Goal: Answer question/provide support: Share knowledge or assist other users

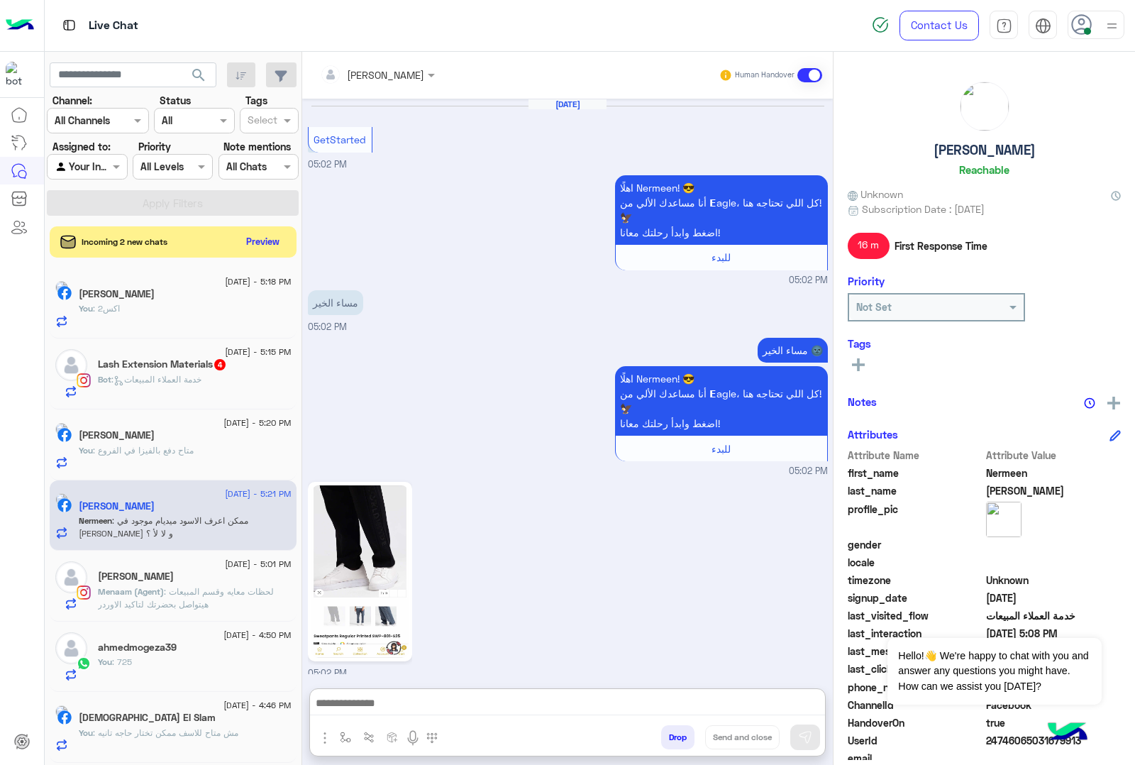
click at [384, 694] on textarea at bounding box center [567, 704] width 515 height 21
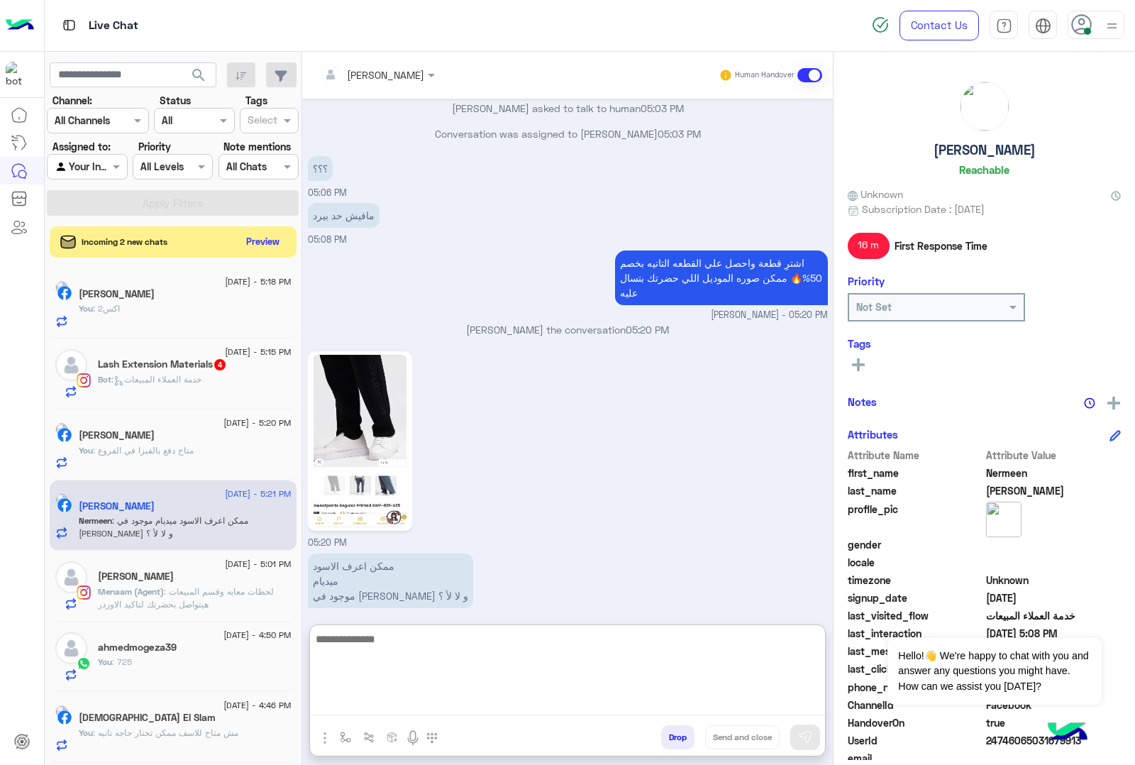
scroll to position [1292, 0]
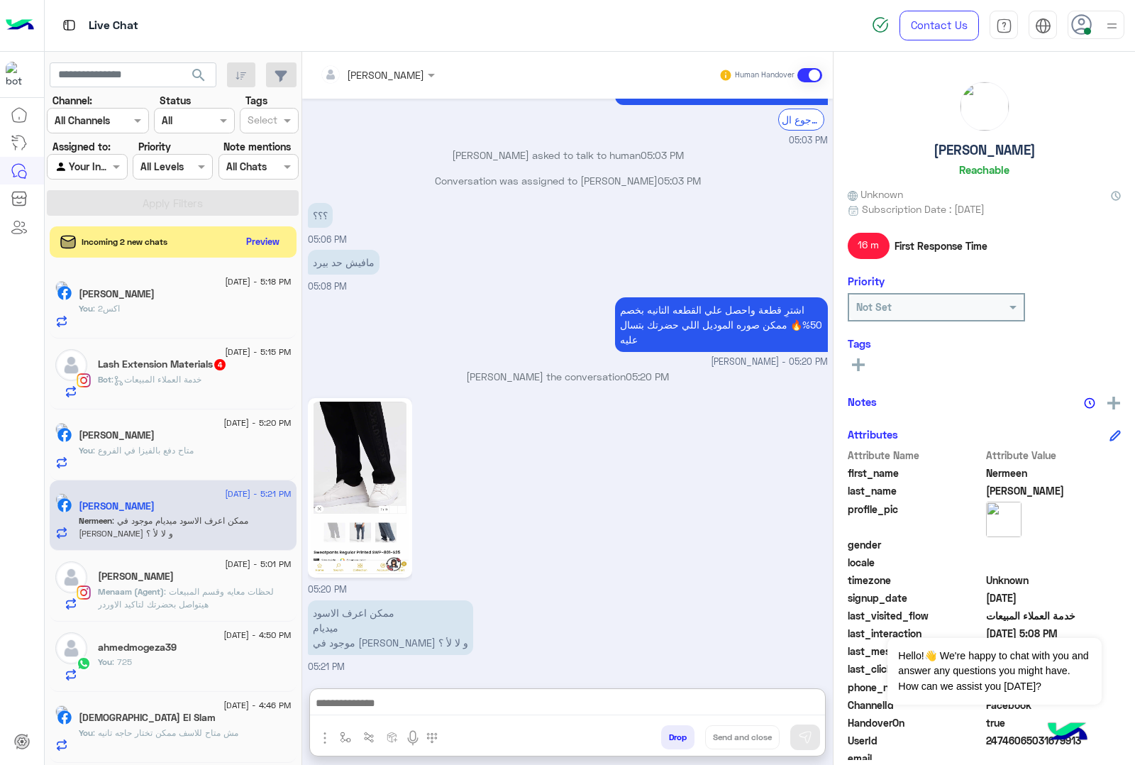
click at [678, 743] on button "Drop" at bounding box center [677, 737] width 33 height 24
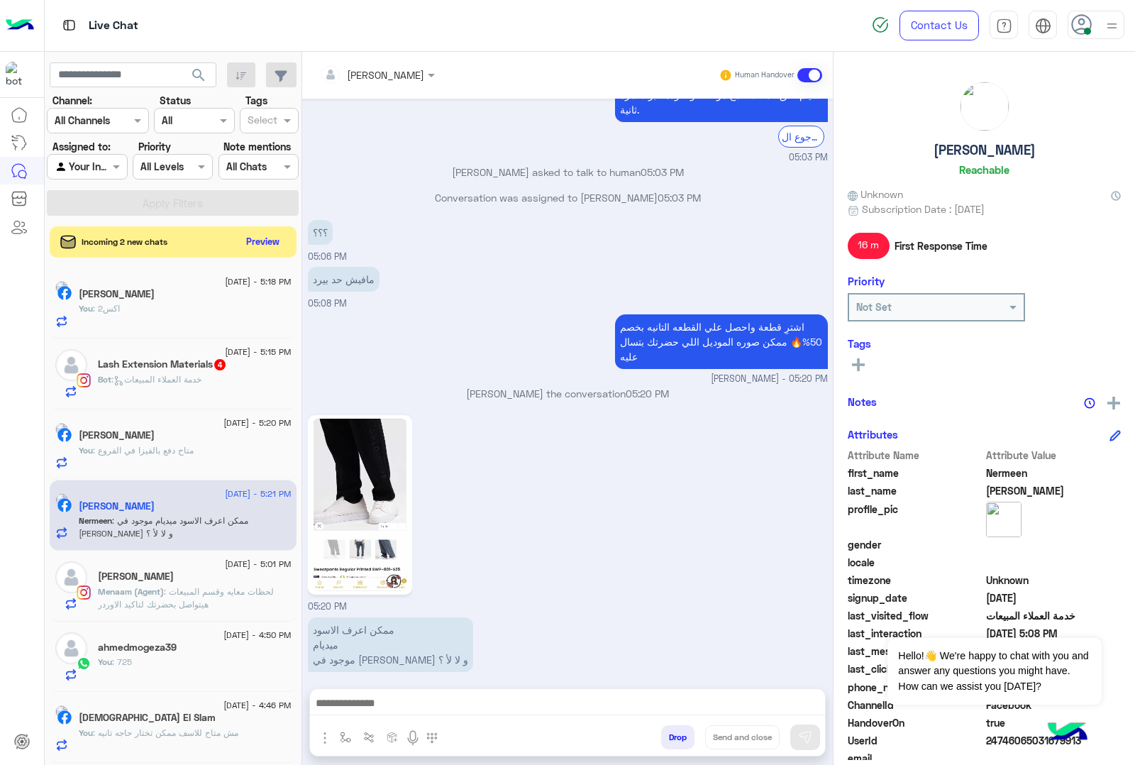
click at [678, 743] on button "Drop" at bounding box center [677, 737] width 33 height 24
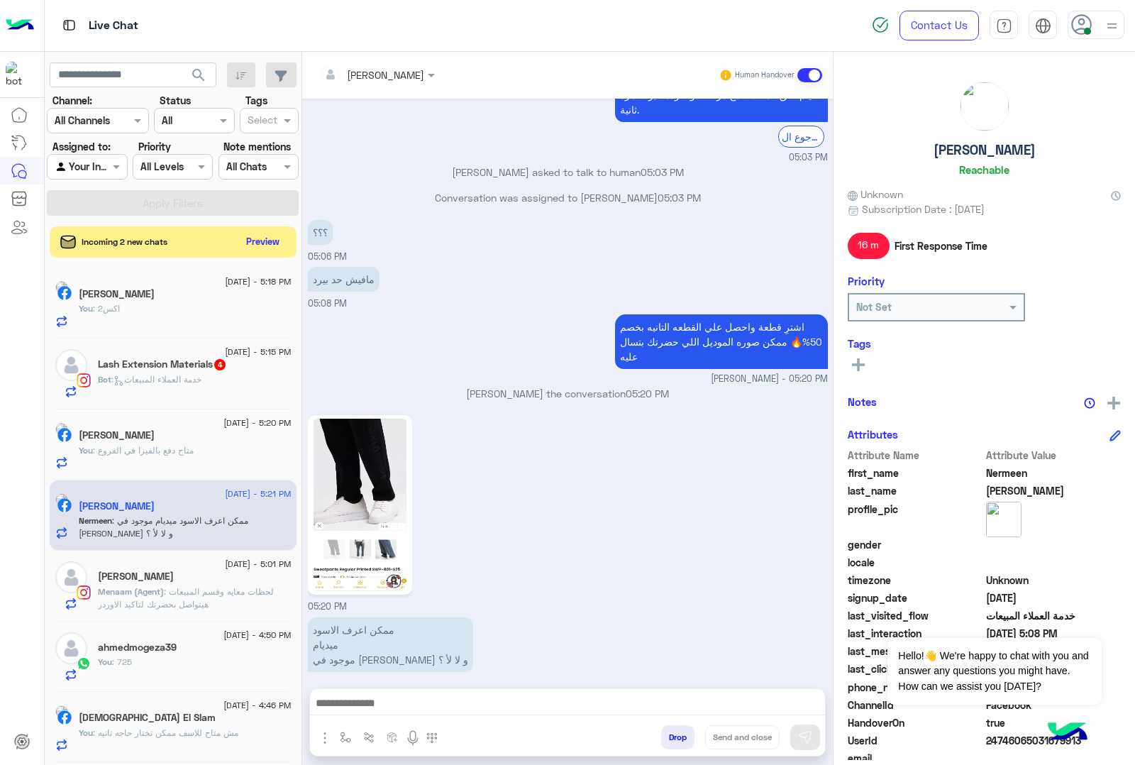
click at [678, 743] on button "Drop" at bounding box center [677, 737] width 33 height 24
click at [678, 743] on div "[PERSON_NAME] Human Handover [DATE] GetStarted 05:02 PM اهلًا Nermeen! 😎 أنا مس…" at bounding box center [567, 411] width 531 height 719
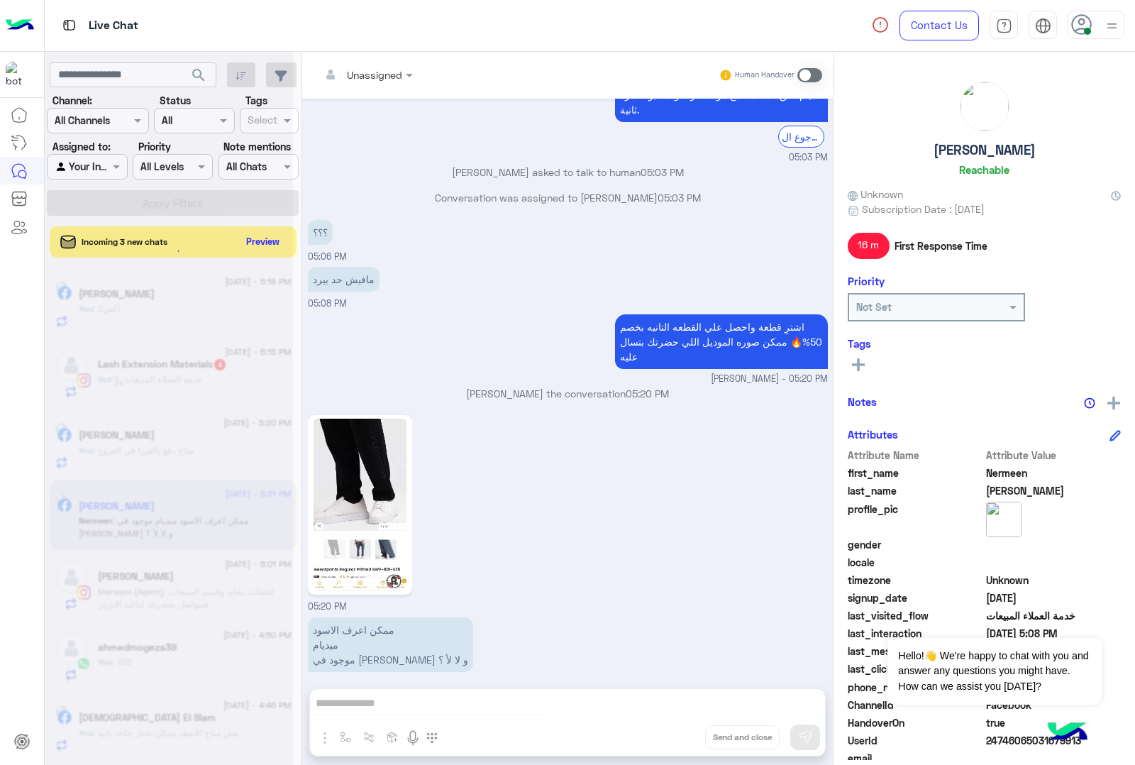
scroll to position [1253, 0]
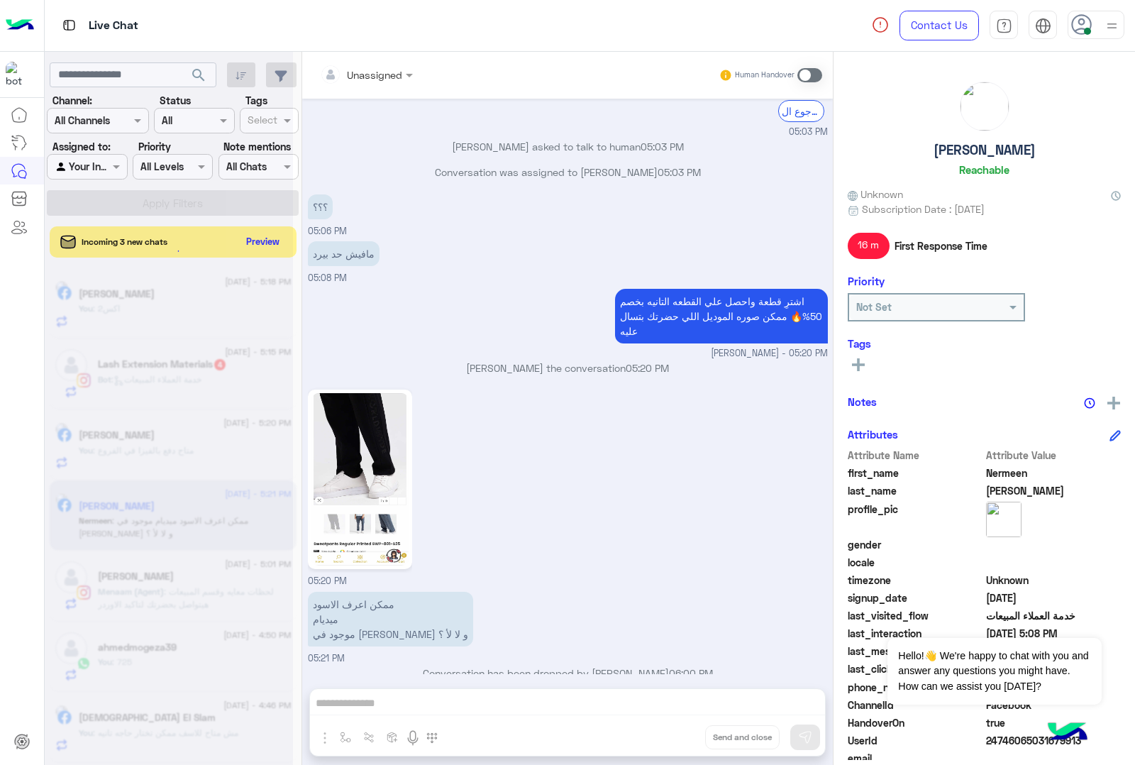
click at [678, 743] on div "Unassigned Human Handover [DATE] GetStarted 05:02 PM اهلًا Nermeen! 😎 أنا مساعد…" at bounding box center [567, 411] width 531 height 719
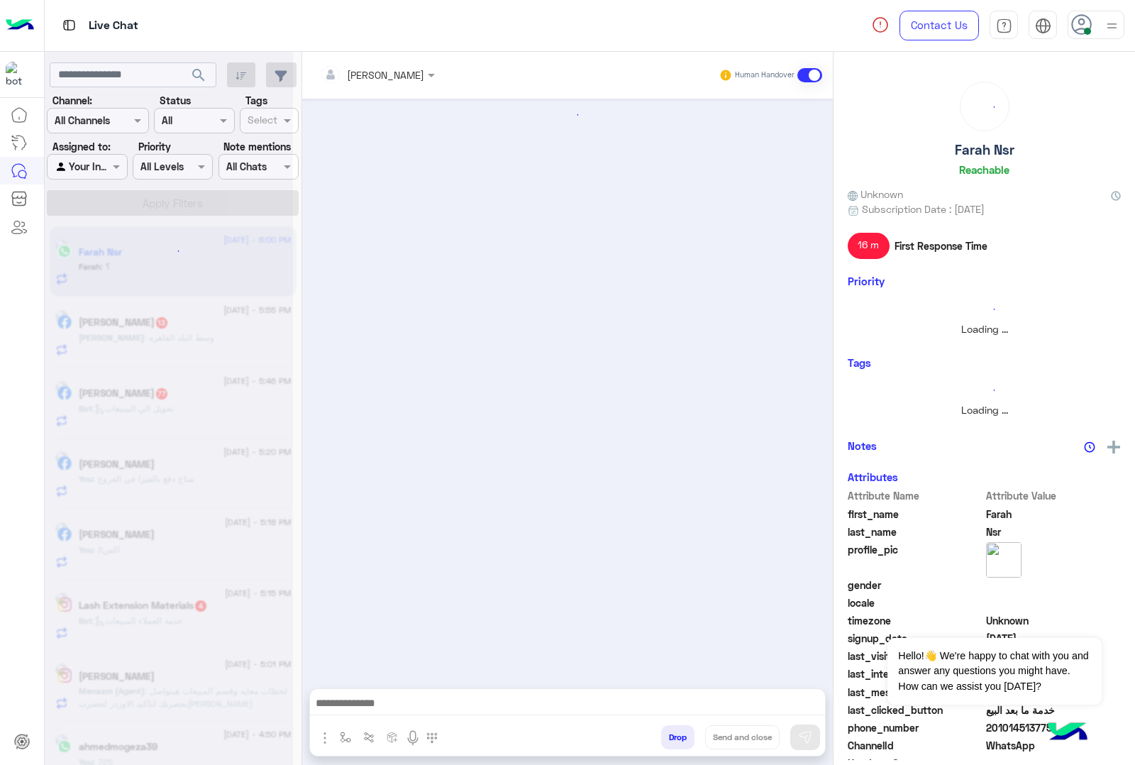
click at [678, 743] on button "Drop" at bounding box center [677, 737] width 33 height 24
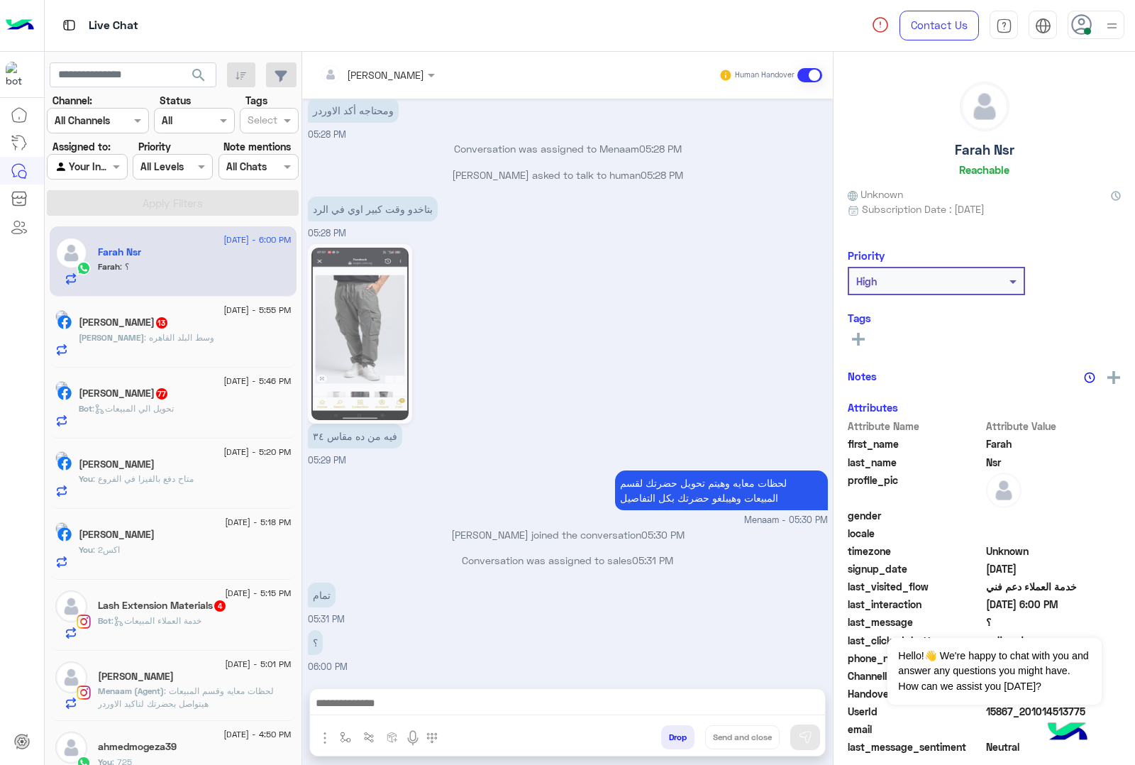
click at [678, 743] on div "[PERSON_NAME] Human Handover [DATE] Conversation has been dropped by [PERSON_NA…" at bounding box center [567, 411] width 531 height 719
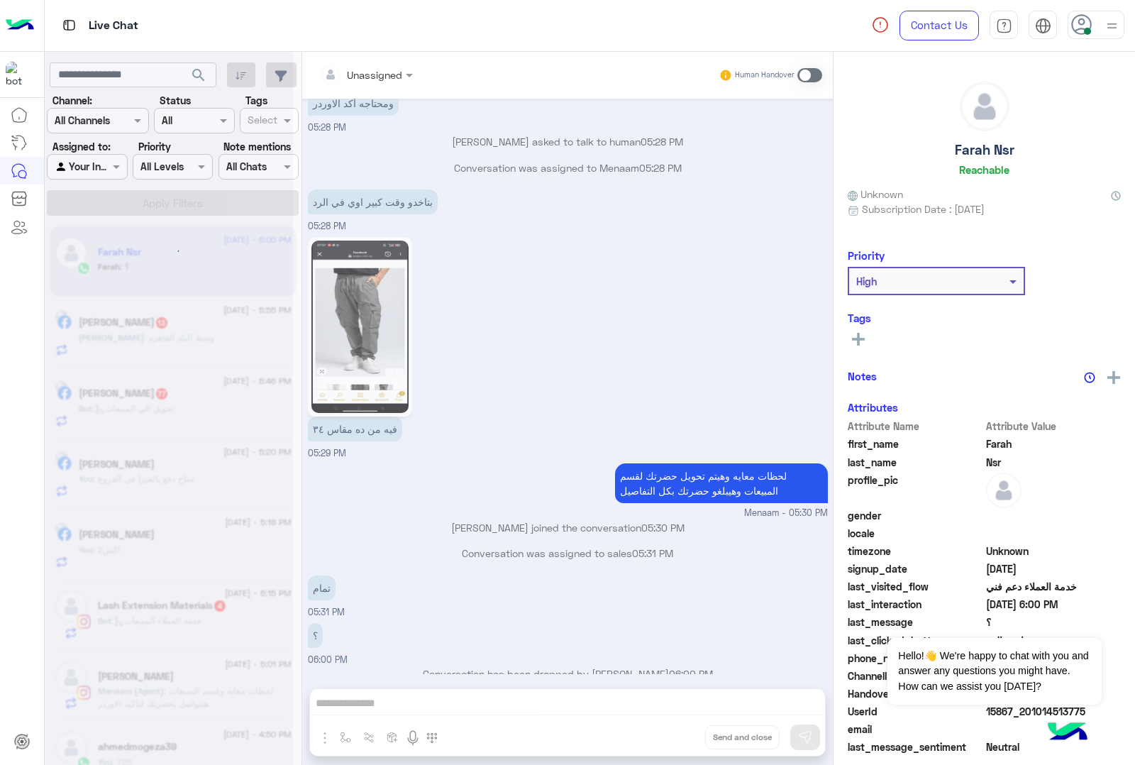
scroll to position [1346, 0]
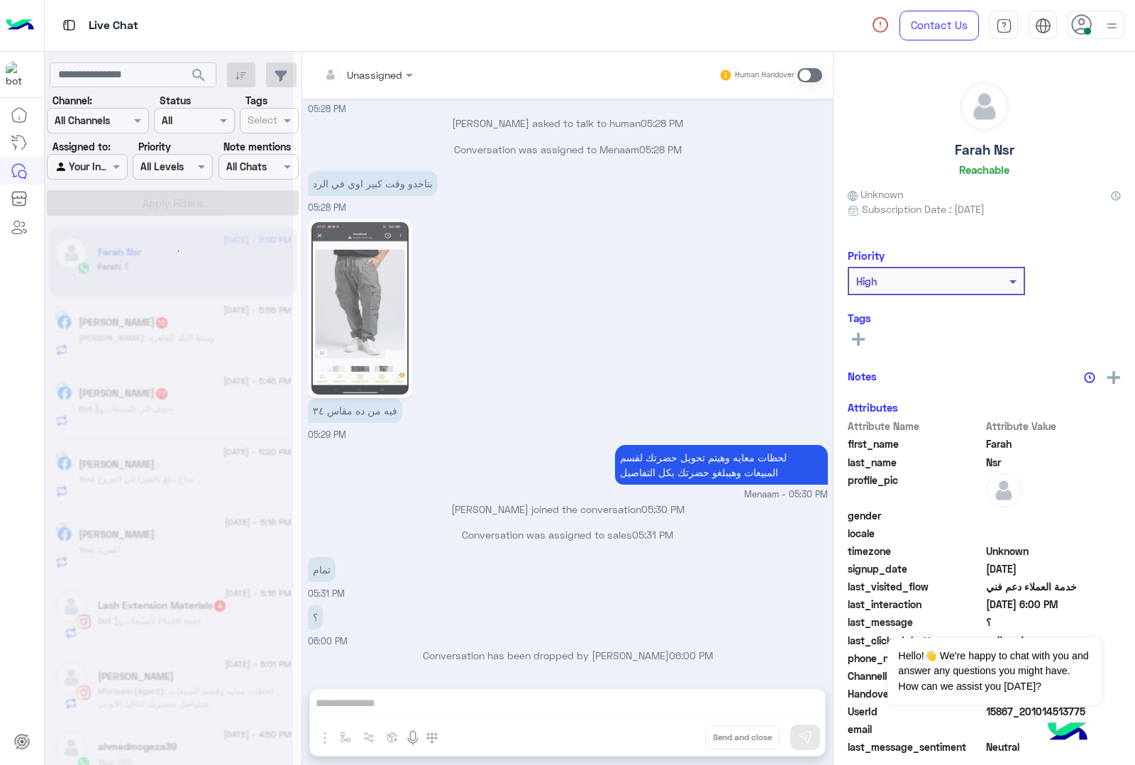
click at [678, 743] on div "Unassigned Human Handover [DATE] Conversation has been dropped by [PERSON_NAME]…" at bounding box center [567, 411] width 531 height 719
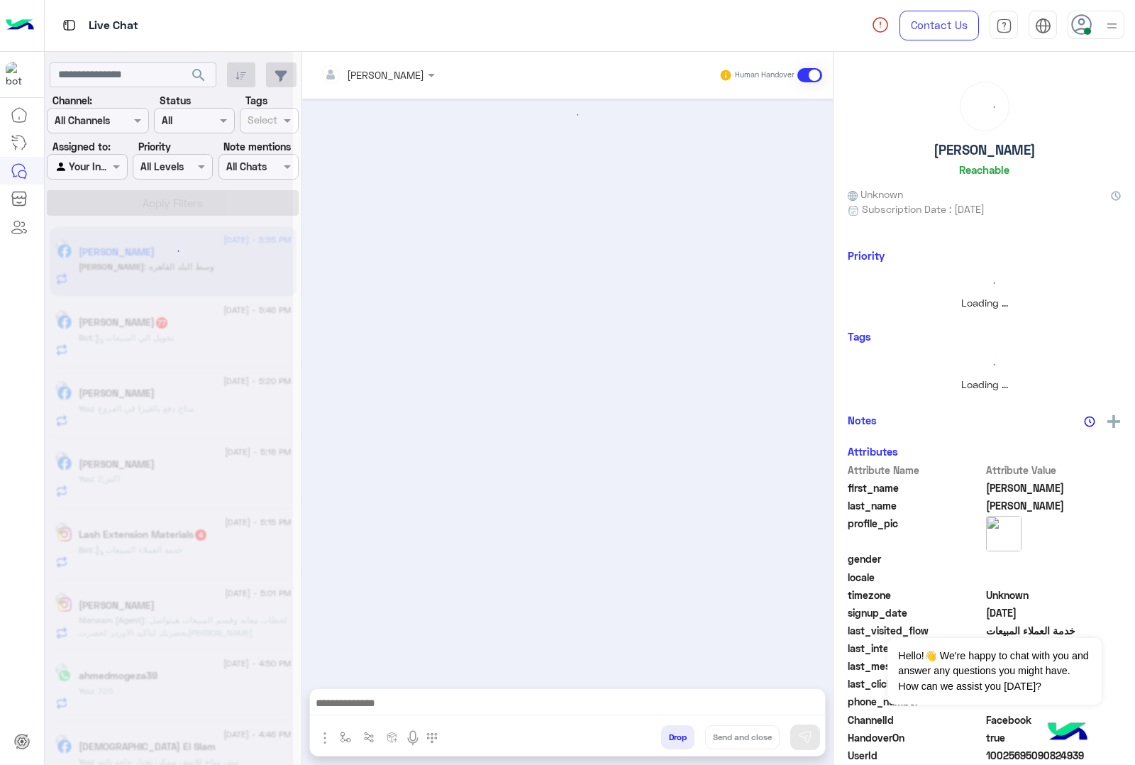
click at [678, 743] on button "Drop" at bounding box center [677, 737] width 33 height 24
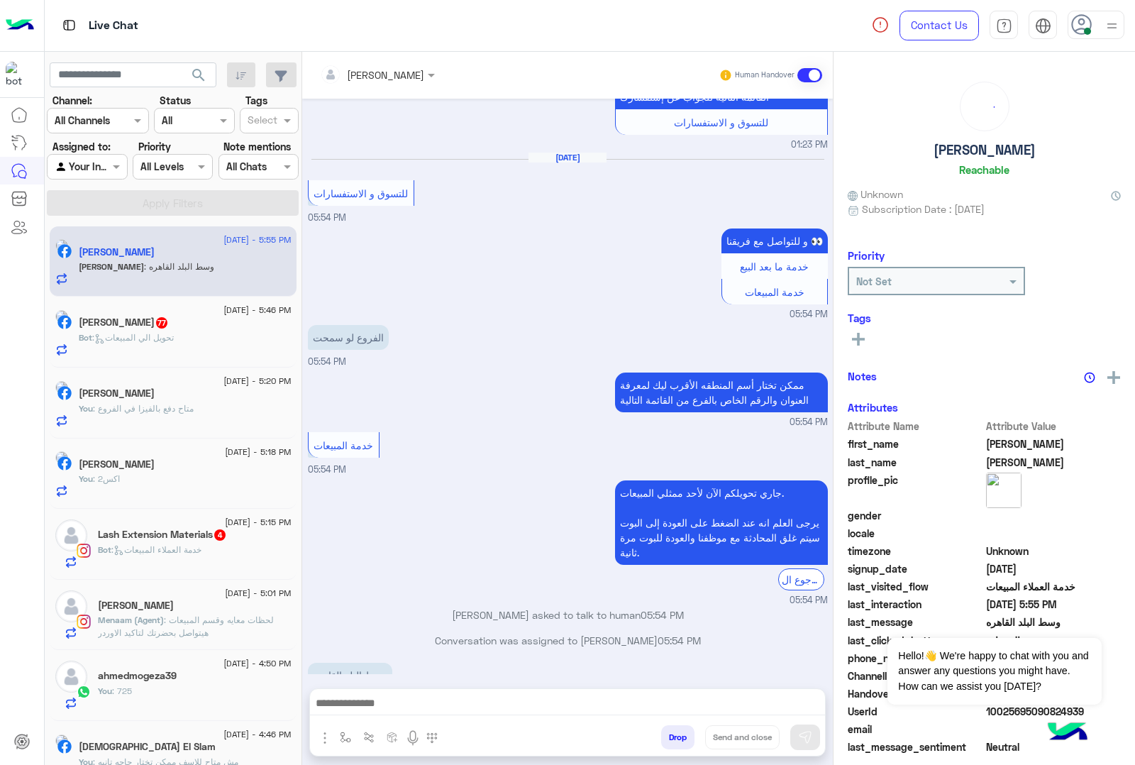
click at [678, 743] on button "Drop" at bounding box center [677, 737] width 33 height 24
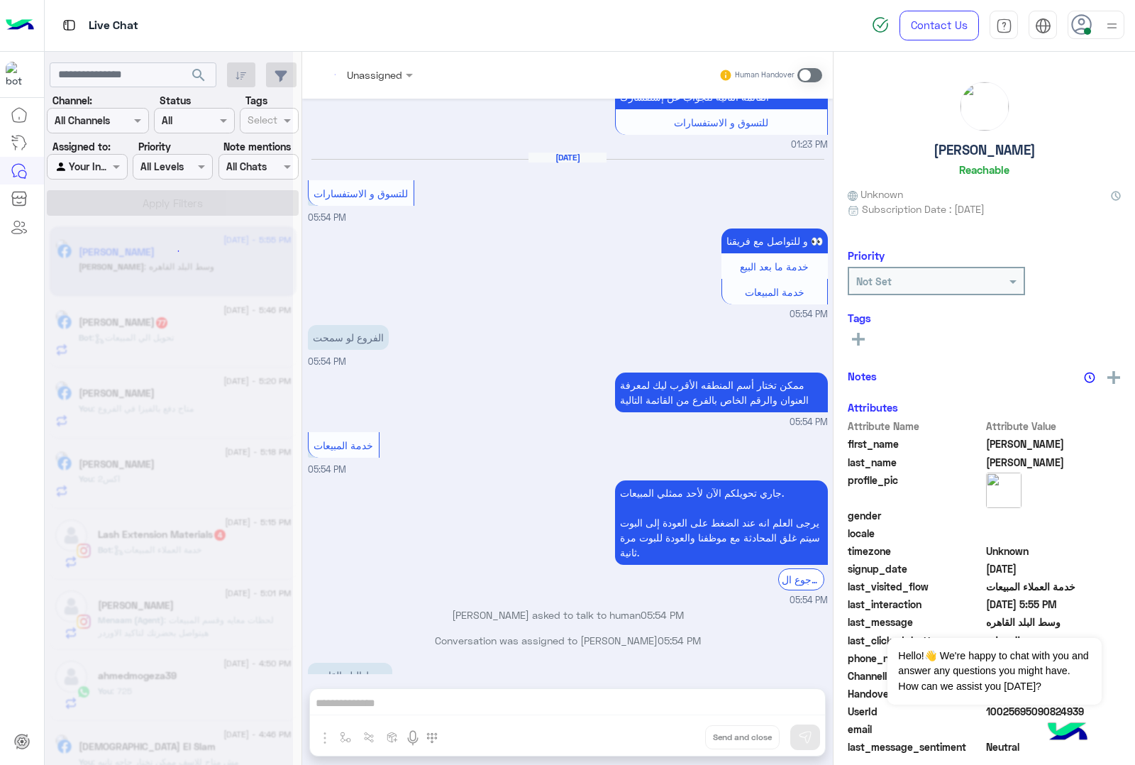
click at [678, 743] on div "Unassigned Human Handover [DATE] الفروع لو سمحت 01:21 PM عميلنا [PERSON_NAME] ا…" at bounding box center [567, 411] width 531 height 719
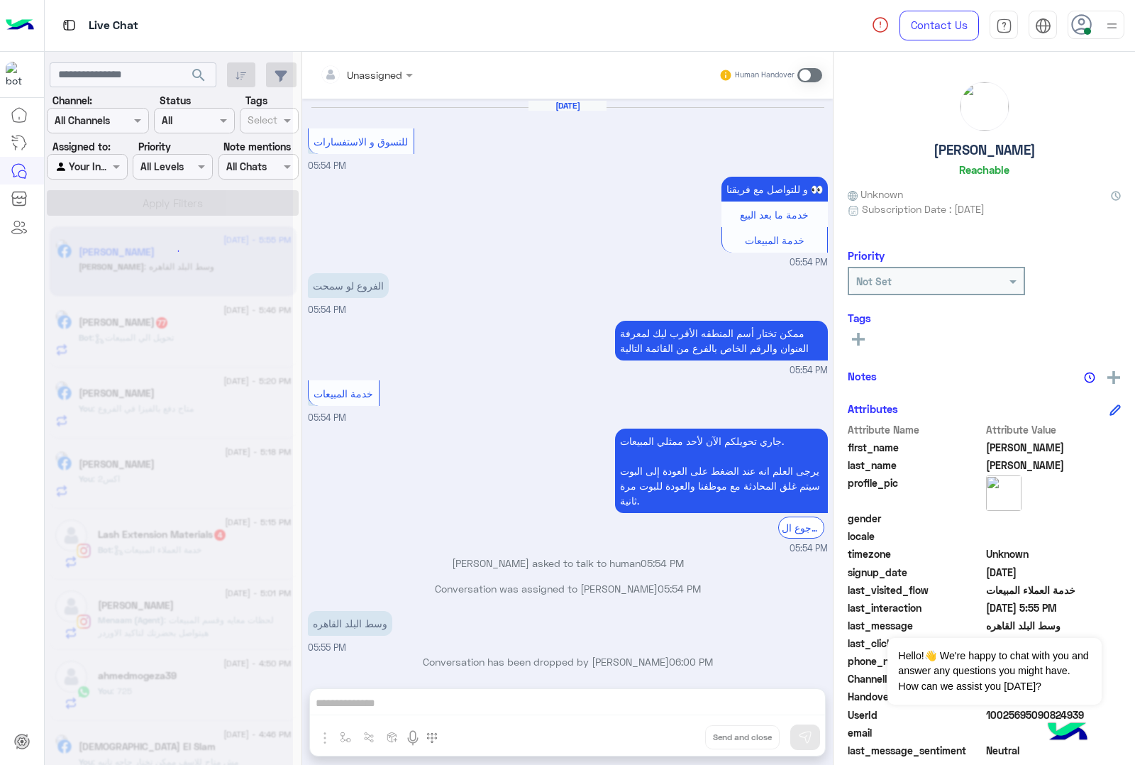
click at [678, 743] on div "Unassigned Human Handover [DATE] الفروع لو سمحت 01:21 PM عميلنا [PERSON_NAME] ا…" at bounding box center [567, 411] width 531 height 719
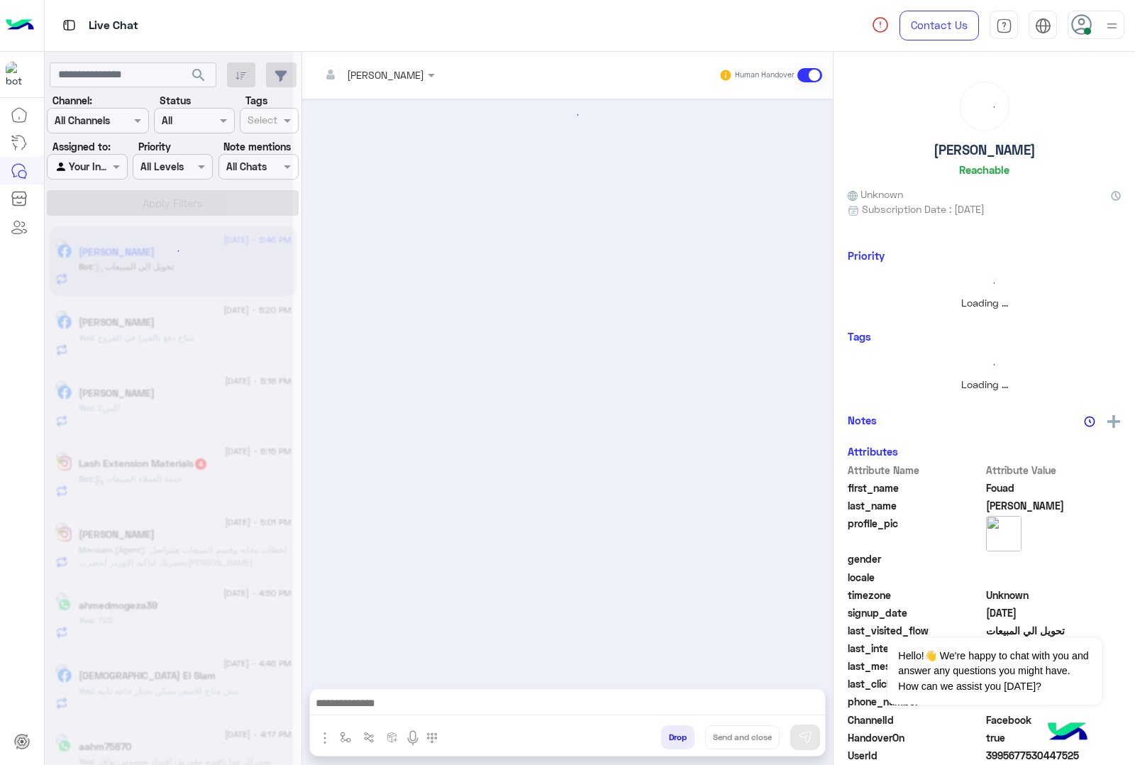
click at [678, 743] on button "Drop" at bounding box center [677, 737] width 33 height 24
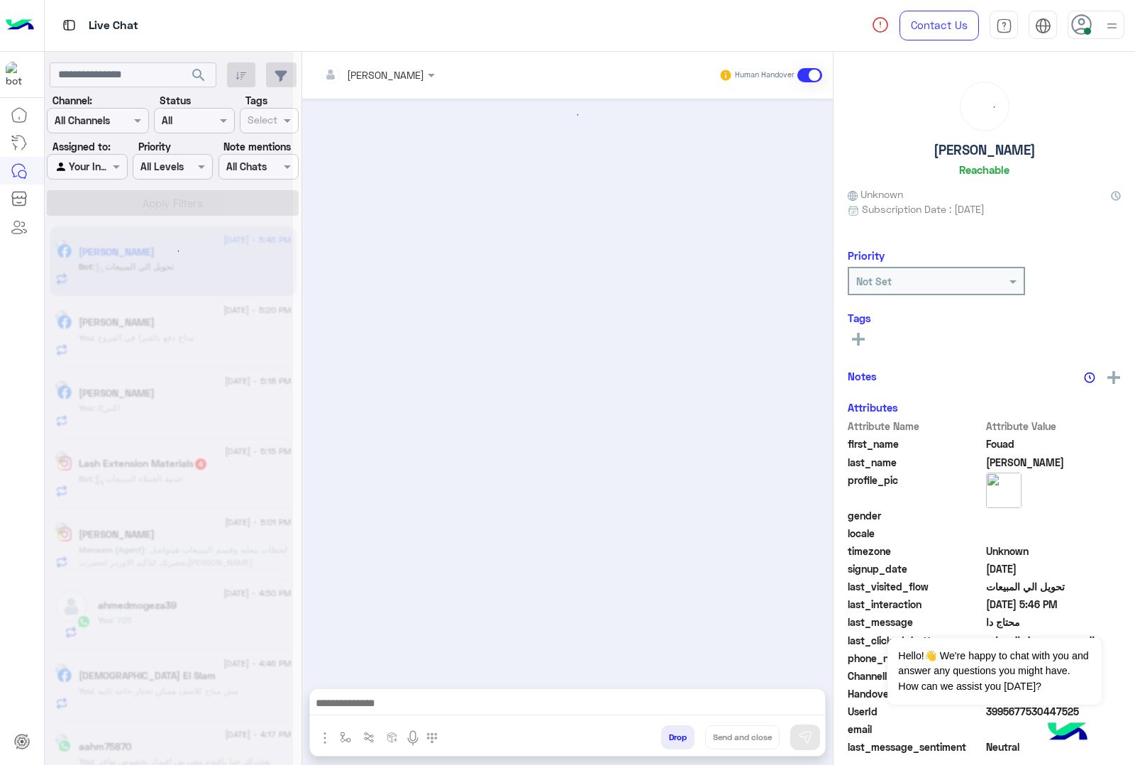
click at [678, 743] on button "Drop" at bounding box center [677, 737] width 33 height 24
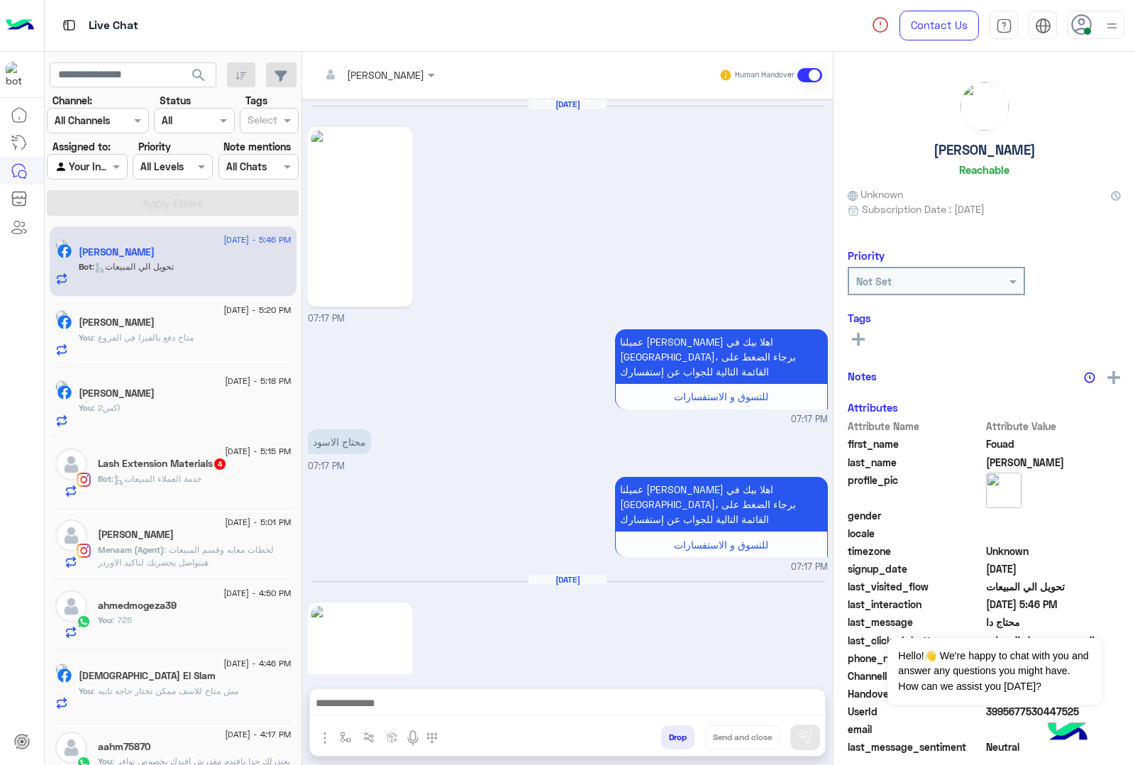
click at [678, 743] on div "[PERSON_NAME] Human Handover [DATE] 07:17 PM عميلنا [PERSON_NAME] اهلا بيك في […" at bounding box center [567, 411] width 531 height 719
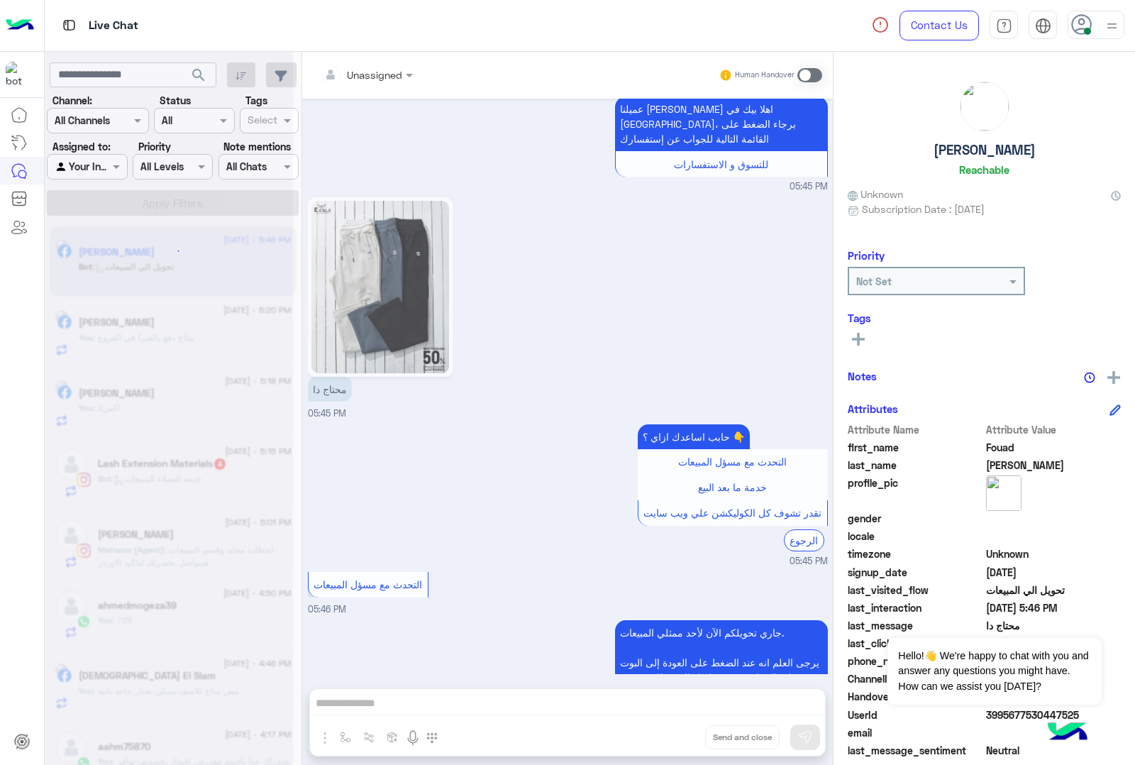
click at [678, 743] on div "Unassigned Human Handover [DATE] 07:17 PM عميلنا [PERSON_NAME] اهلا بيك في [GEO…" at bounding box center [567, 411] width 531 height 719
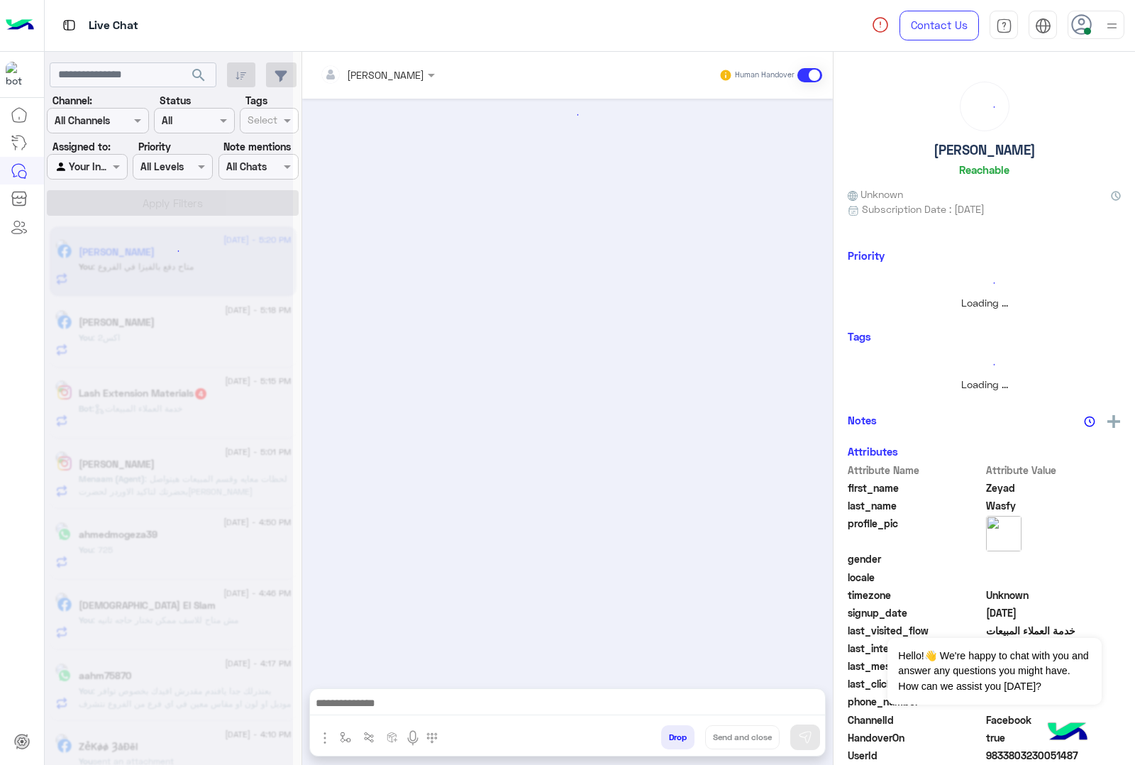
click at [678, 743] on button "Drop" at bounding box center [677, 737] width 33 height 24
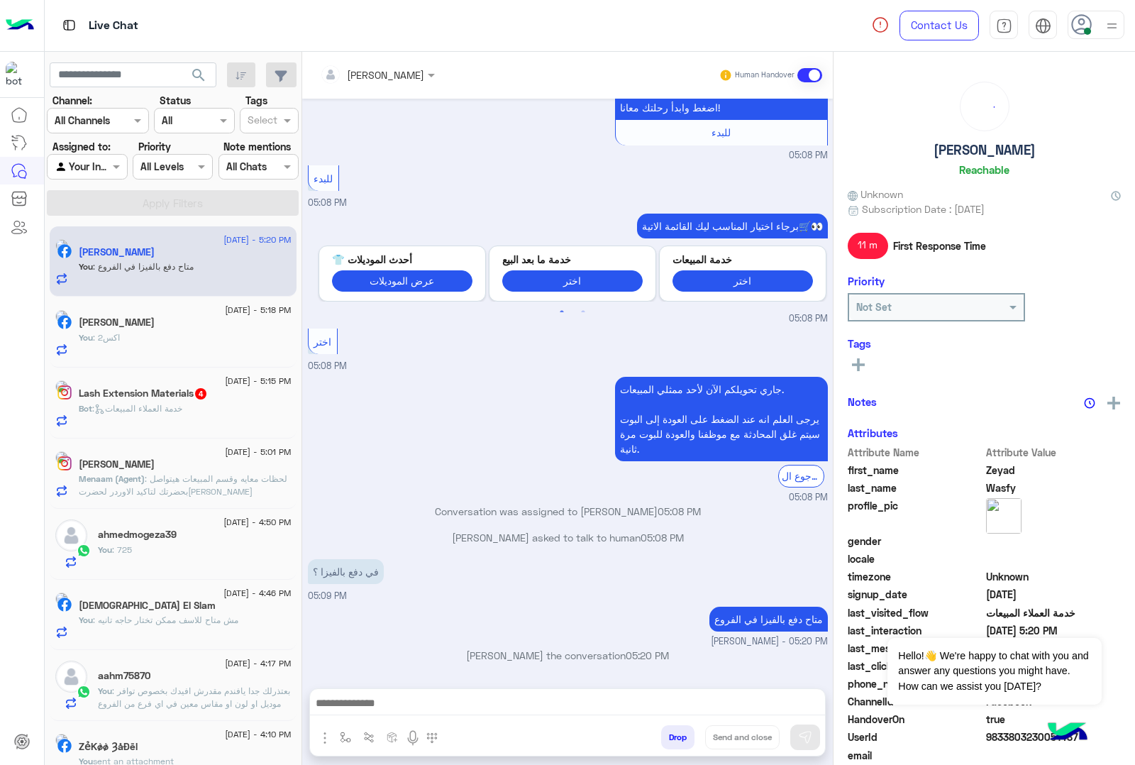
click at [678, 743] on button "Drop" at bounding box center [677, 737] width 33 height 24
click at [678, 743] on div "[PERSON_NAME] Human Handover [DATE] السلام عليكم في دفع بالفيزا ؟ 05:08 PM اهلً…" at bounding box center [567, 411] width 531 height 719
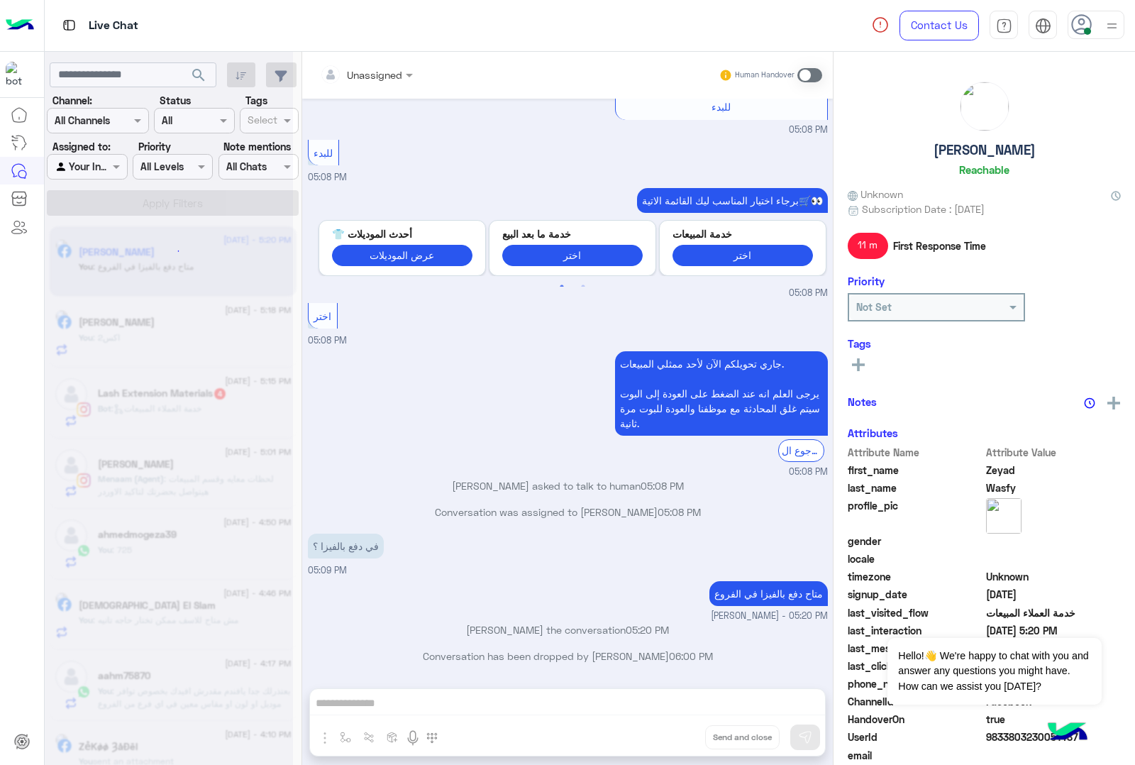
click at [678, 743] on div "Unassigned Human Handover [DATE] السلام عليكم في دفع بالفيزا ؟ 05:08 PM اهلًا […" at bounding box center [567, 411] width 531 height 719
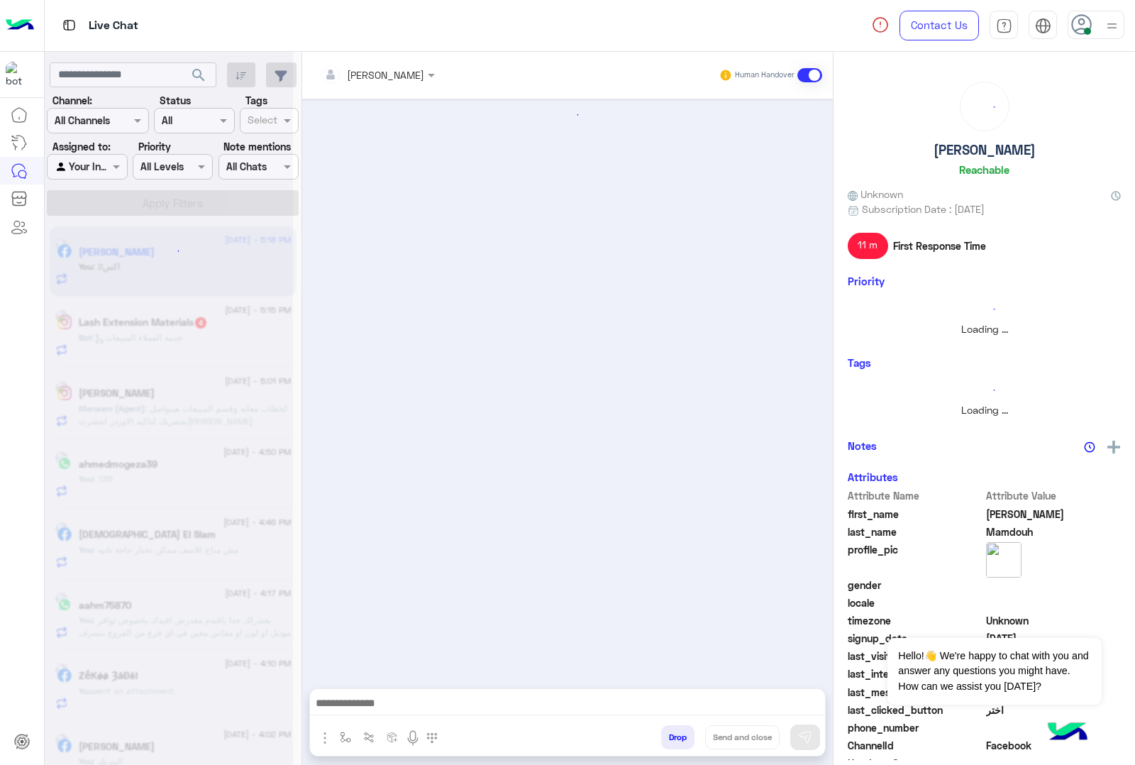
click at [678, 743] on button "Drop" at bounding box center [677, 737] width 33 height 24
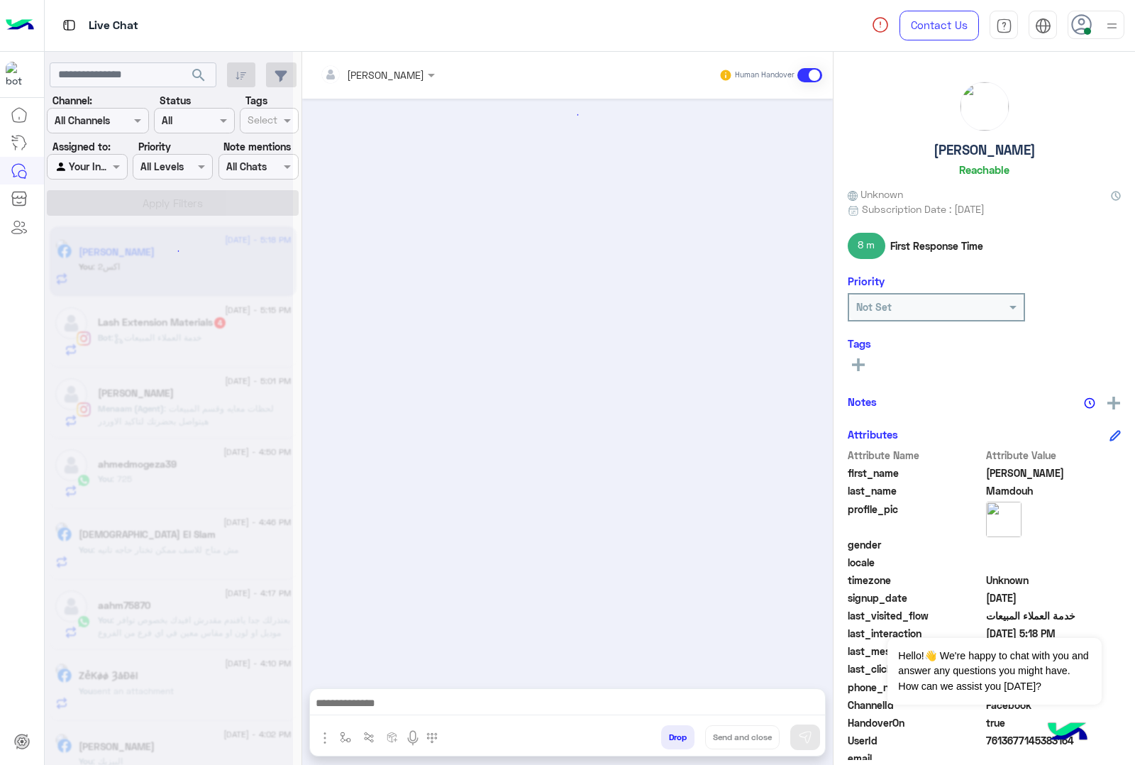
click at [678, 743] on button "Drop" at bounding box center [677, 737] width 33 height 24
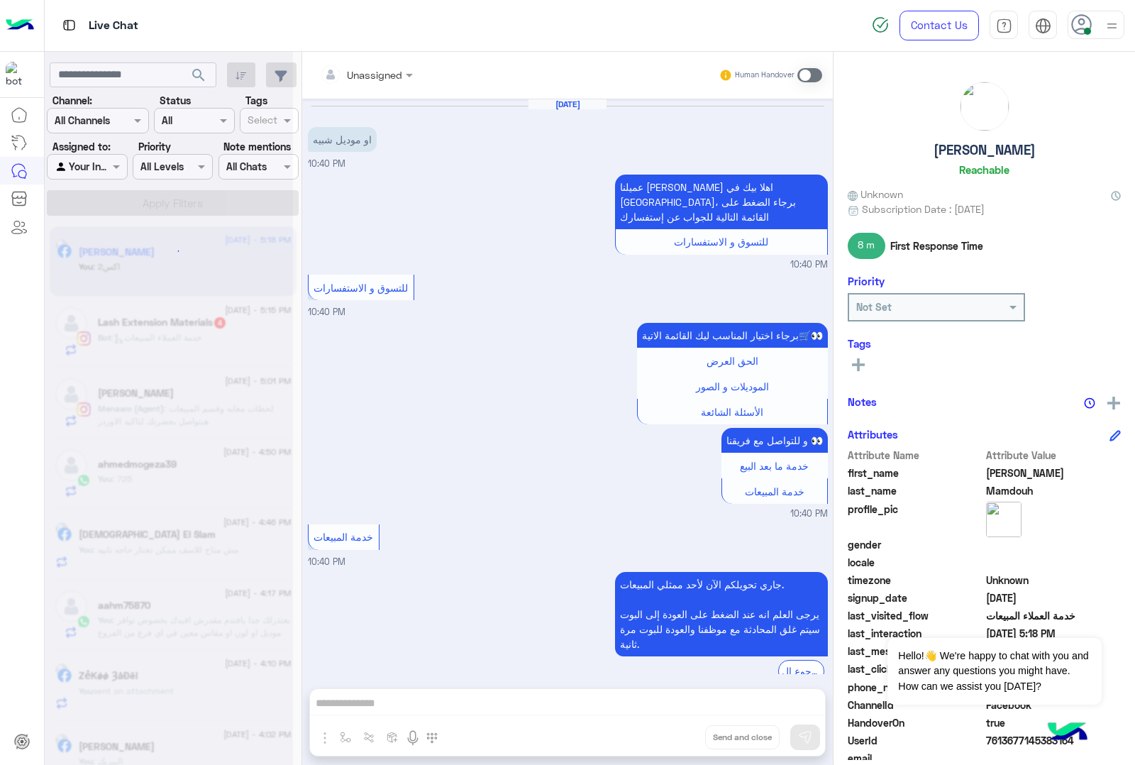
scroll to position [1728, 0]
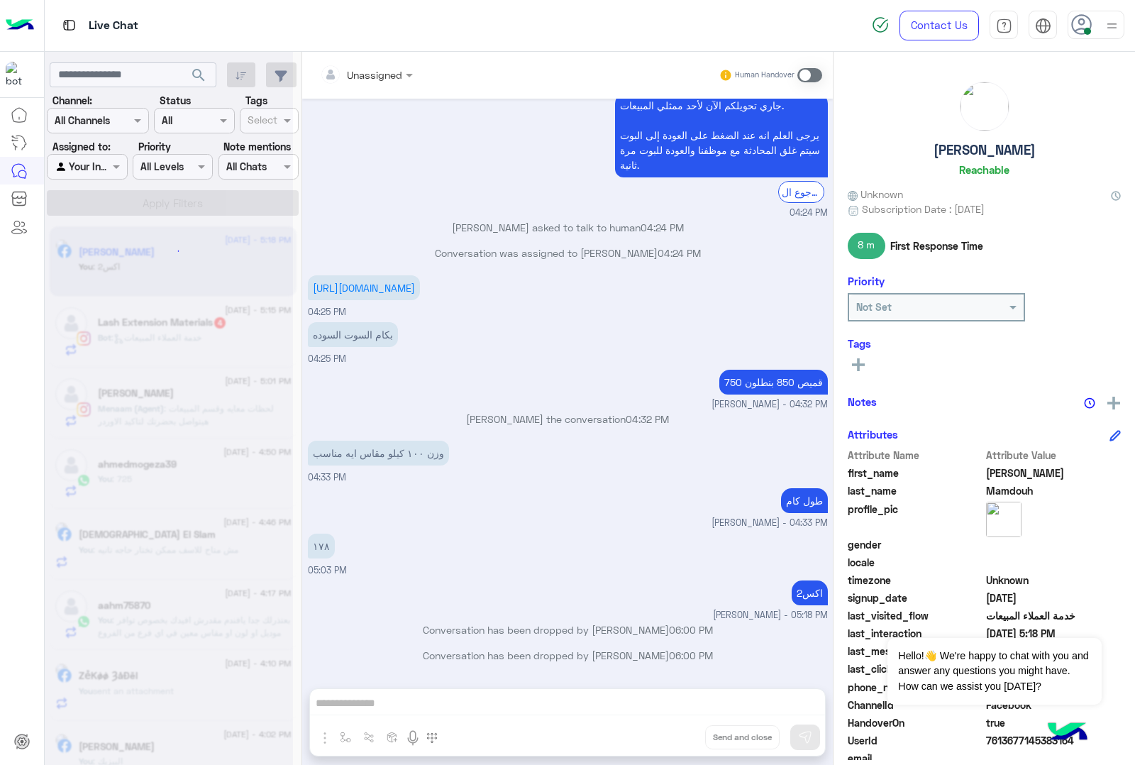
click at [678, 743] on div "Unassigned Human Handover [DATE] او موديل شبيه 10:40 PM عميلنا [PERSON_NAME] اه…" at bounding box center [567, 411] width 531 height 719
click at [0, 0] on button "Drop" at bounding box center [0, 0] width 0 height 0
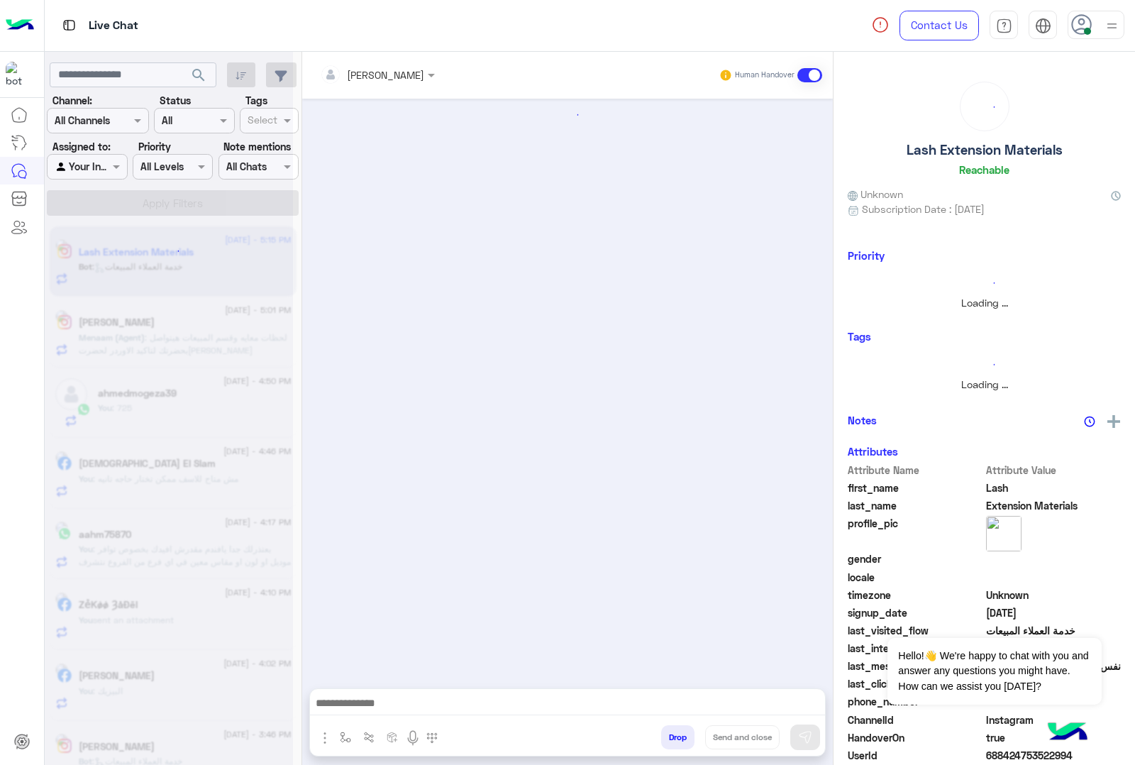
click at [678, 743] on button "Drop" at bounding box center [677, 737] width 33 height 24
click at [678, 743] on div "[PERSON_NAME] Human Handover Drop Send and close" at bounding box center [567, 411] width 531 height 719
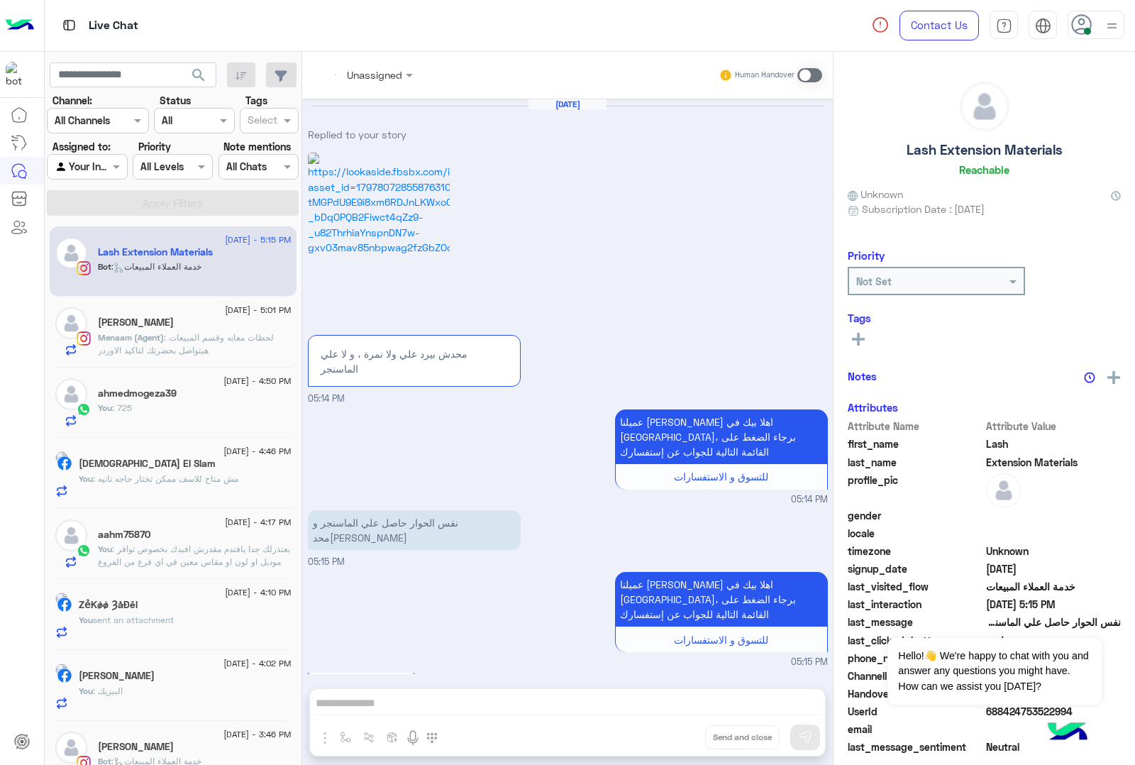
scroll to position [355, 0]
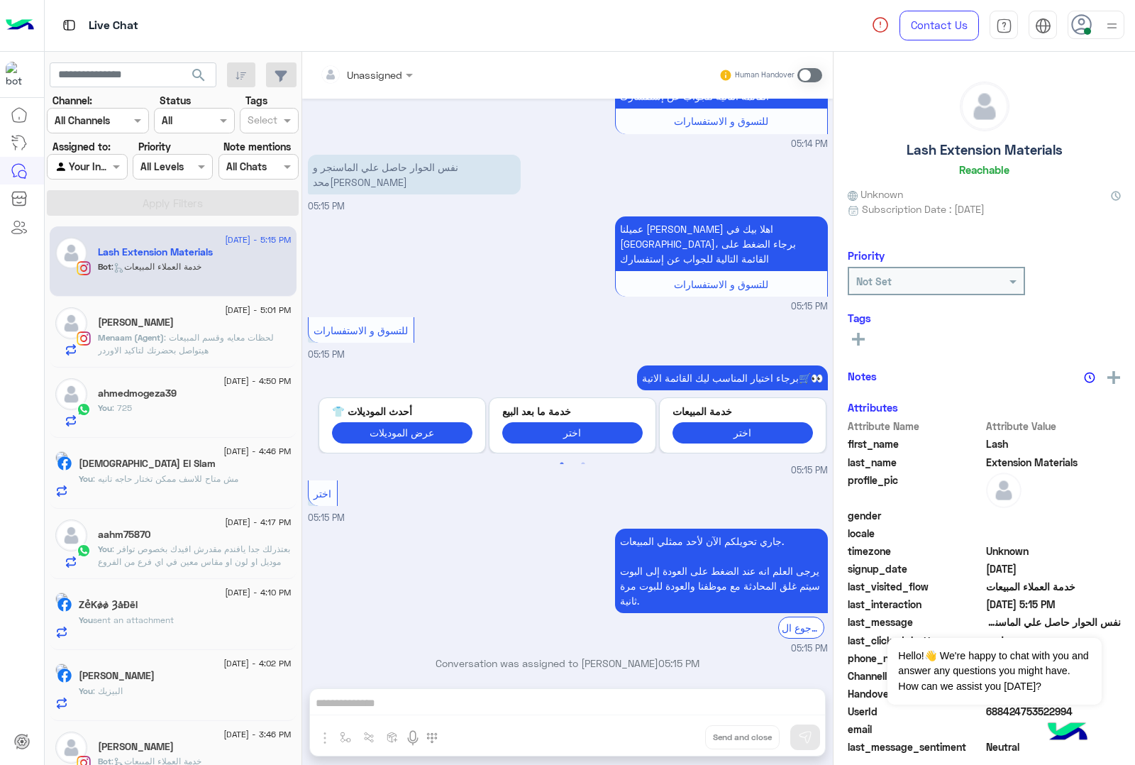
click at [678, 743] on div "Unassigned Human Handover [DATE] Replied to your story محد[PERSON_NAME] علي ولا…" at bounding box center [567, 411] width 531 height 719
click at [0, 0] on button "Drop" at bounding box center [0, 0] width 0 height 0
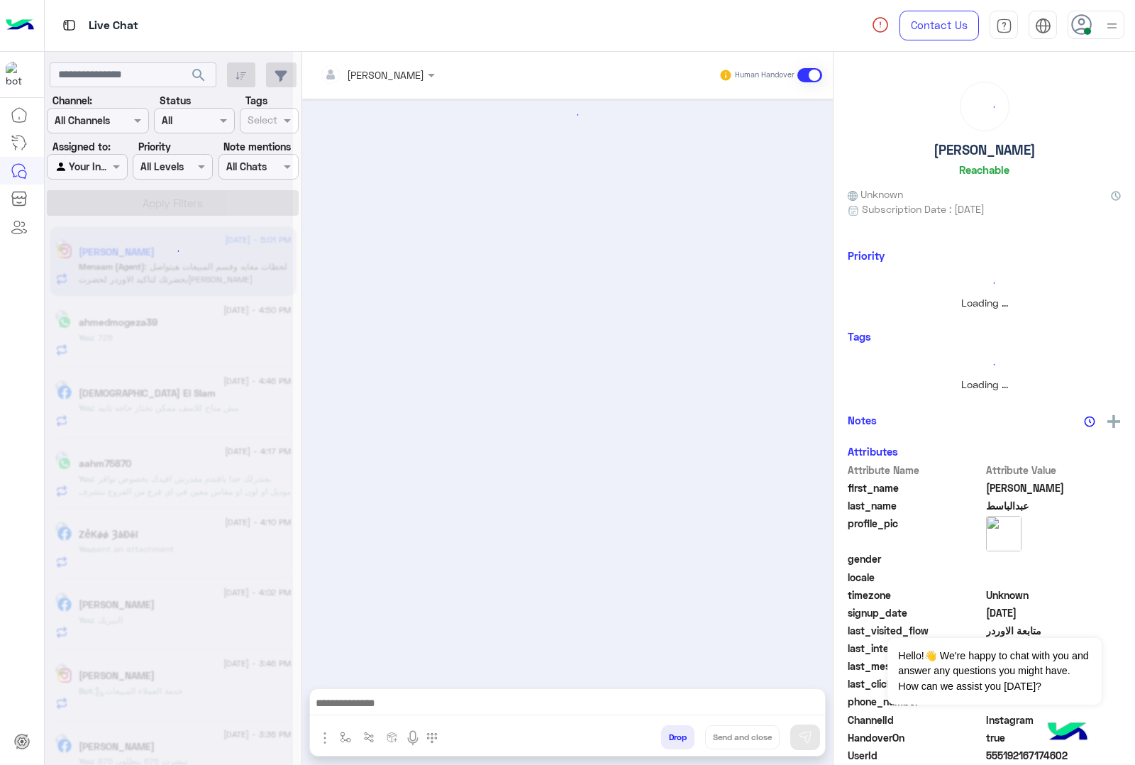
click at [678, 743] on button "Drop" at bounding box center [677, 737] width 33 height 24
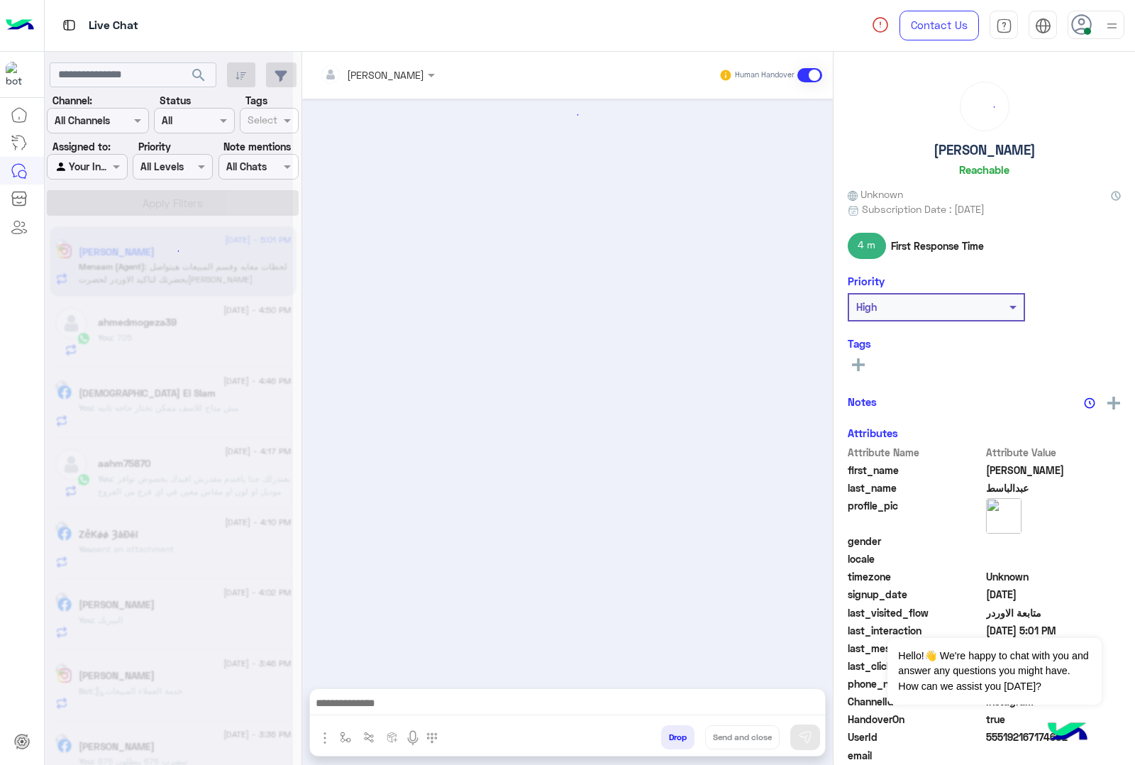
click at [678, 743] on div "[PERSON_NAME] Human Handover Drop Send and close" at bounding box center [567, 411] width 531 height 719
click at [678, 743] on div "Unassigned Human Handover [DATE] Conversation has been dropped by [PERSON_NAME]…" at bounding box center [567, 411] width 531 height 719
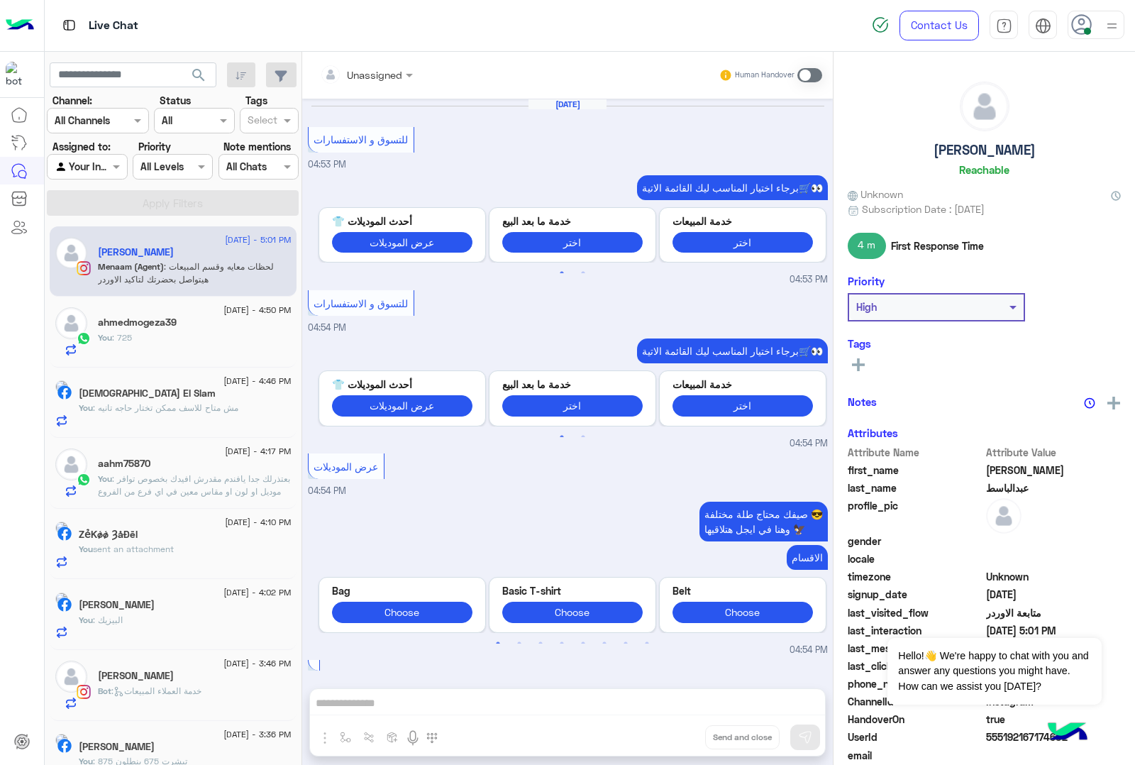
click at [0, 0] on button "Drop" at bounding box center [0, 0] width 0 height 0
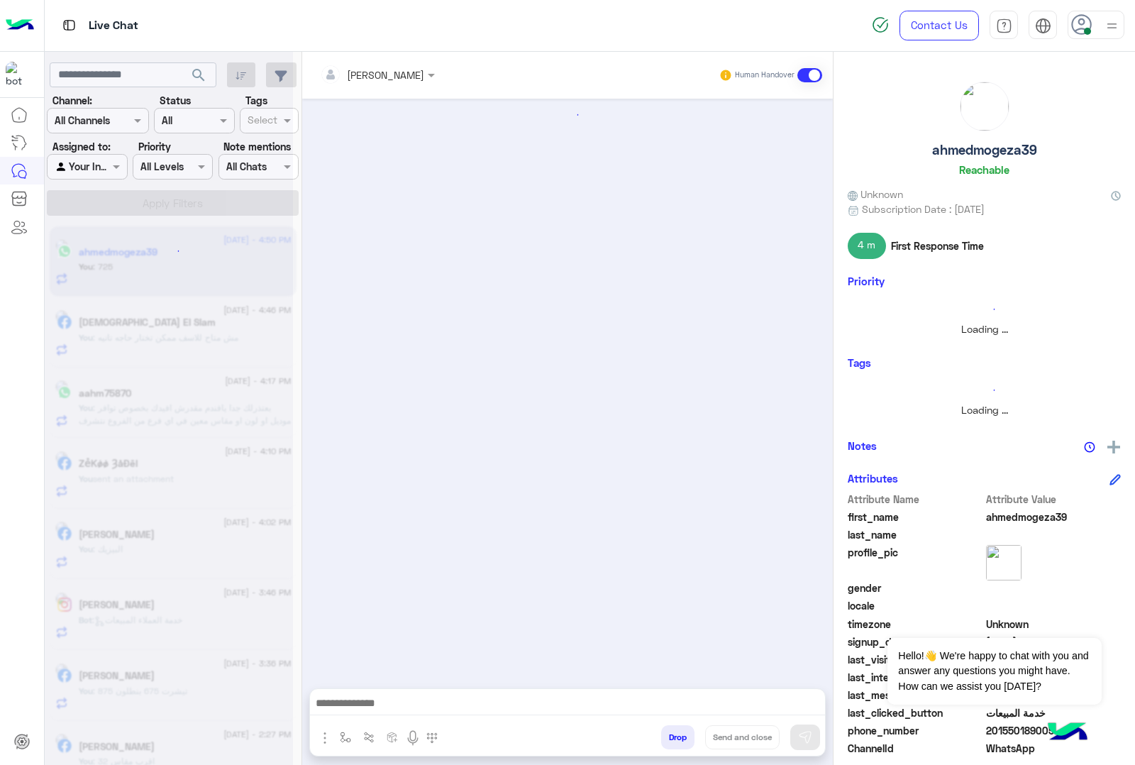
click at [678, 743] on button "Drop" at bounding box center [677, 737] width 33 height 24
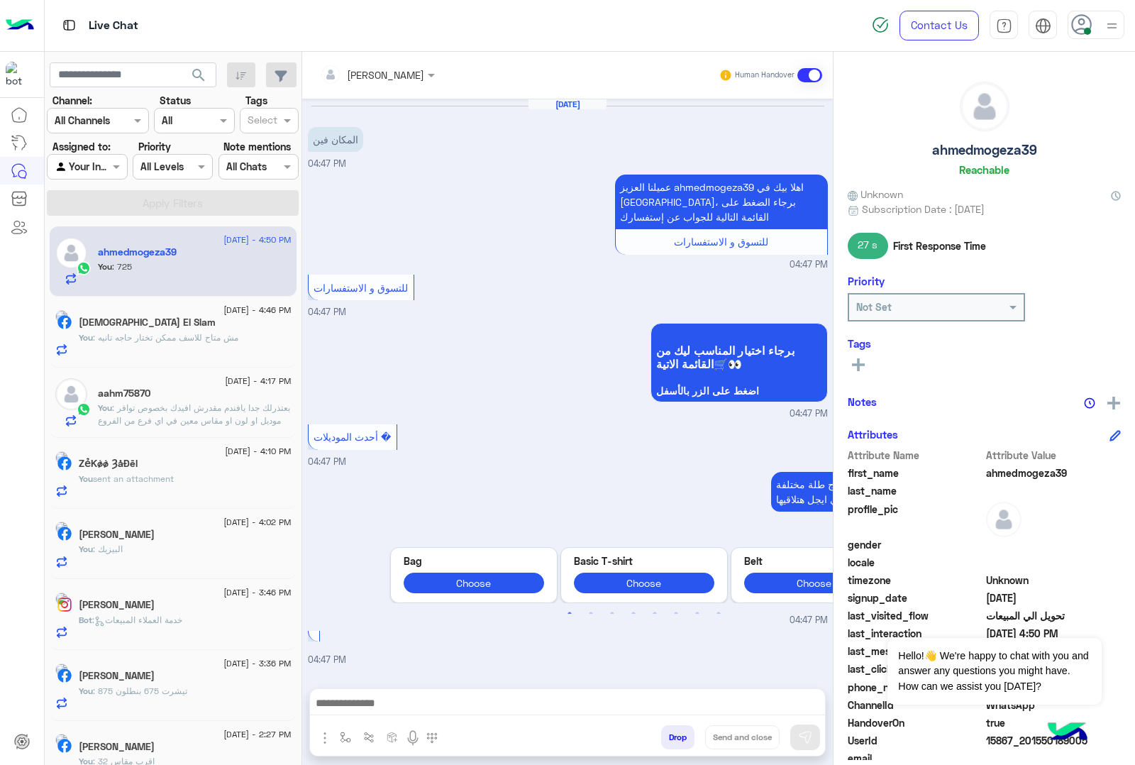
click at [678, 743] on div "[PERSON_NAME] Human Handover [DATE] المكان فين 04:47 PM عميلنا العزيز ahmedmoge…" at bounding box center [567, 411] width 531 height 719
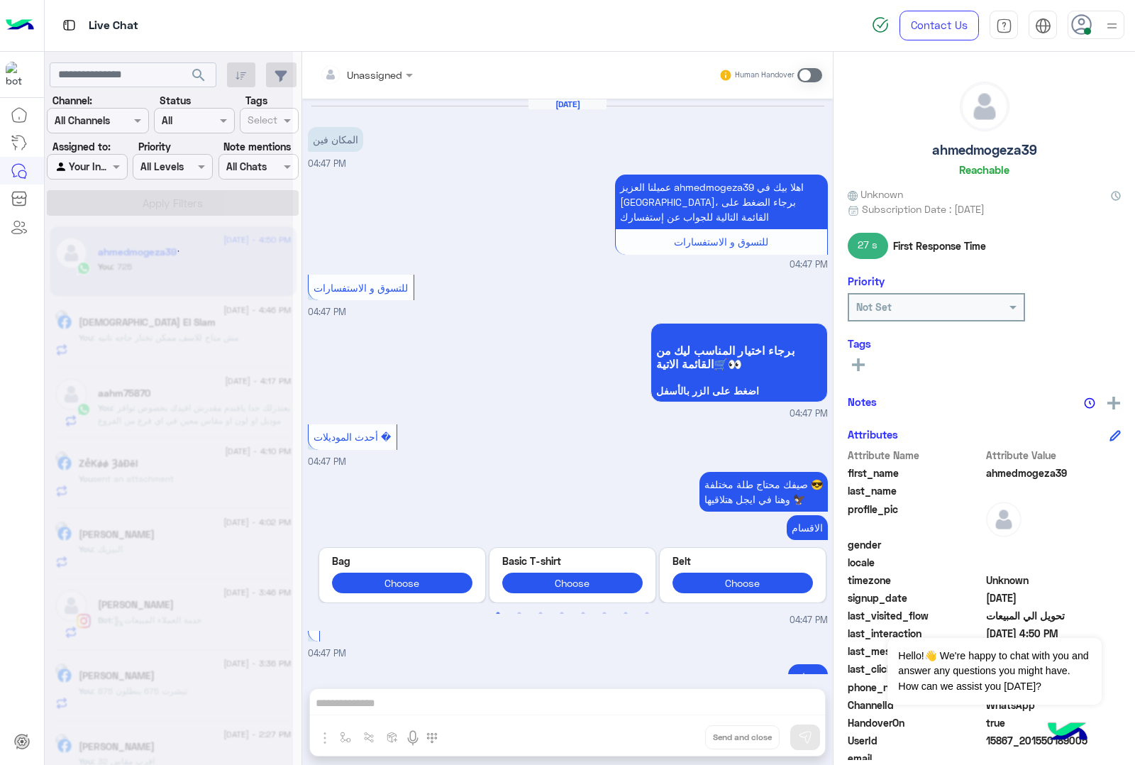
scroll to position [1368, 0]
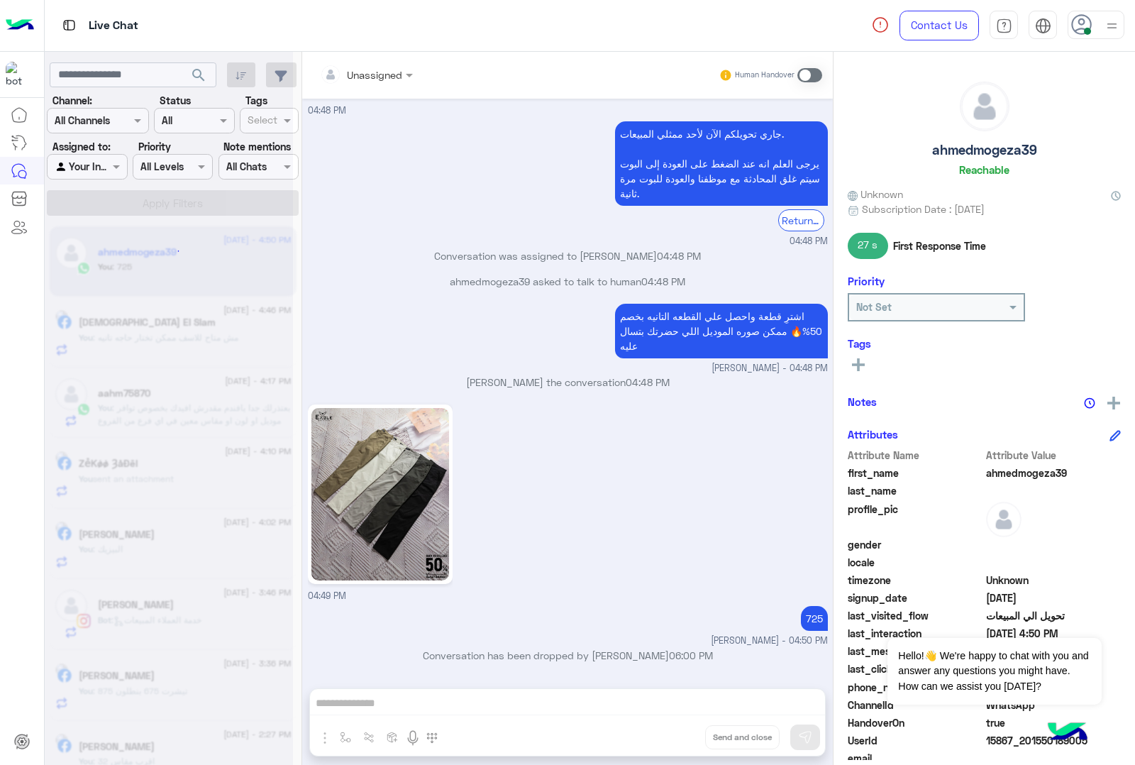
click at [678, 743] on div "Unassigned Human Handover [DATE] المكان فين 04:47 PM عميلنا العزيز ahmedmogeza3…" at bounding box center [567, 411] width 531 height 719
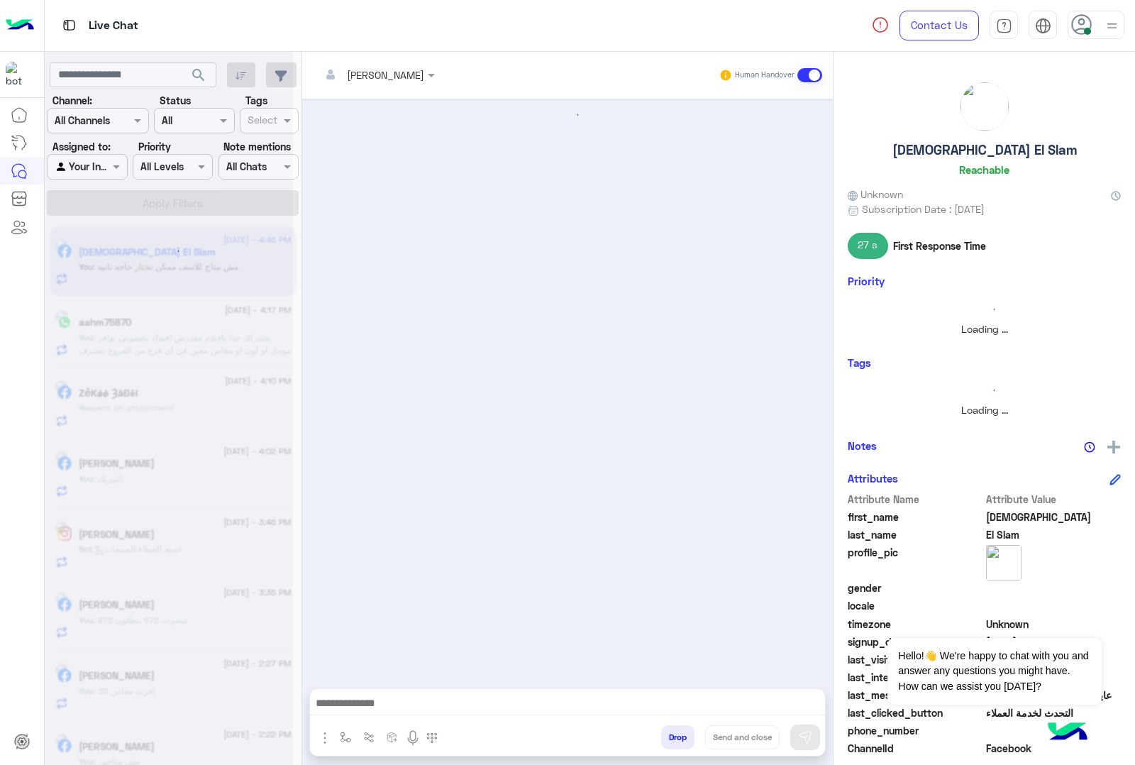
click at [678, 743] on button "Drop" at bounding box center [677, 737] width 33 height 24
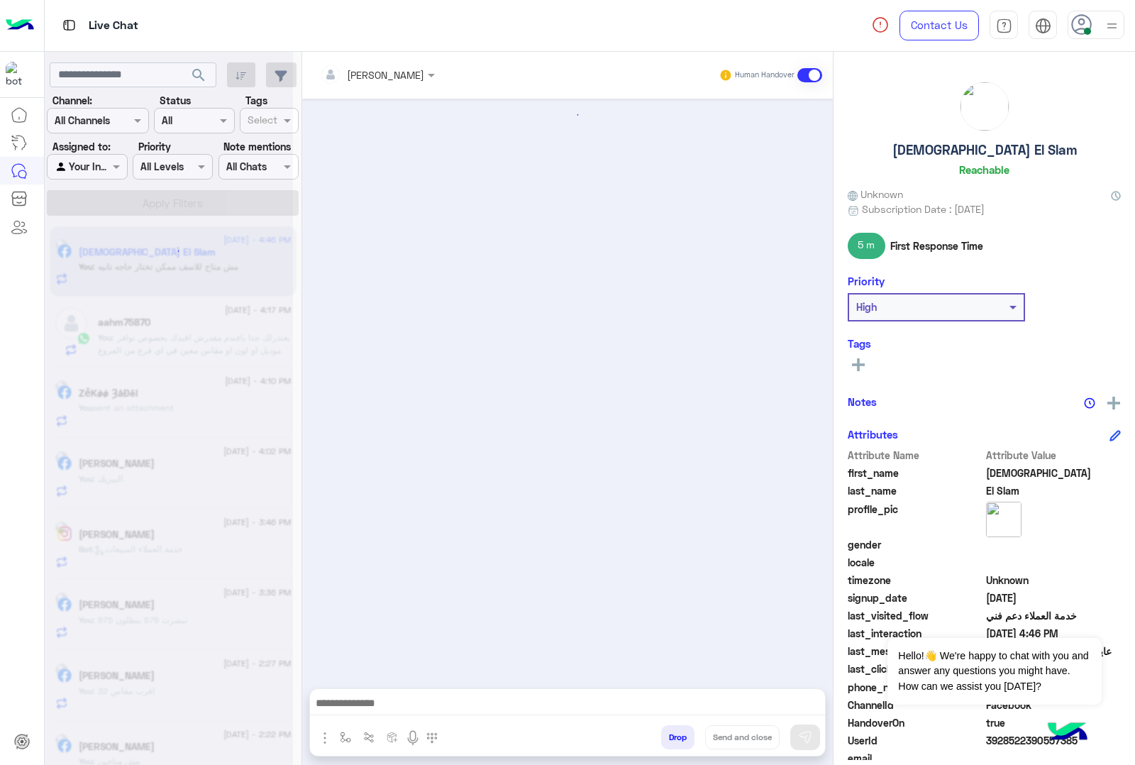
click at [678, 743] on div "[PERSON_NAME] Human Handover Drop Send and close" at bounding box center [567, 411] width 531 height 719
click at [678, 743] on div "Unassigned Human Handover Drop Send and close" at bounding box center [567, 411] width 531 height 719
click at [0, 0] on button "Drop" at bounding box center [0, 0] width 0 height 0
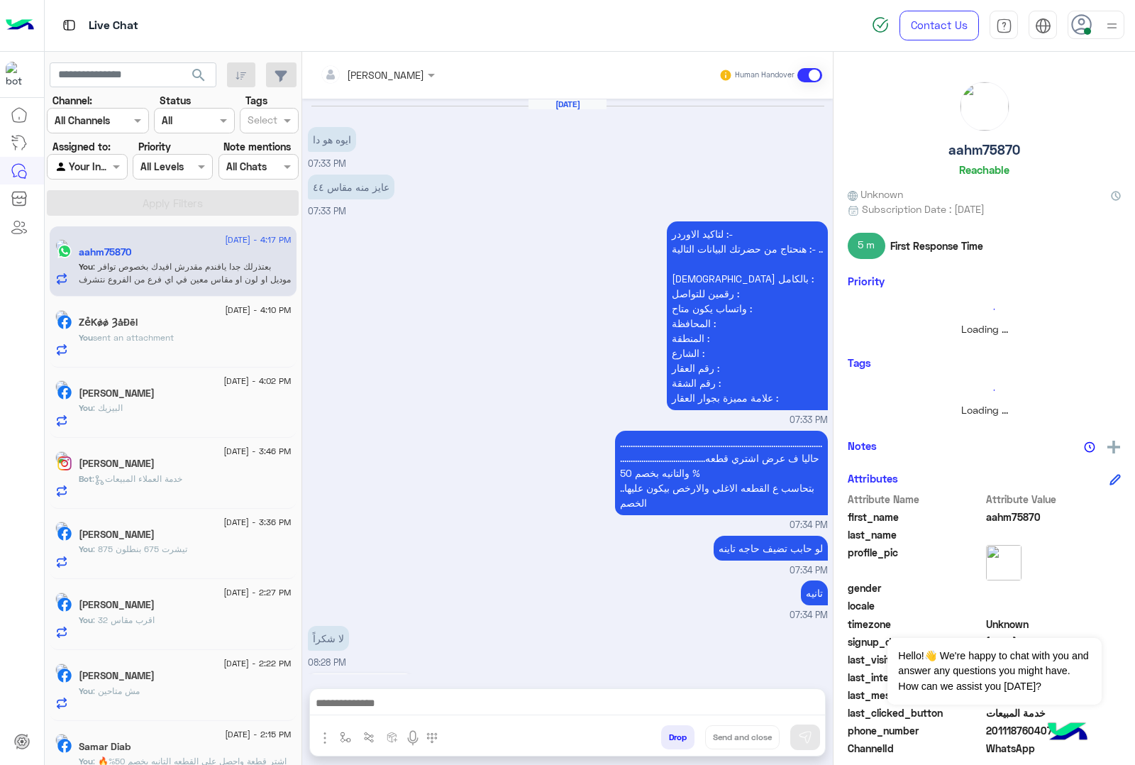
click at [678, 743] on button "Drop" at bounding box center [677, 737] width 33 height 24
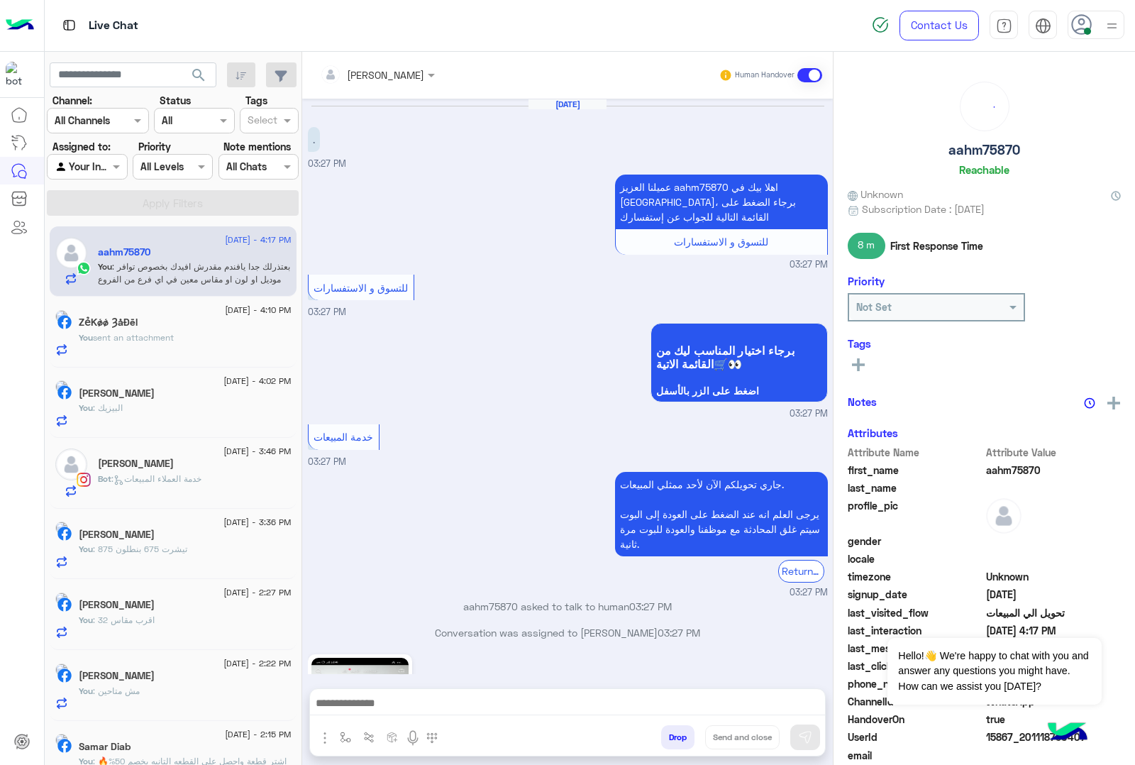
click at [678, 743] on button "Drop" at bounding box center [677, 737] width 33 height 24
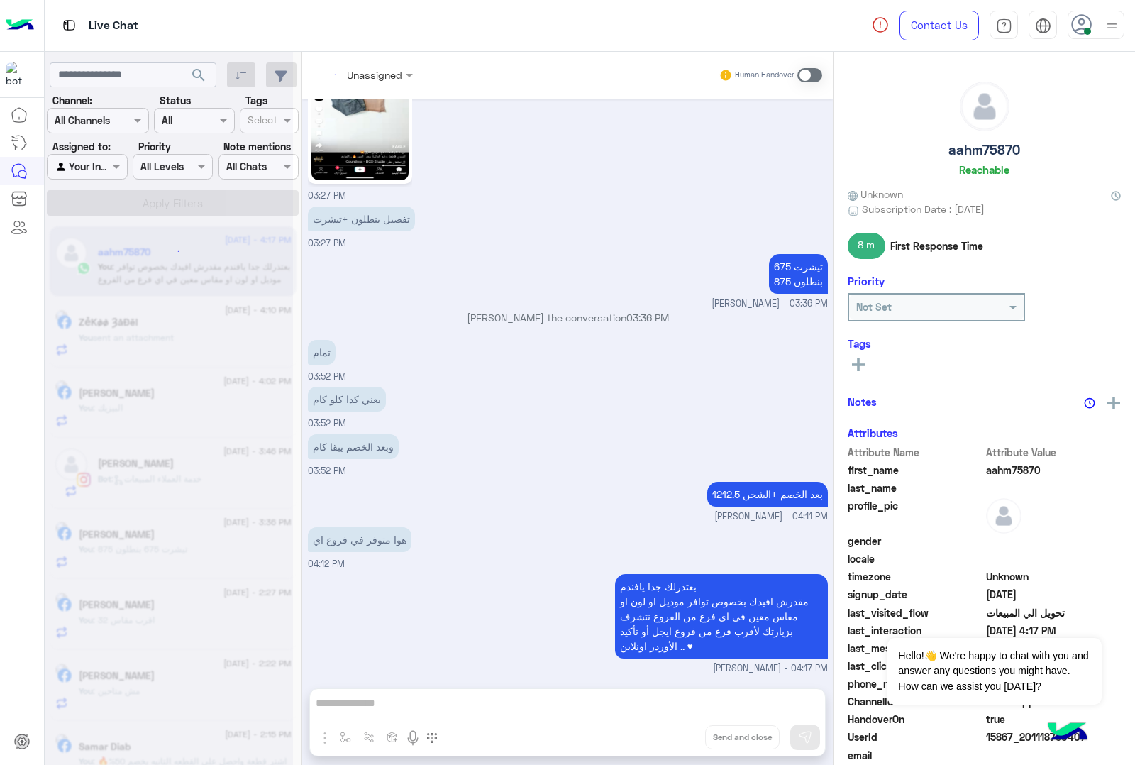
click at [678, 743] on div "Unassigned Human Handover [DATE] . 03:27 PM عميلنا العزيز aahm75870 اهلا بيك في…" at bounding box center [567, 411] width 531 height 719
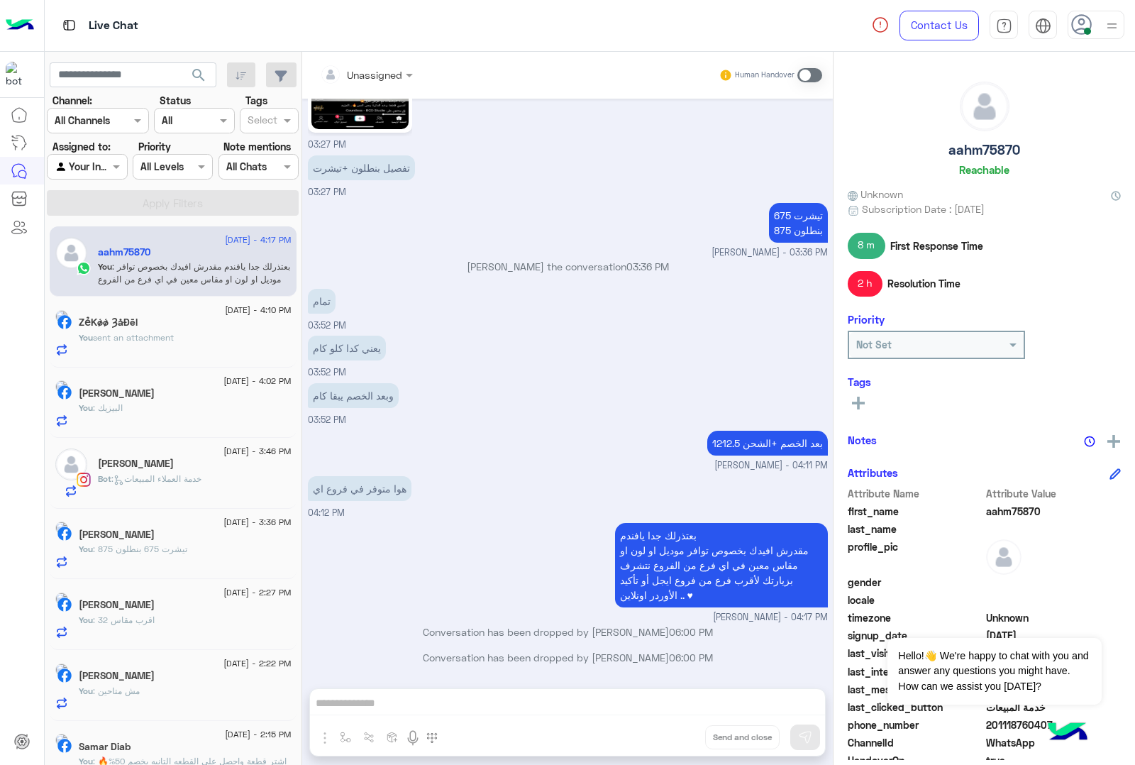
click at [0, 0] on button "Drop" at bounding box center [0, 0] width 0 height 0
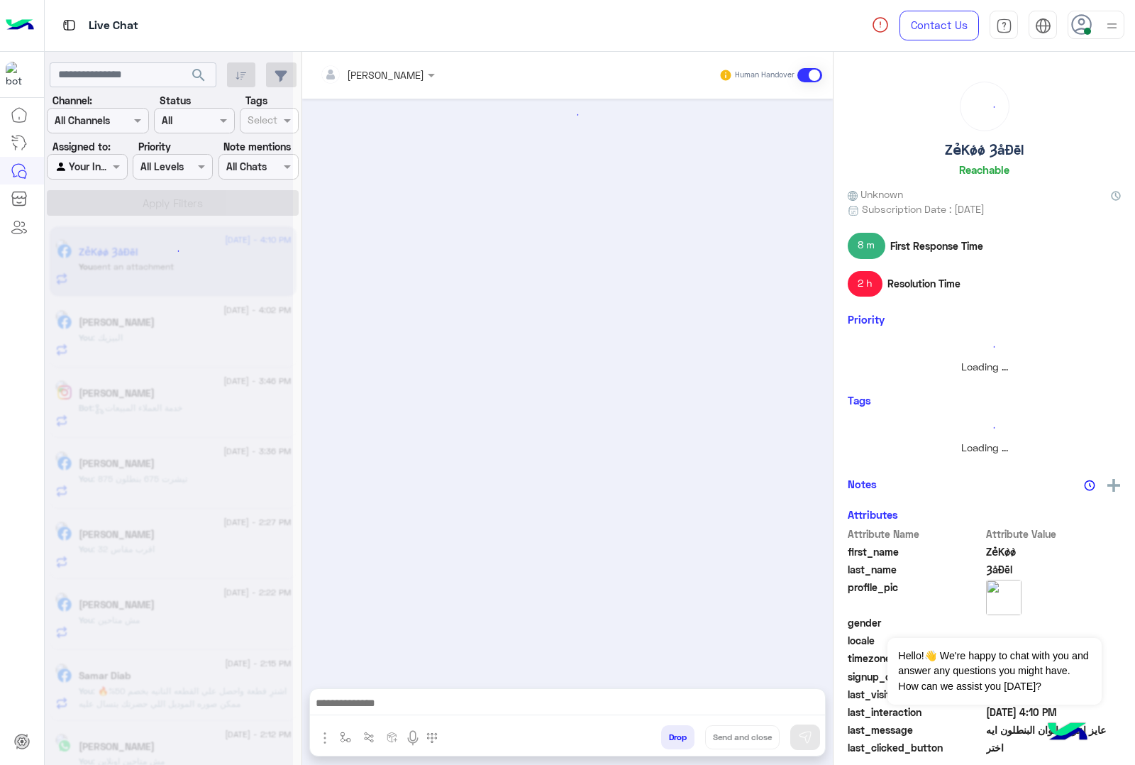
click at [678, 743] on button "Drop" at bounding box center [677, 737] width 33 height 24
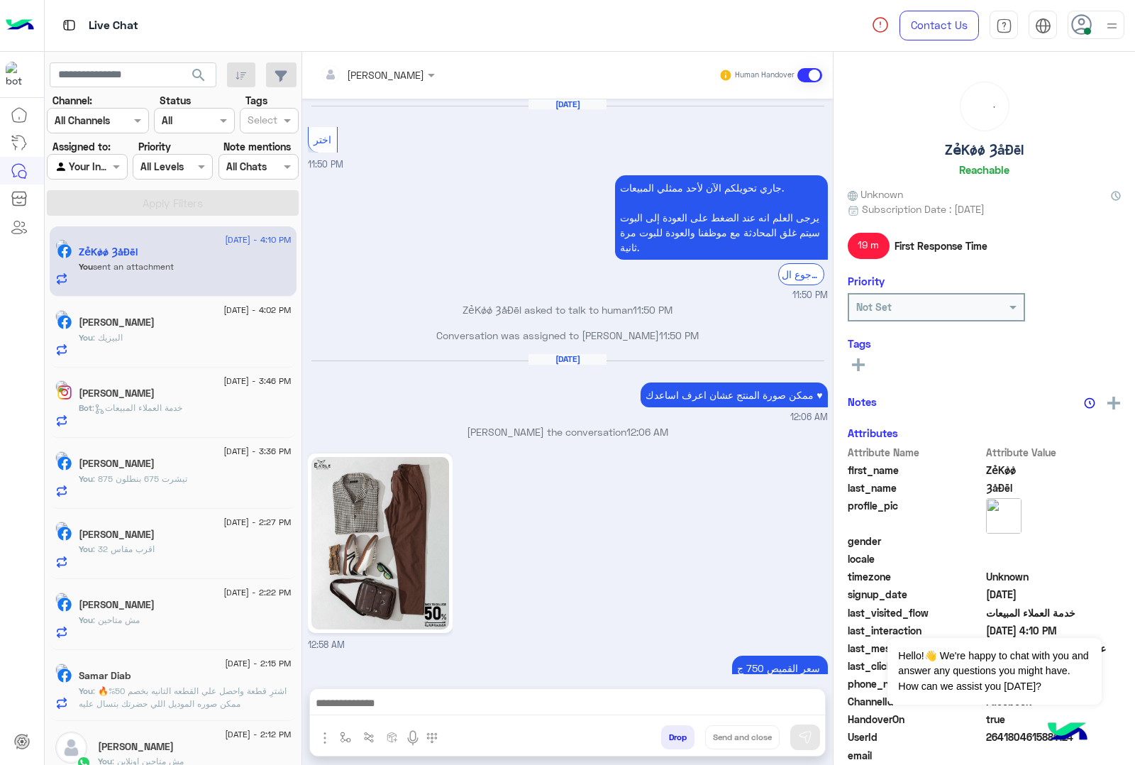
click at [678, 743] on div "[PERSON_NAME] Human Handover [DATE] اختر 11:50 PM جاري تحويلكم الآن لأحد ممثلي …" at bounding box center [567, 411] width 531 height 719
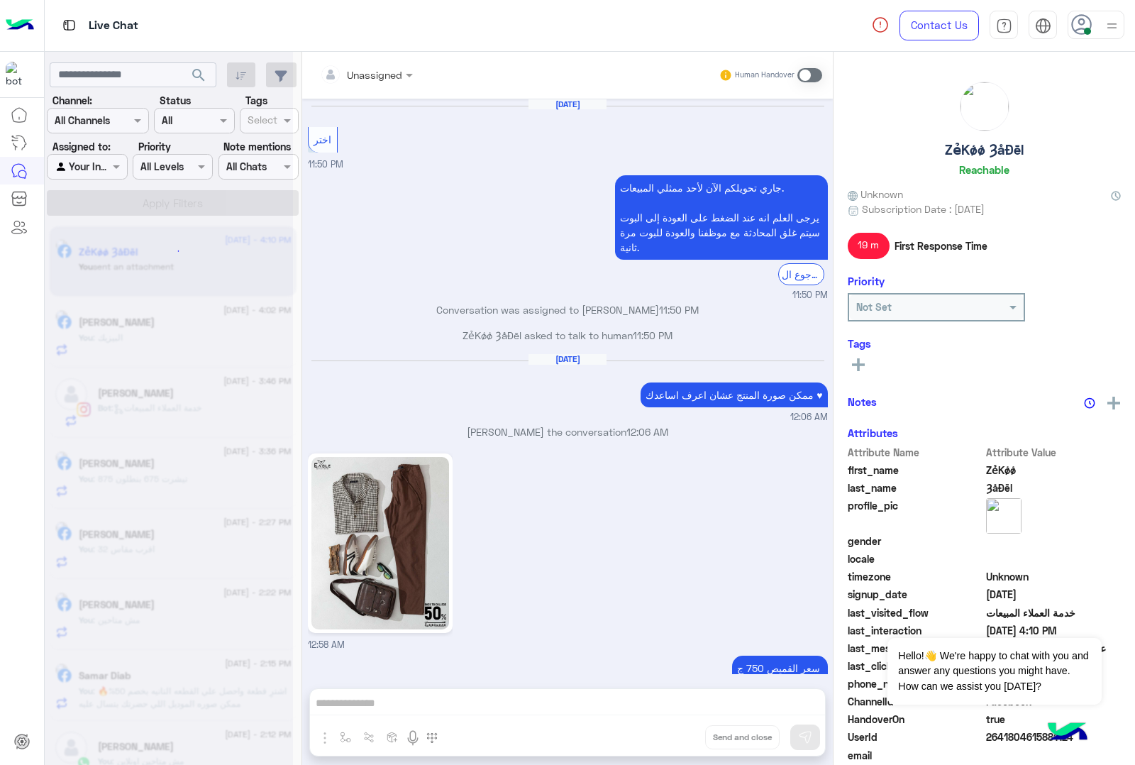
scroll to position [1884, 0]
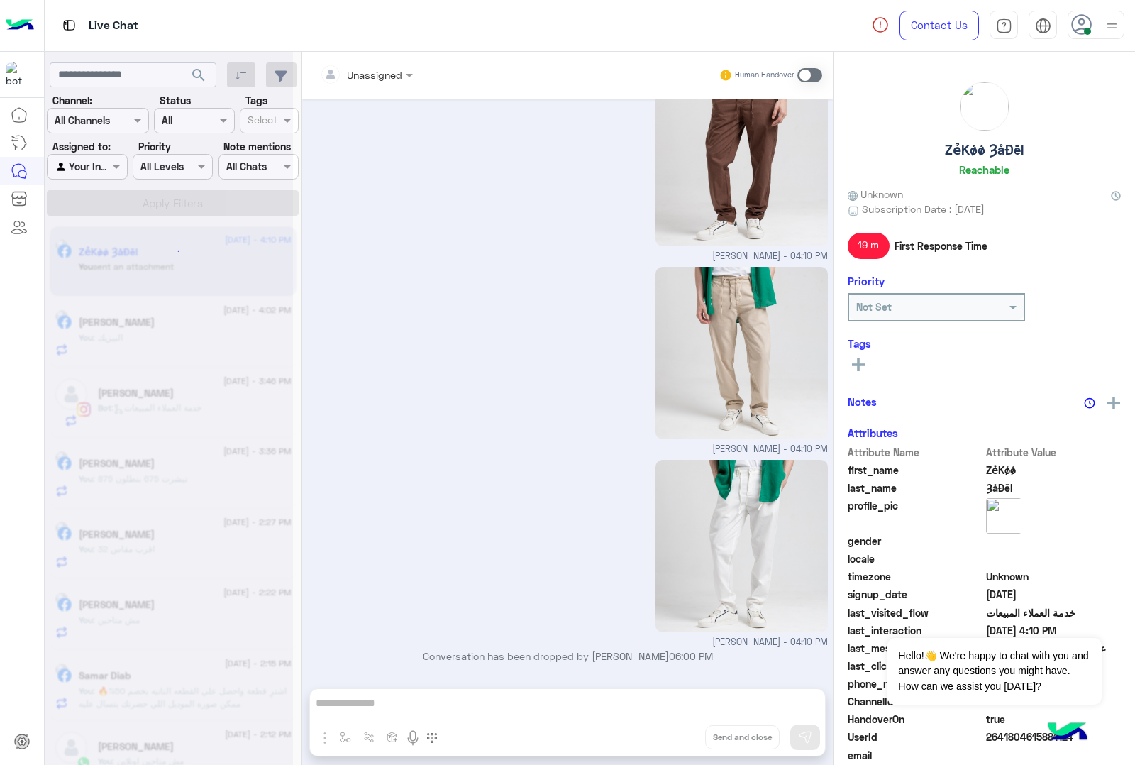
click at [678, 743] on div "Unassigned Human Handover [DATE] اختر 11:50 PM جاري تحويلكم الآن لأحد ممثلي الم…" at bounding box center [567, 411] width 531 height 719
click at [0, 0] on button "Drop" at bounding box center [0, 0] width 0 height 0
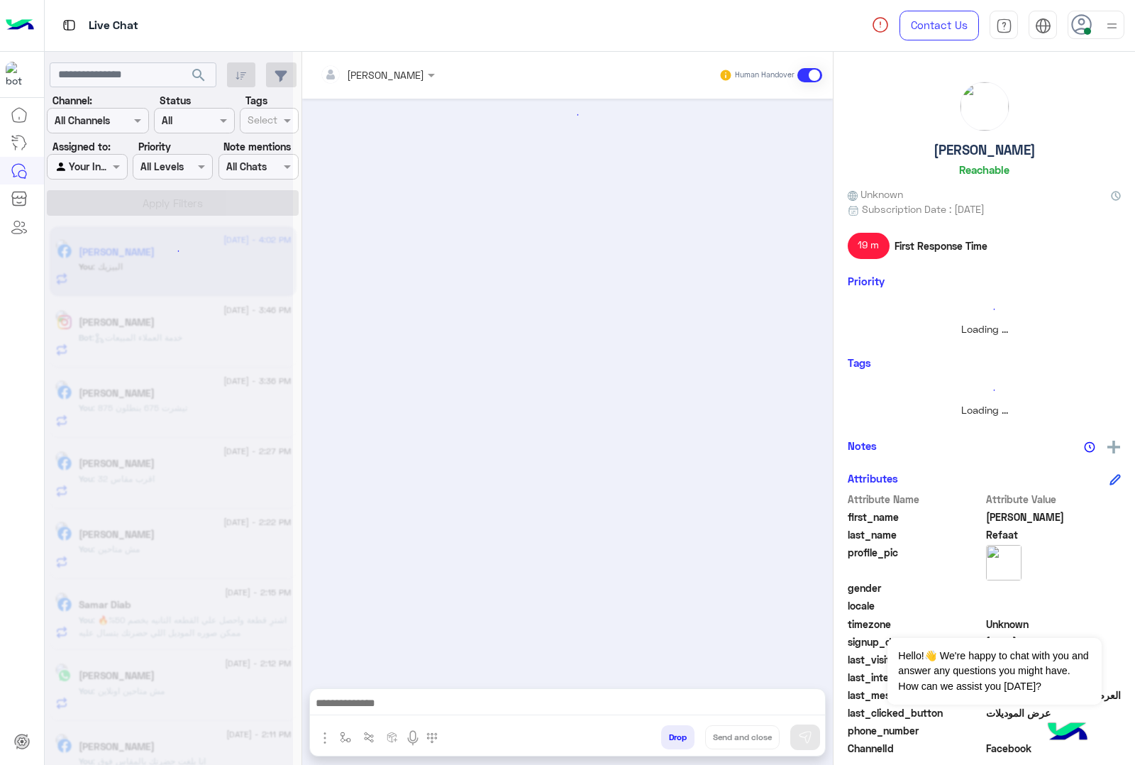
click at [678, 743] on button "Drop" at bounding box center [677, 737] width 33 height 24
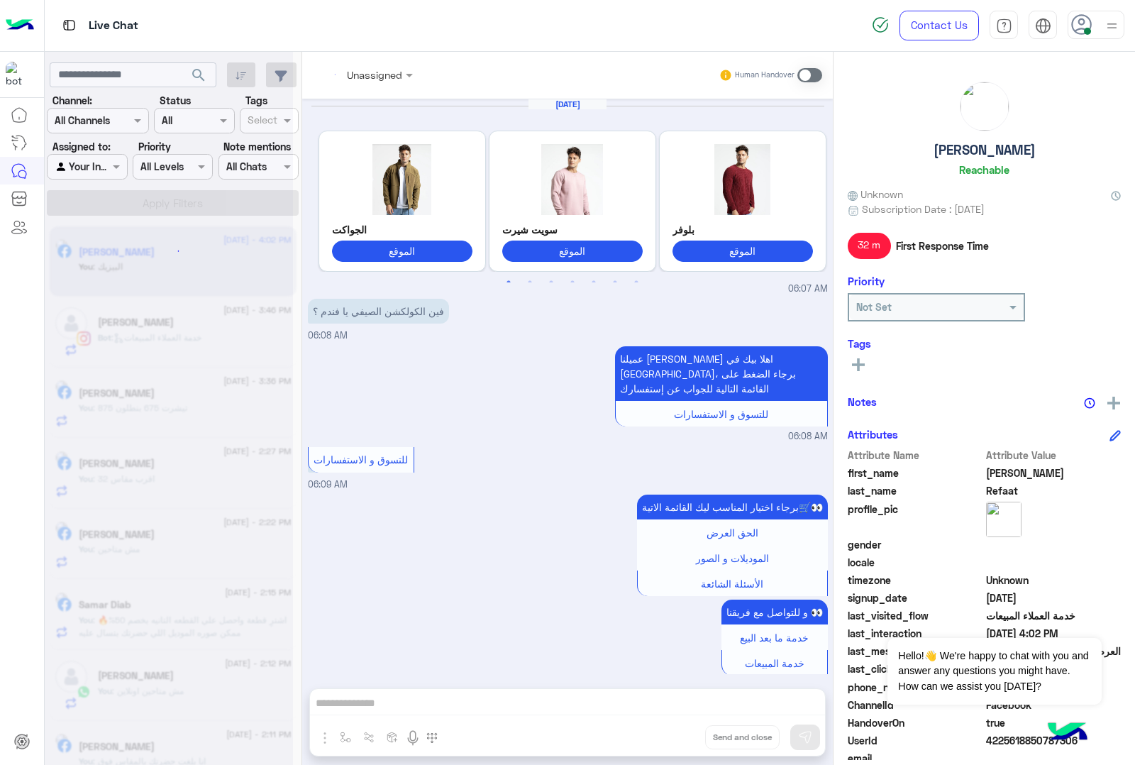
click at [678, 743] on div "Unassigned Human Handover [DATE] Previous الجواكت الموقع سويت شيرت الموقع بلوفر…" at bounding box center [567, 411] width 531 height 719
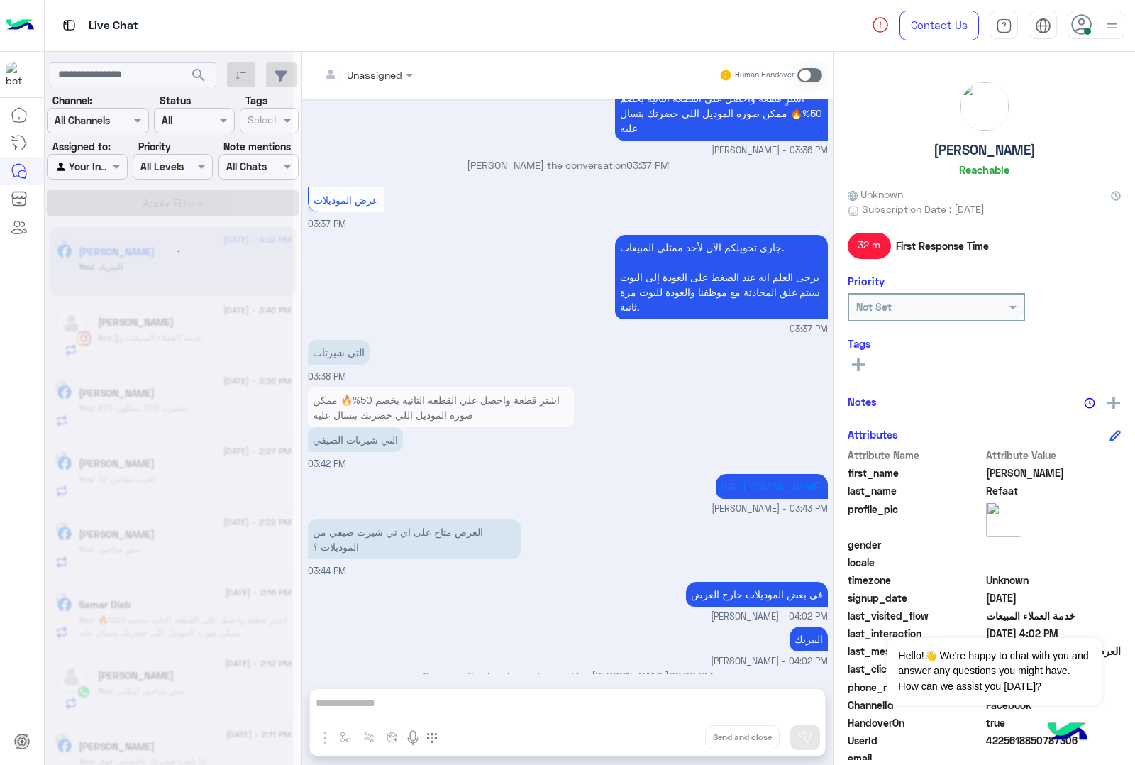
click at [0, 0] on button "Drop" at bounding box center [0, 0] width 0 height 0
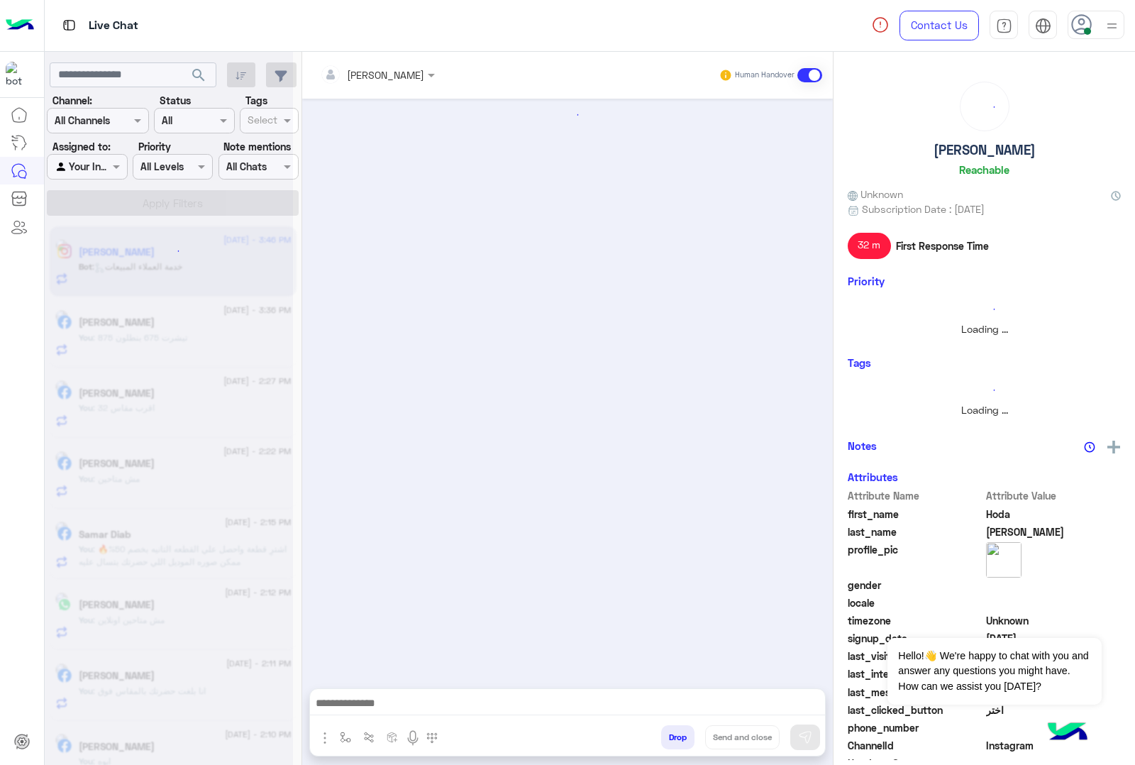
click at [678, 743] on button "Drop" at bounding box center [677, 737] width 33 height 24
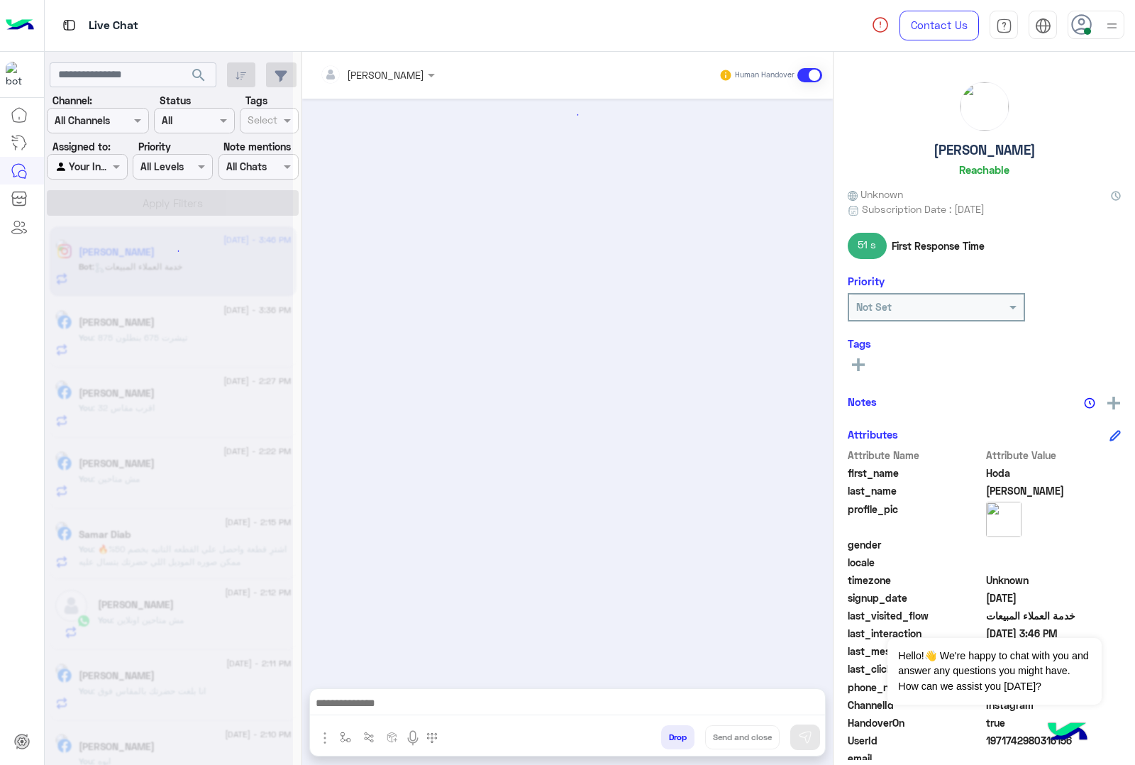
click at [678, 743] on div "[PERSON_NAME] Human Handover Drop Send and close" at bounding box center [567, 411] width 531 height 719
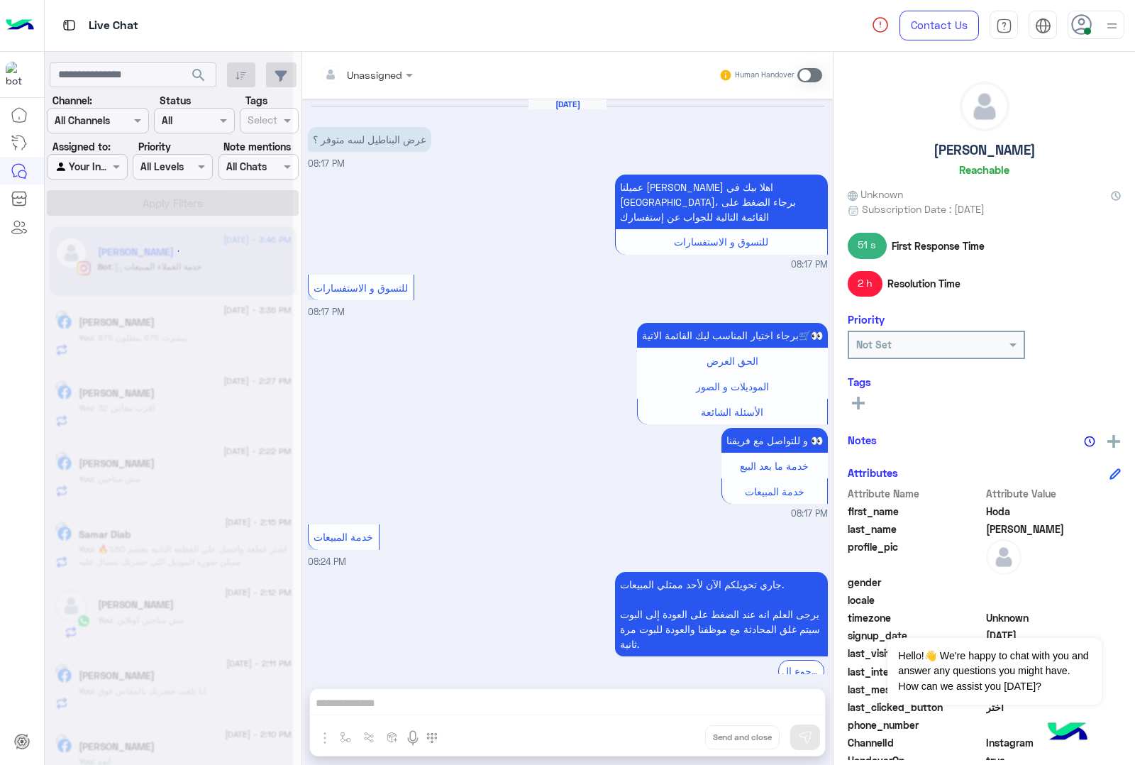
scroll to position [1749, 0]
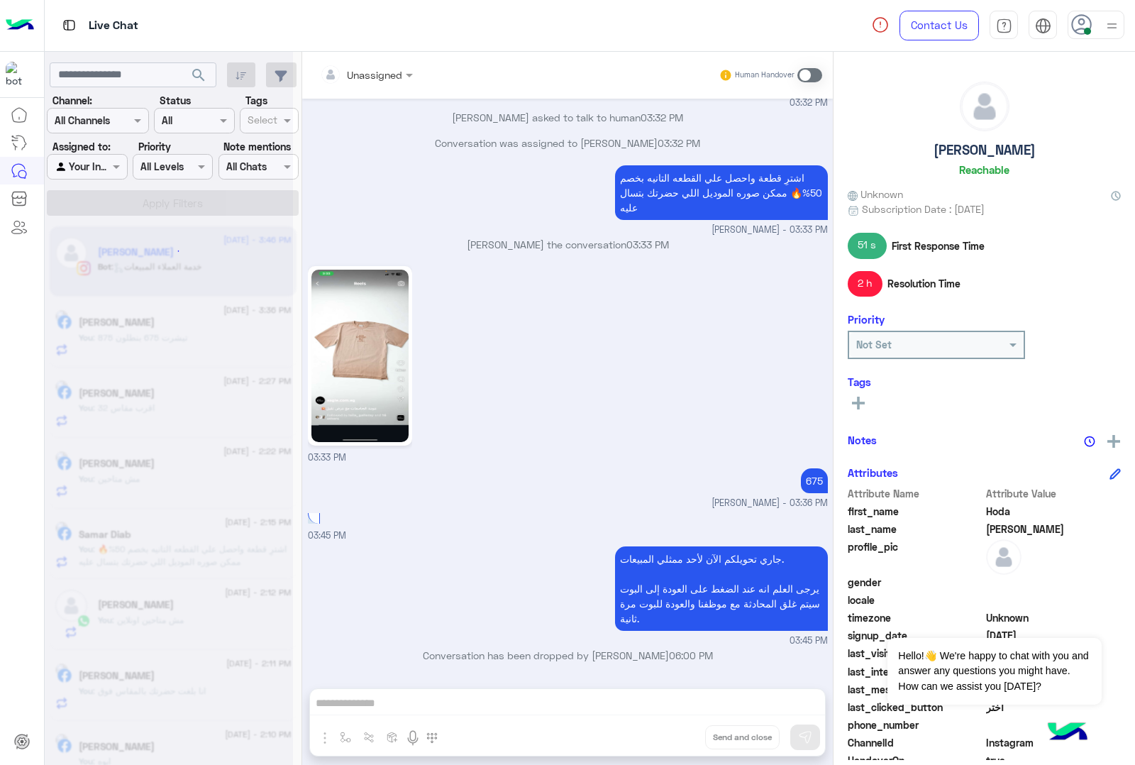
click at [678, 743] on div "Unassigned Human Handover [DATE] عرض البناطيل لسه متوفر ؟ 08:17 PM عميلنا [PERS…" at bounding box center [567, 411] width 531 height 719
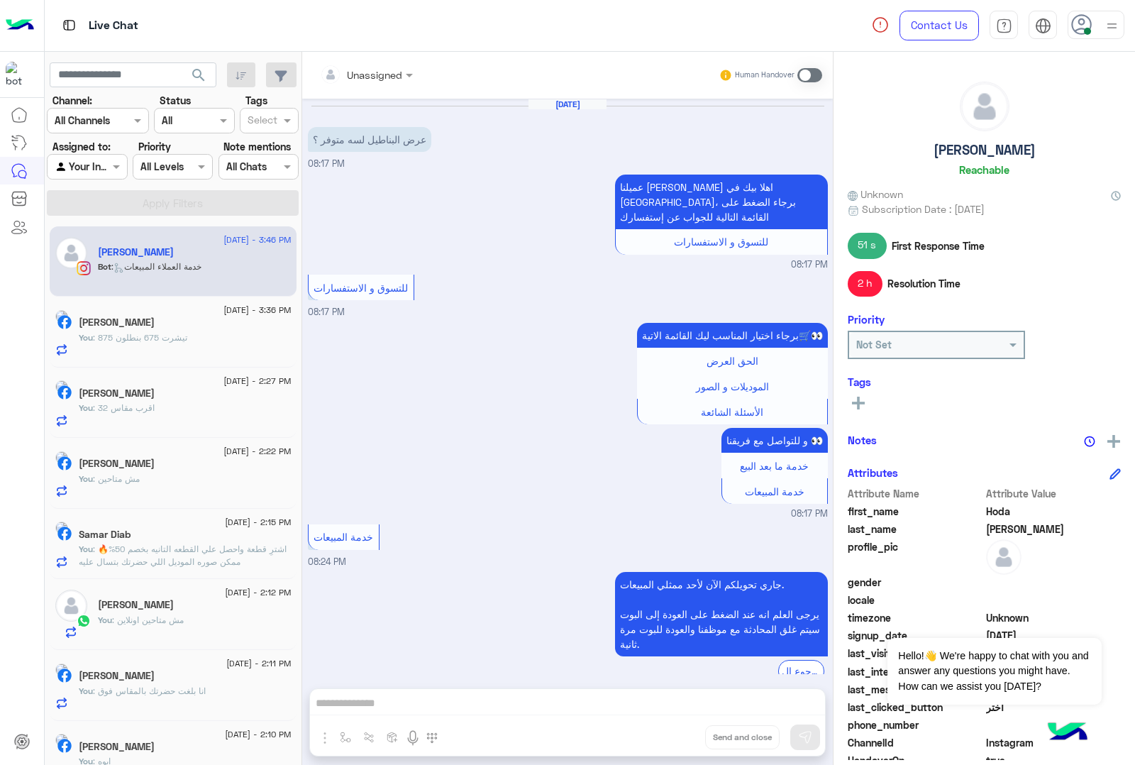
click at [0, 0] on button "Drop" at bounding box center [0, 0] width 0 height 0
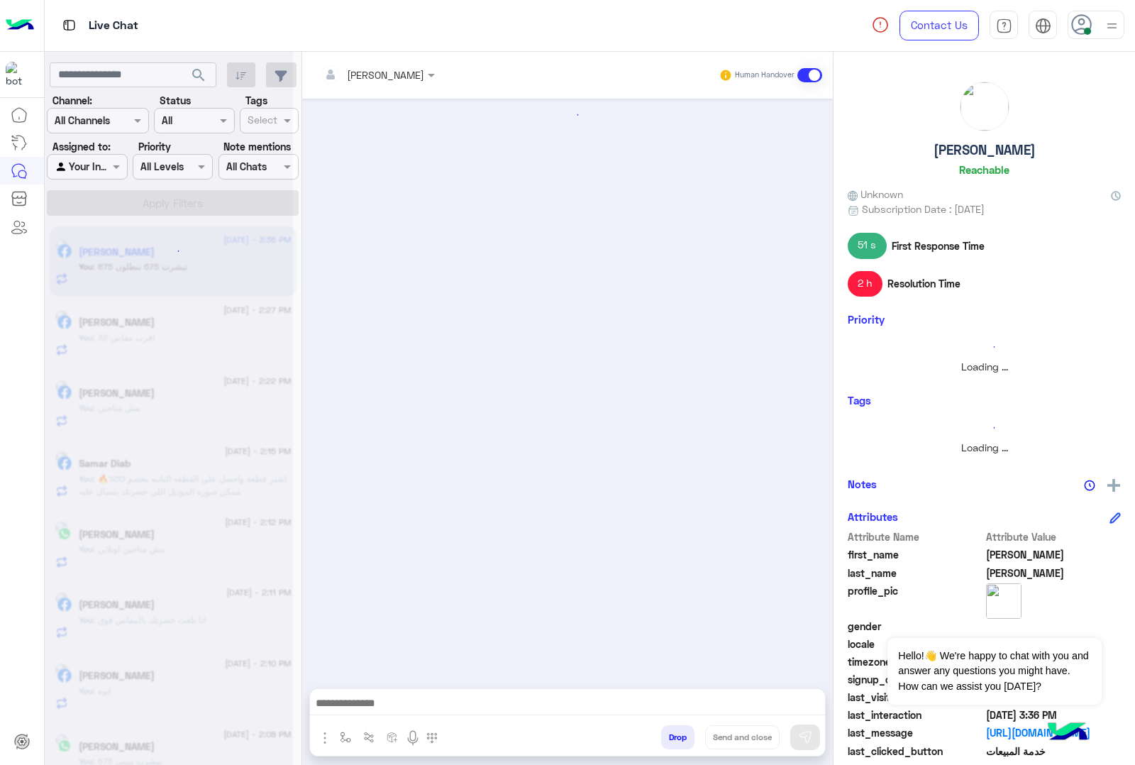
click at [678, 743] on button "Drop" at bounding box center [677, 737] width 33 height 24
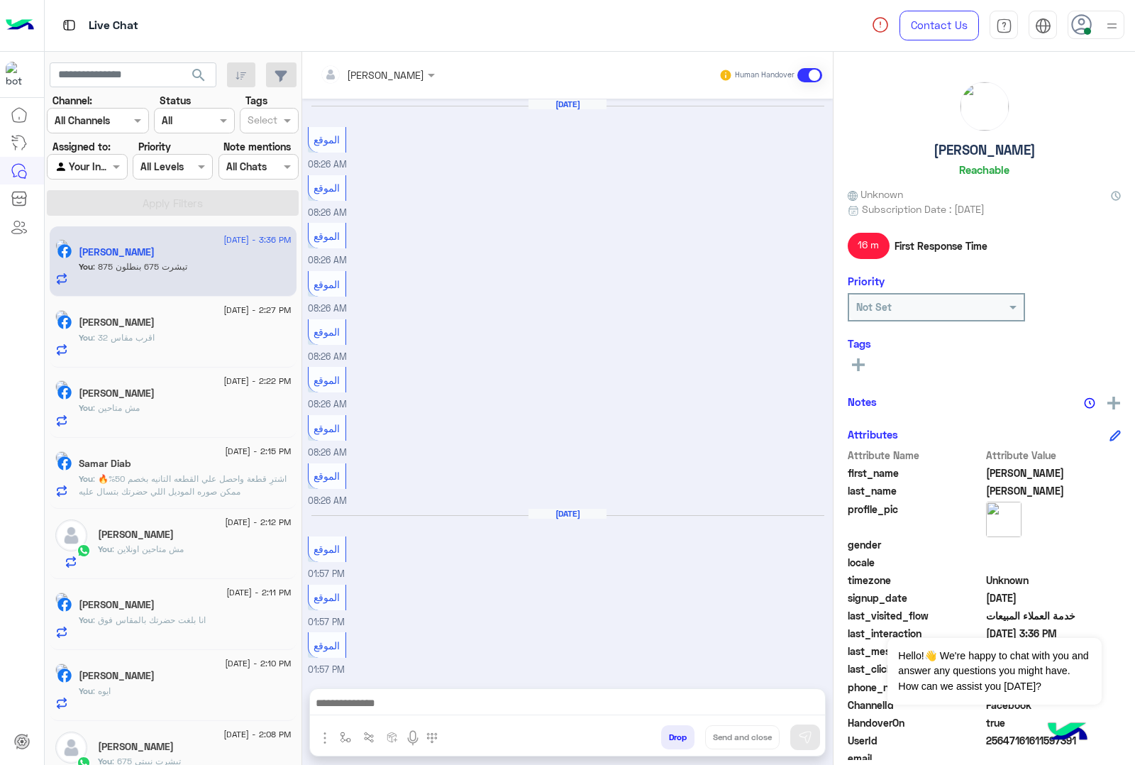
click at [678, 743] on div "[PERSON_NAME] Human Handover [DATE] الموقع 08:26 AM الموقع 08:26 AM الموقع 08:2…" at bounding box center [567, 411] width 531 height 719
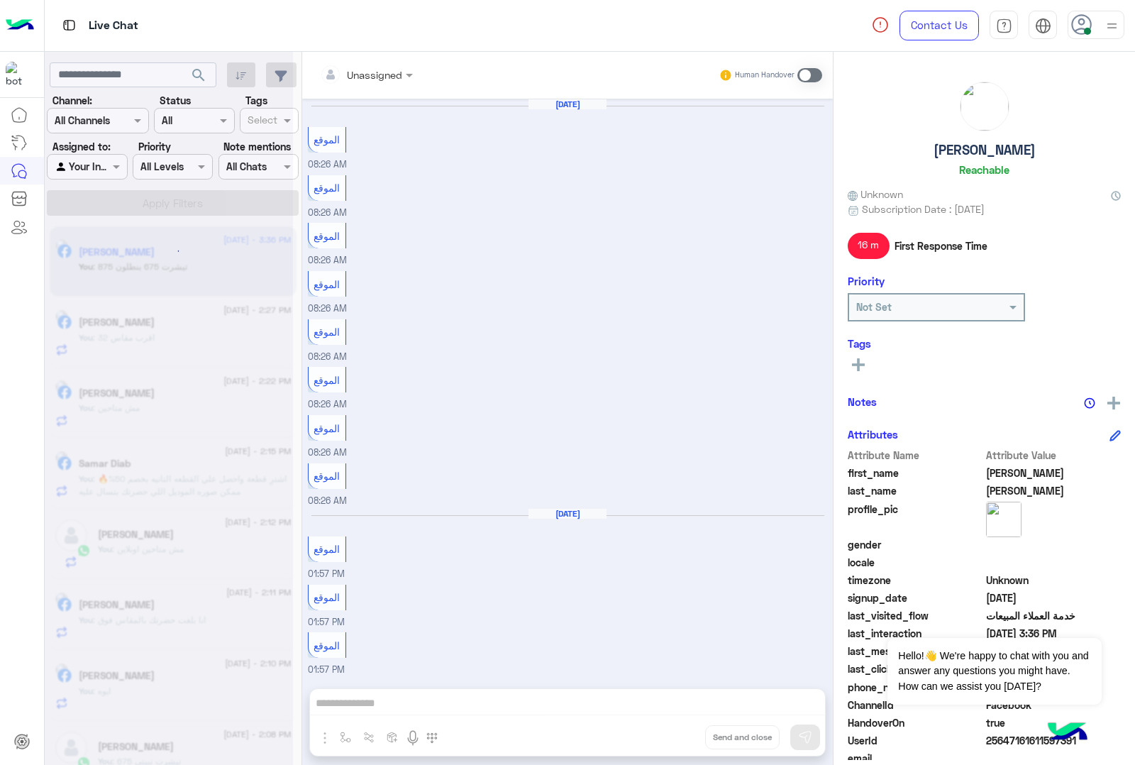
scroll to position [1265, 0]
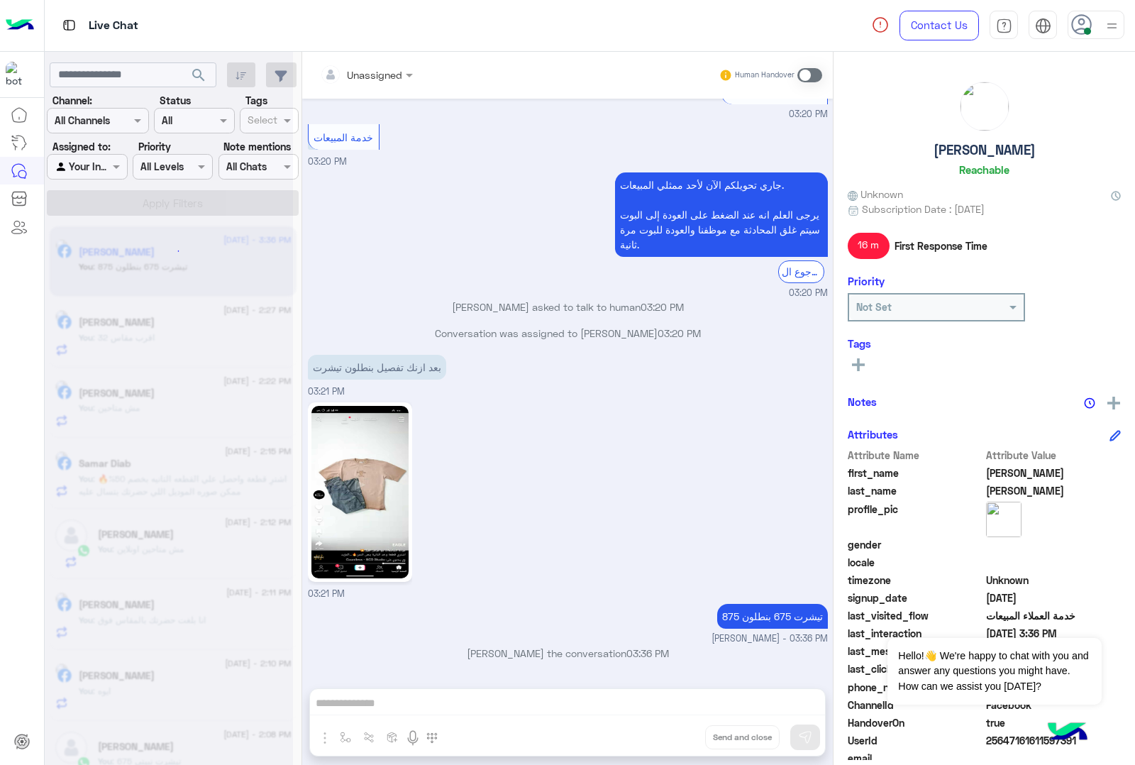
click at [678, 743] on div "Unassigned Human Handover [DATE] الموقع 08:26 AM الموقع 08:26 AM الموقع 08:26 A…" at bounding box center [567, 411] width 531 height 719
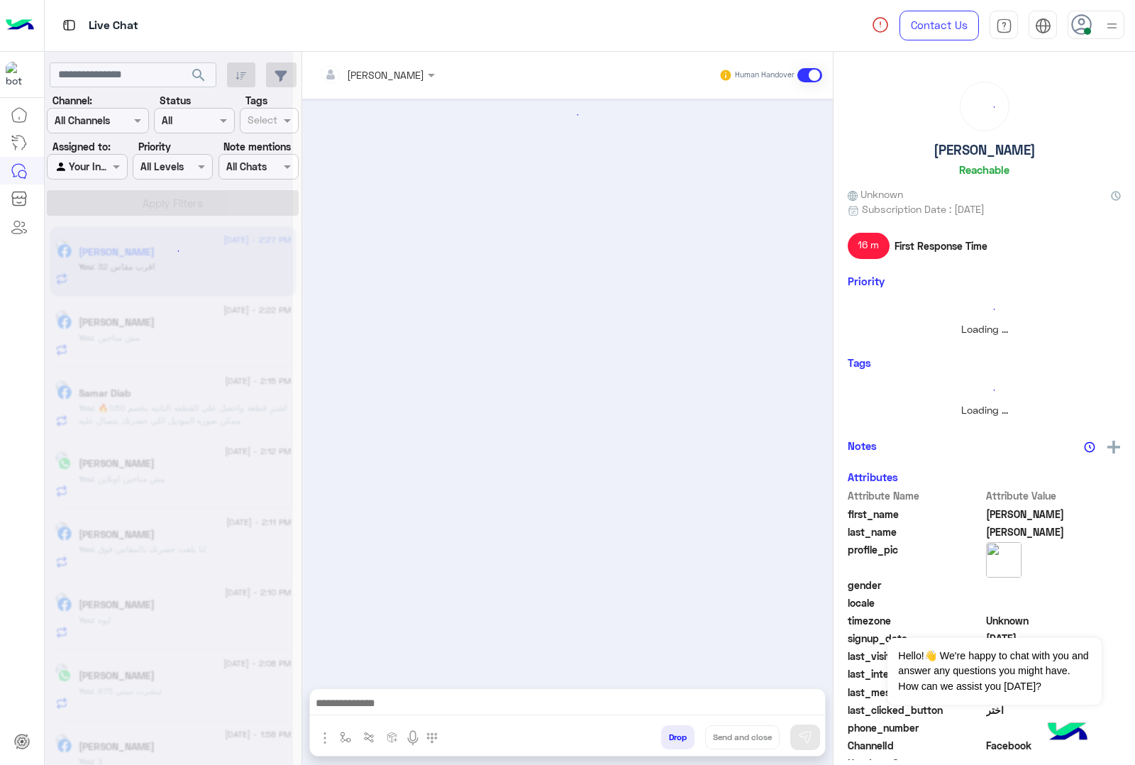
click at [678, 743] on button "Drop" at bounding box center [677, 737] width 33 height 24
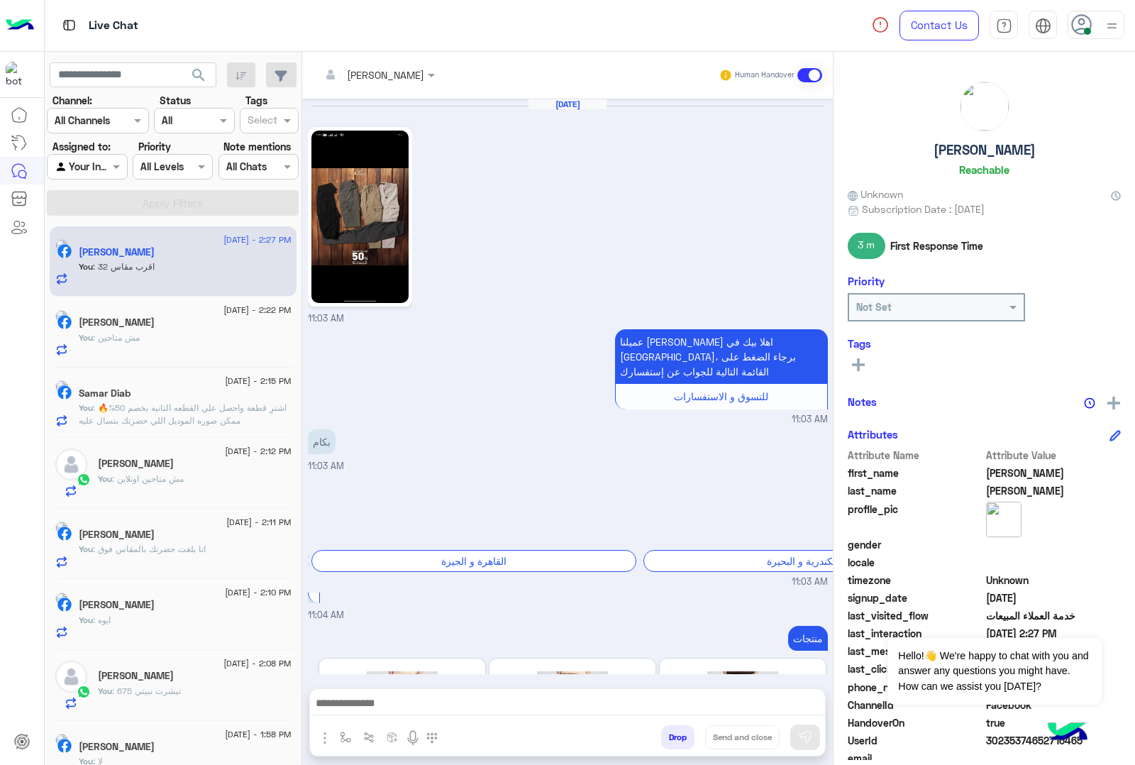
scroll to position [2023, 0]
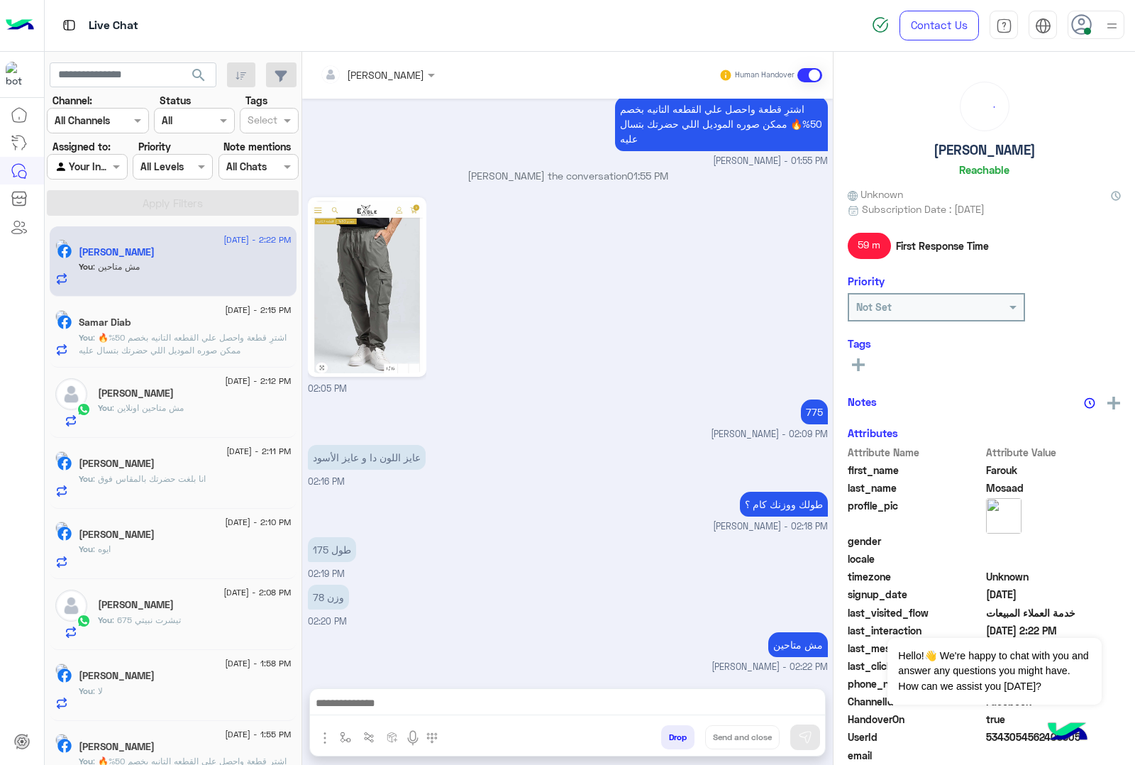
click at [678, 743] on button "Drop" at bounding box center [677, 737] width 33 height 24
click at [681, 739] on button "Drop" at bounding box center [677, 737] width 33 height 24
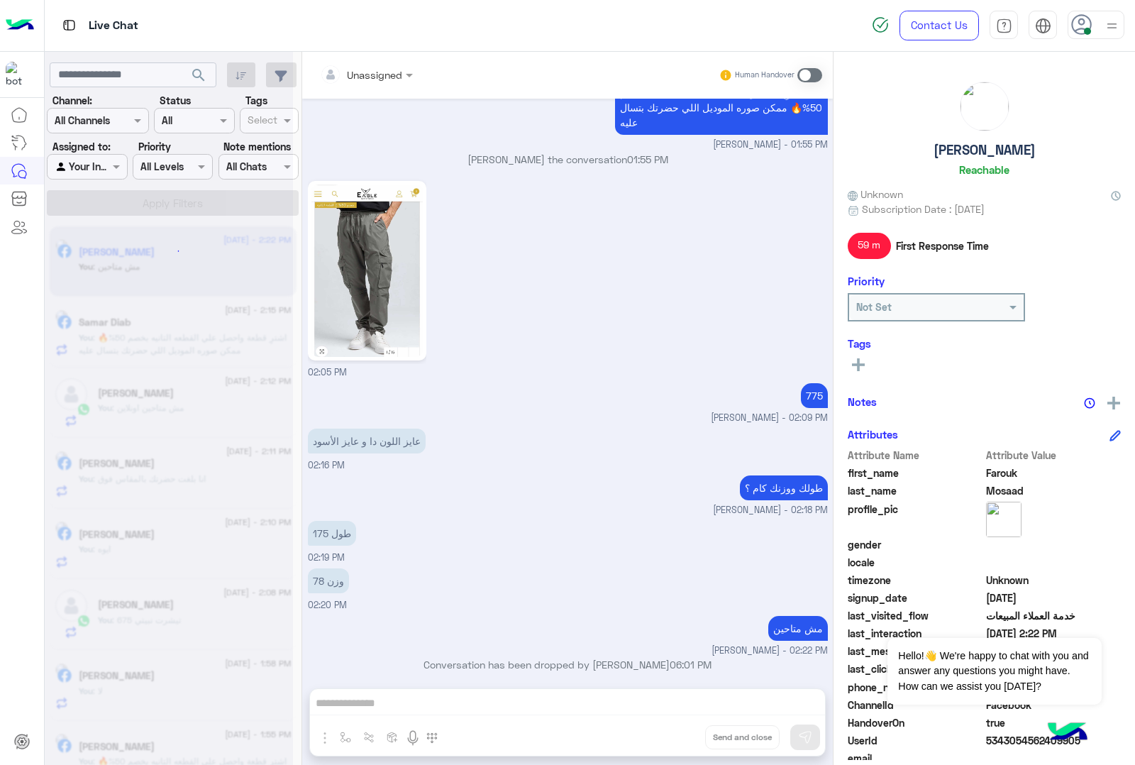
click at [681, 739] on div "Unassigned Human Handover [DATE] نورتني ♥ 08:47 PM Conversation has been droppe…" at bounding box center [567, 411] width 531 height 719
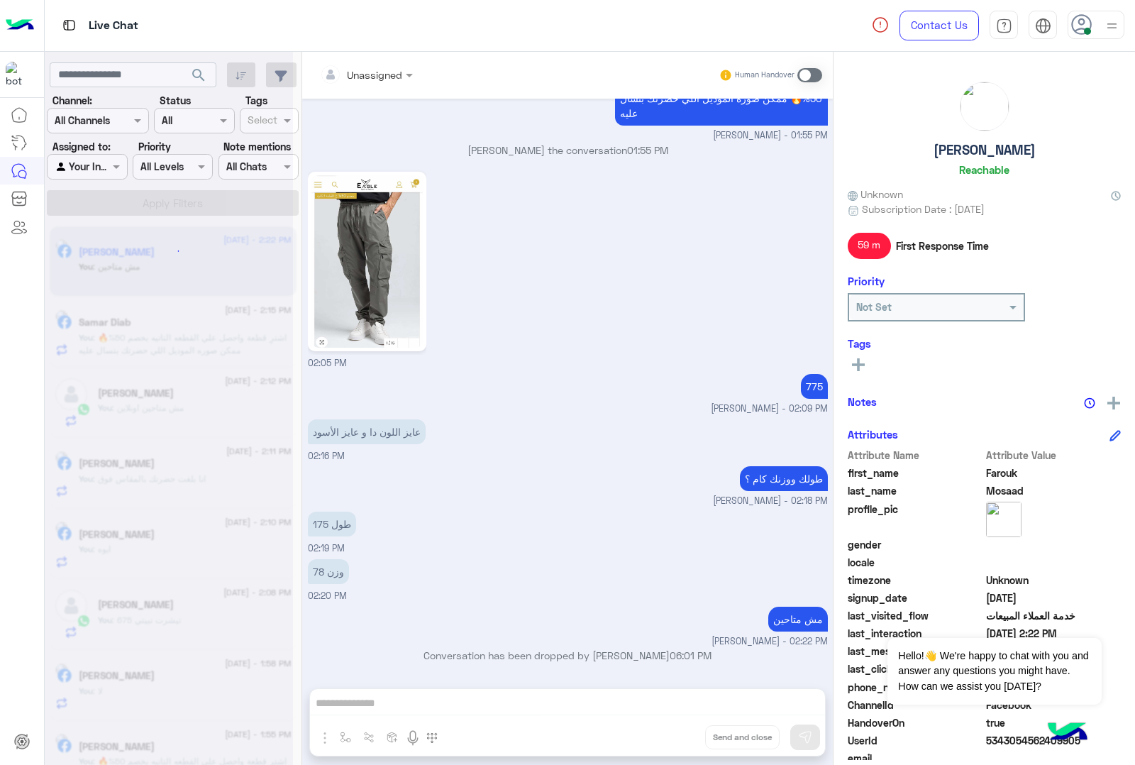
click at [681, 739] on div "Unassigned Human Handover [DATE] نورتني ♥ 08:47 PM Conversation has been droppe…" at bounding box center [567, 411] width 531 height 719
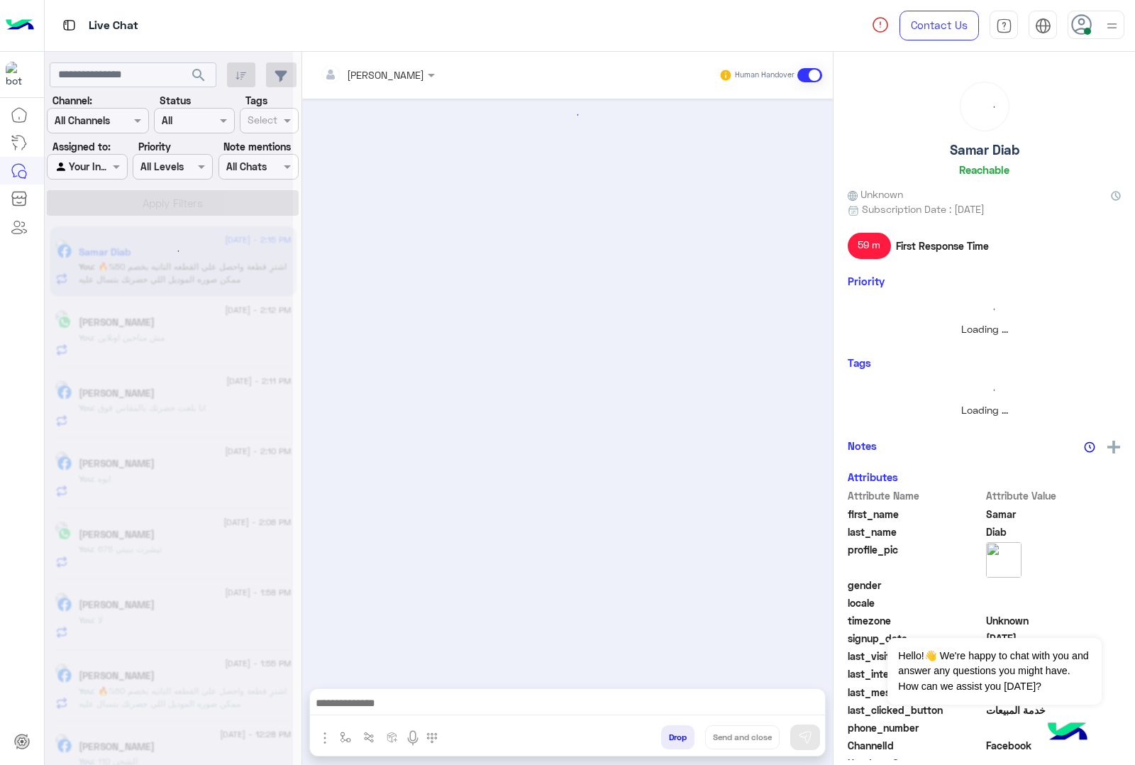
click at [681, 739] on button "Drop" at bounding box center [677, 737] width 33 height 24
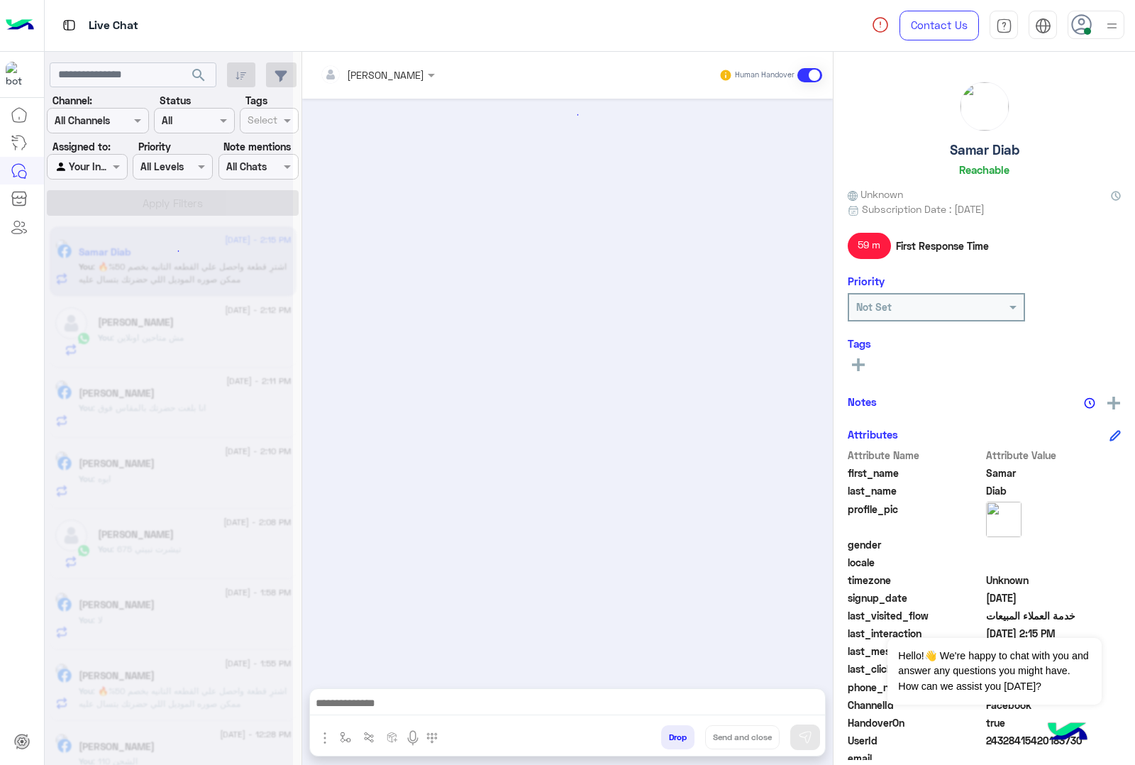
click at [681, 739] on button "Drop" at bounding box center [677, 737] width 33 height 24
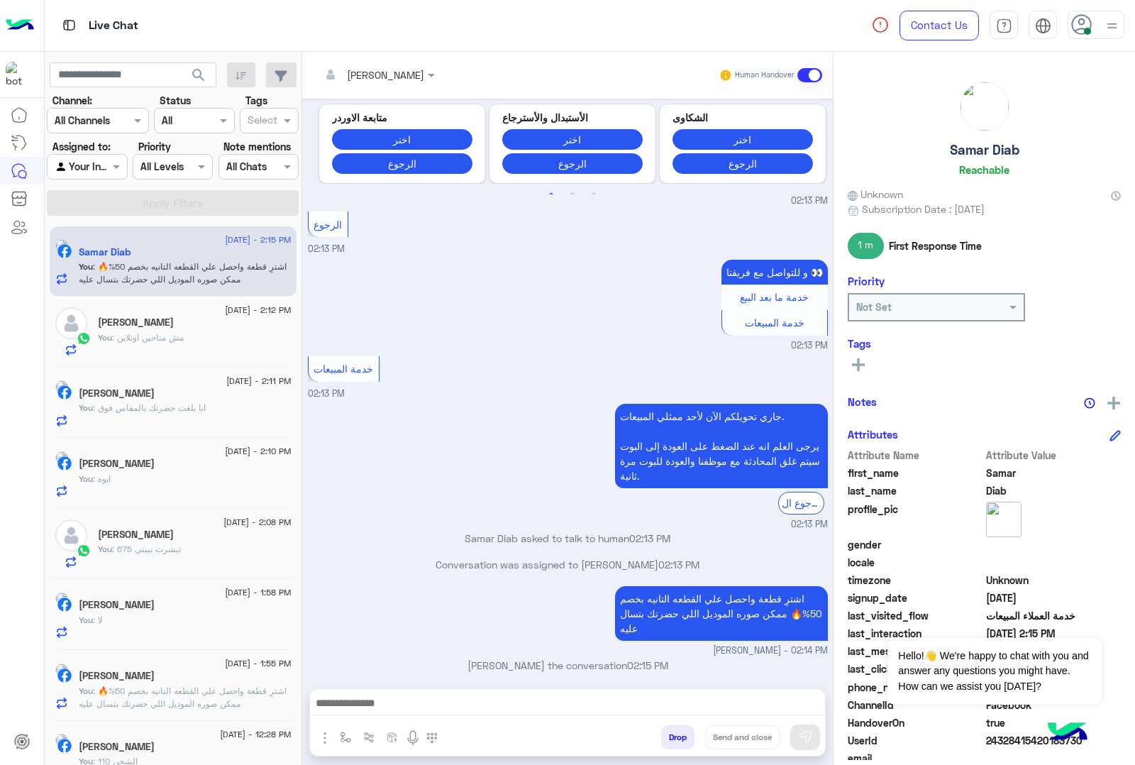
click at [681, 739] on div "[PERSON_NAME] Human Handover [DATE] GetStarted 02:09 PM اهلًا Samar! 😎 أنا مساع…" at bounding box center [567, 411] width 531 height 719
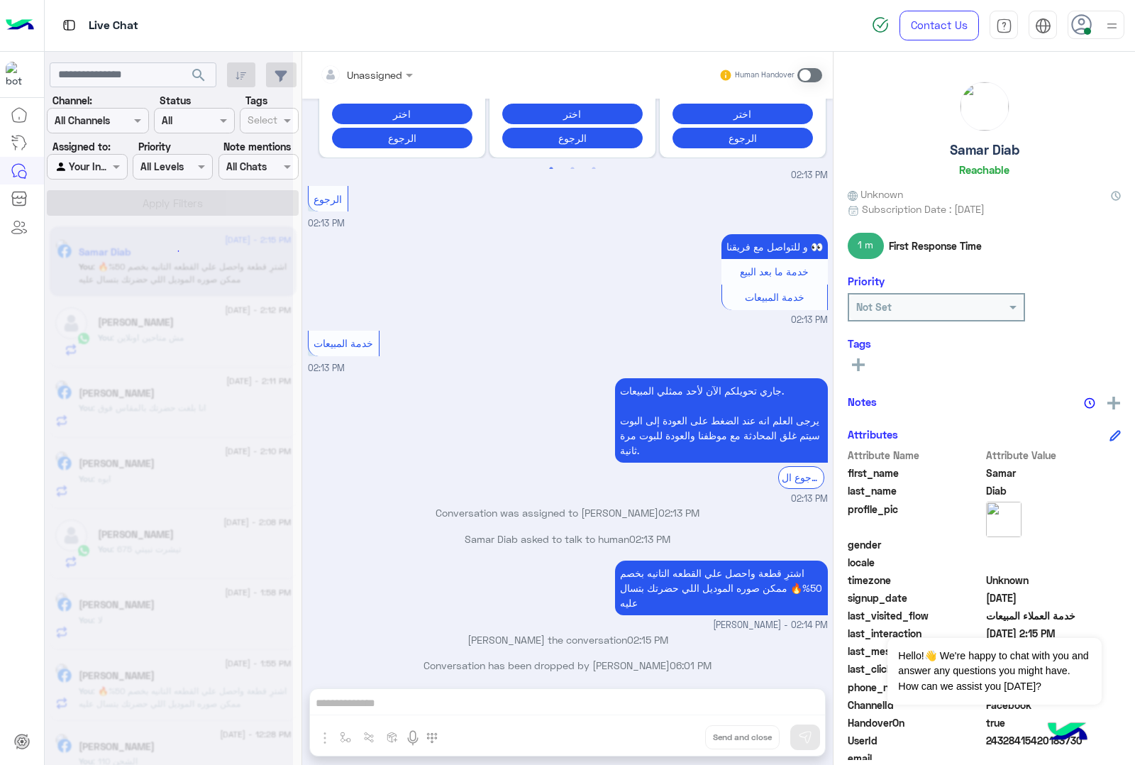
click at [681, 739] on div "Unassigned Human Handover [DATE] GetStarted 02:09 PM اهلًا Samar! 😎 أنا مساعدك …" at bounding box center [567, 411] width 531 height 719
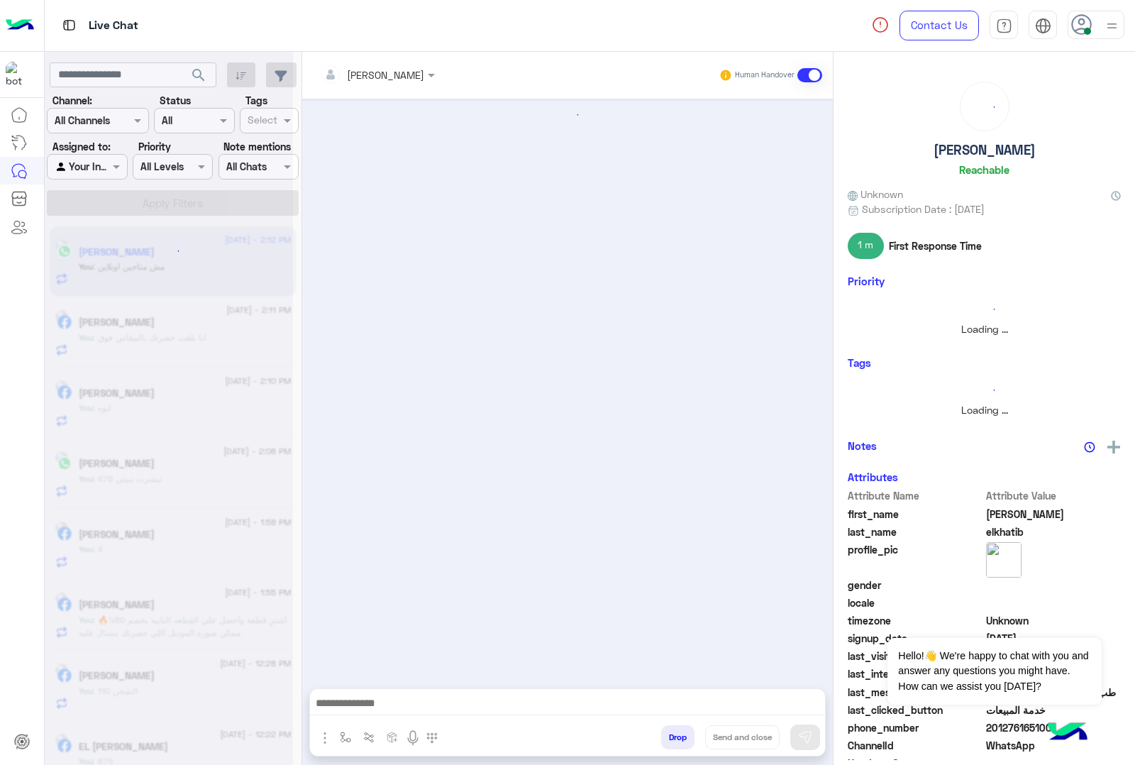
click at [681, 739] on button "Drop" at bounding box center [677, 737] width 33 height 24
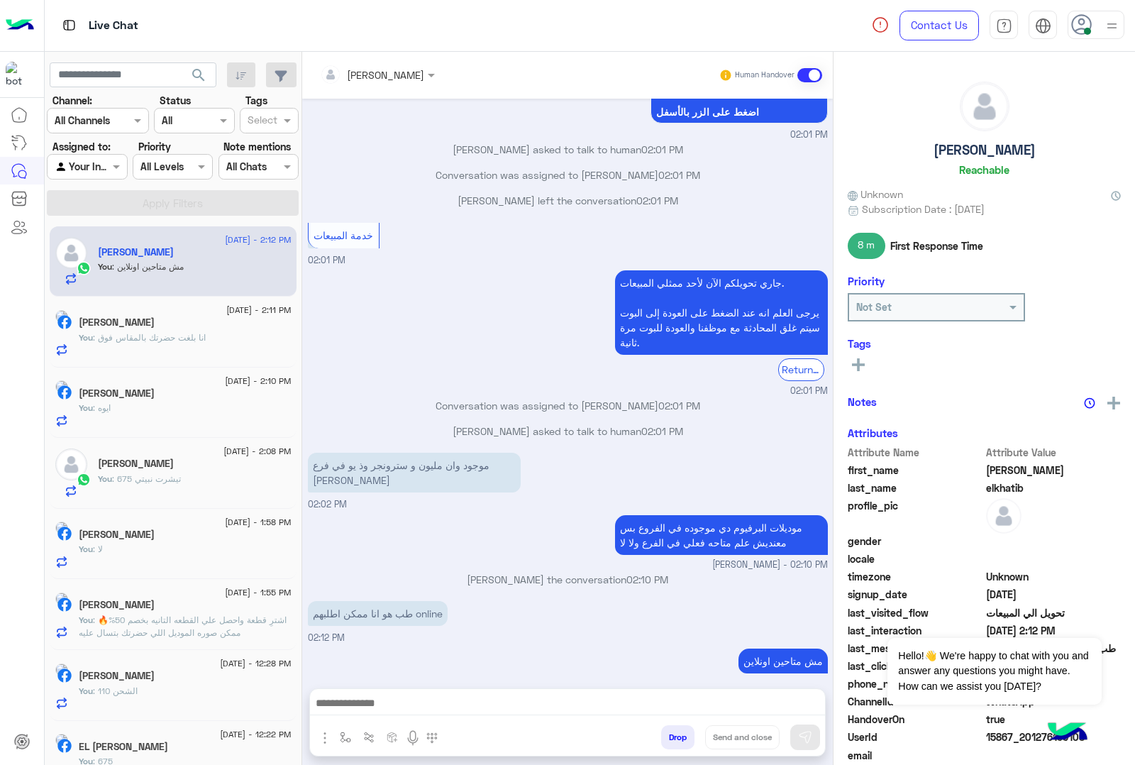
click at [681, 739] on div "[PERSON_NAME] Human Handover [DATE] جاري تحويلكم الآن لأحد ممثلي المبيعات. يرجى…" at bounding box center [567, 411] width 531 height 719
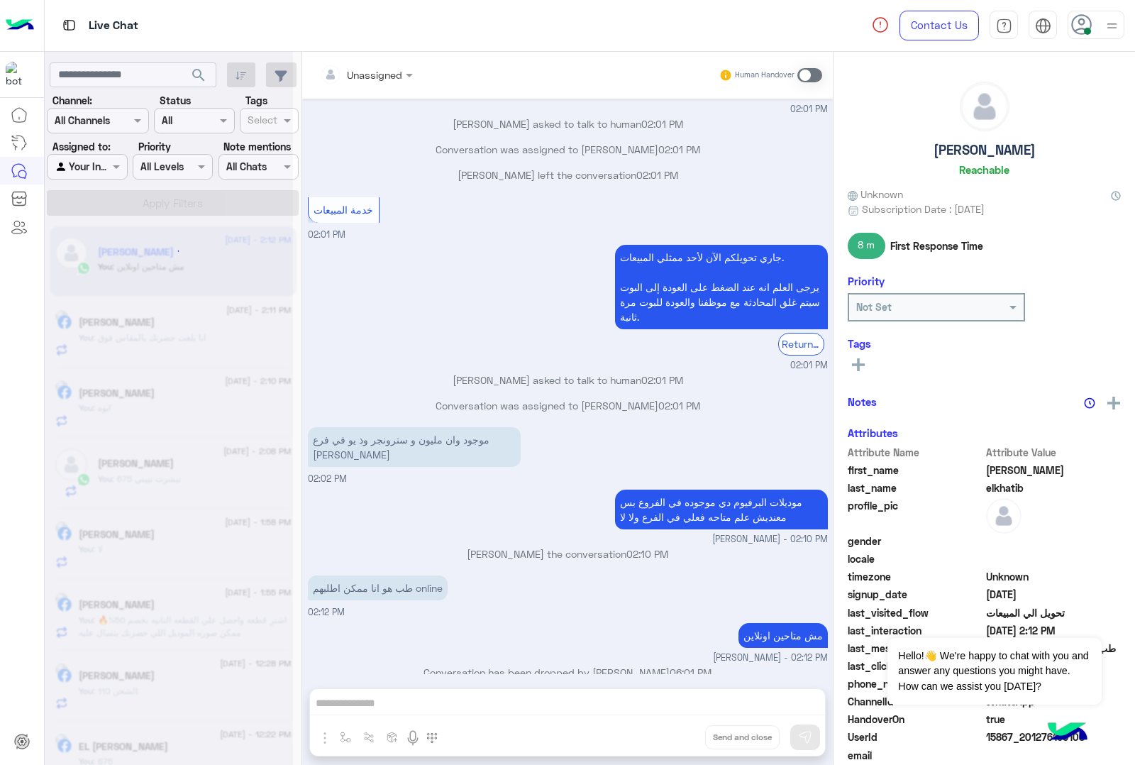
click at [681, 739] on div "Unassigned Human Handover [DATE] جاري تحويلكم الآن لأحد ممثلي المبيعات. يرجى ال…" at bounding box center [567, 411] width 531 height 719
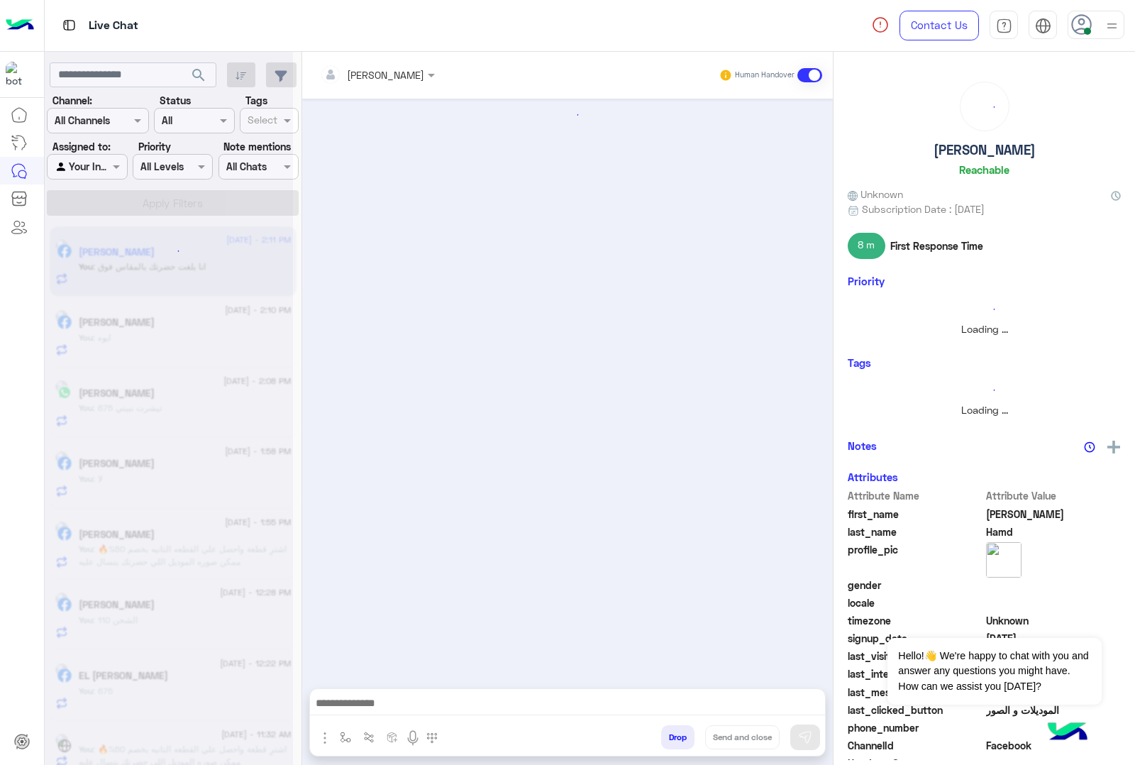
click at [681, 739] on button "Drop" at bounding box center [677, 737] width 33 height 24
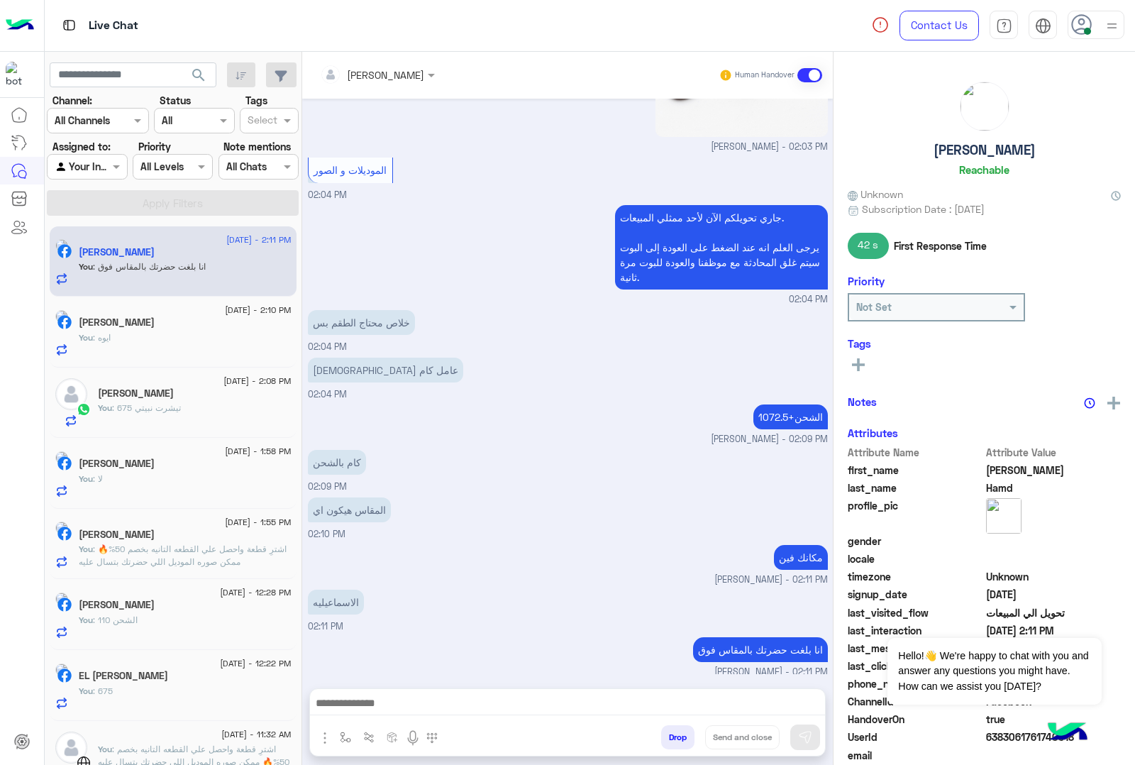
click at [681, 739] on button "Drop" at bounding box center [677, 737] width 33 height 24
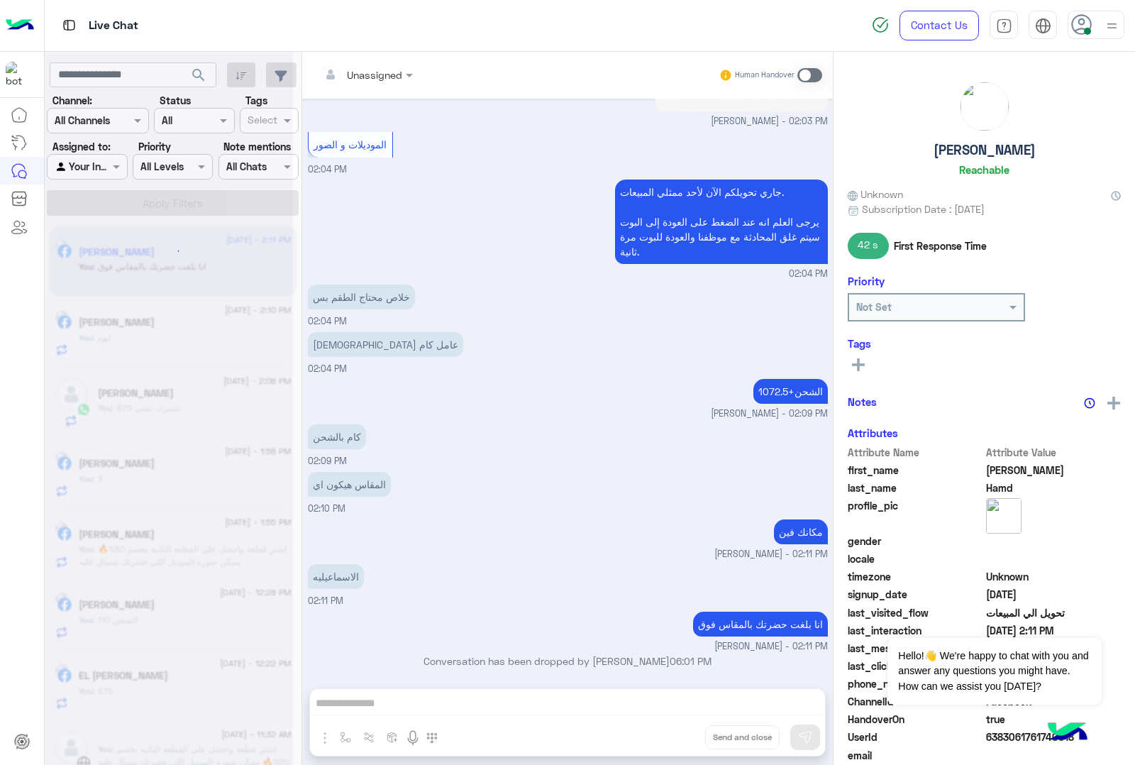
click at [681, 739] on div "Unassigned Human Handover [DATE] طولك ووزنك كام ؟ [PERSON_NAME] - 12:26 PM [PER…" at bounding box center [567, 411] width 531 height 719
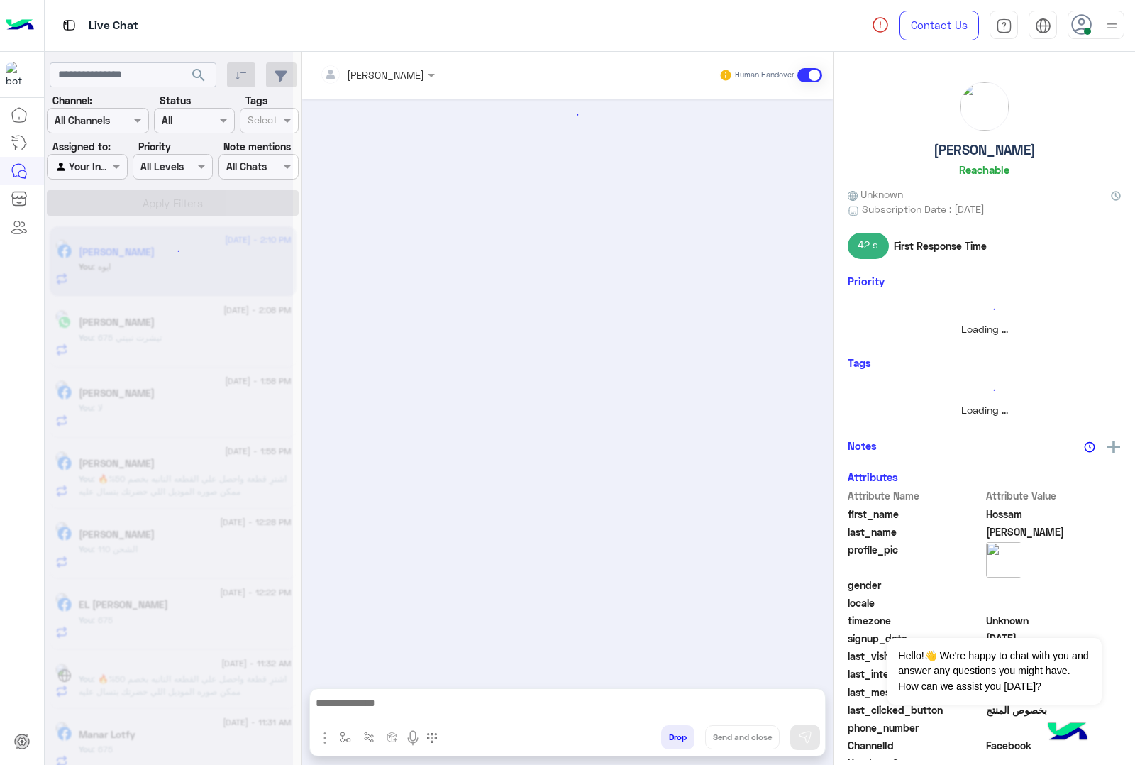
click at [681, 739] on button "Drop" at bounding box center [677, 737] width 33 height 24
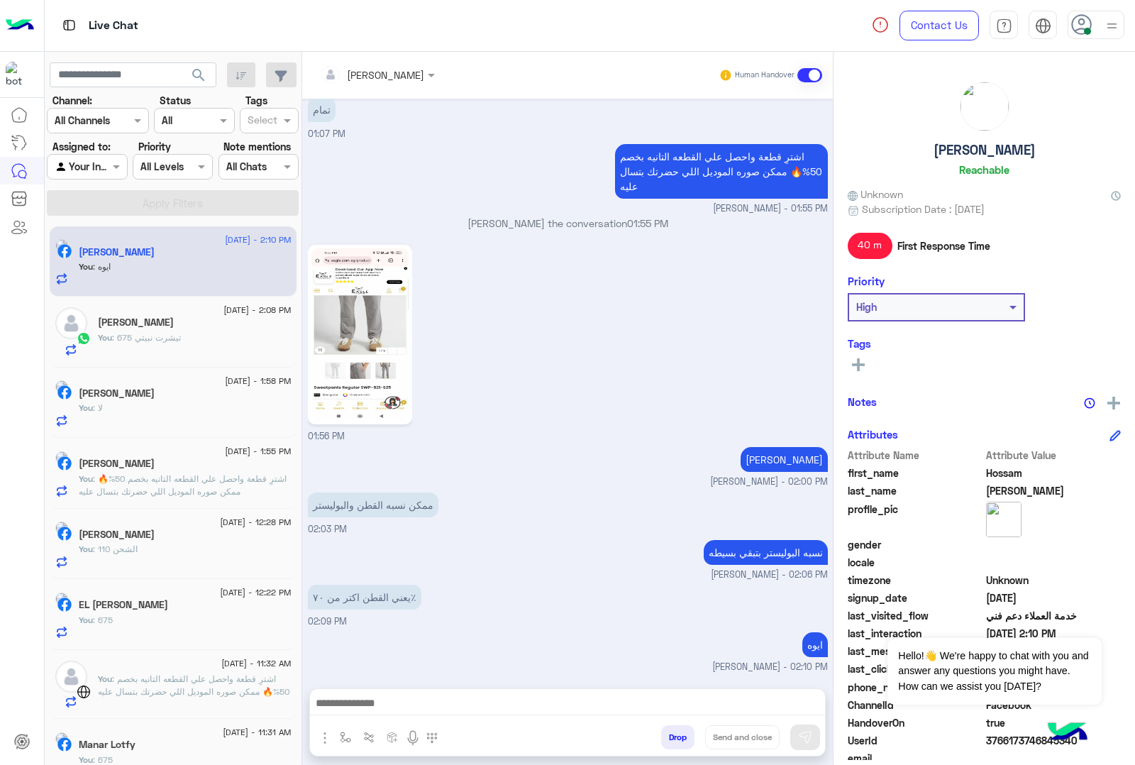
click at [681, 739] on div "[PERSON_NAME] Human Handover [DATE] في نسبه ليكرا بسيطه بتساعد عاللبس [PERSON_N…" at bounding box center [567, 411] width 531 height 719
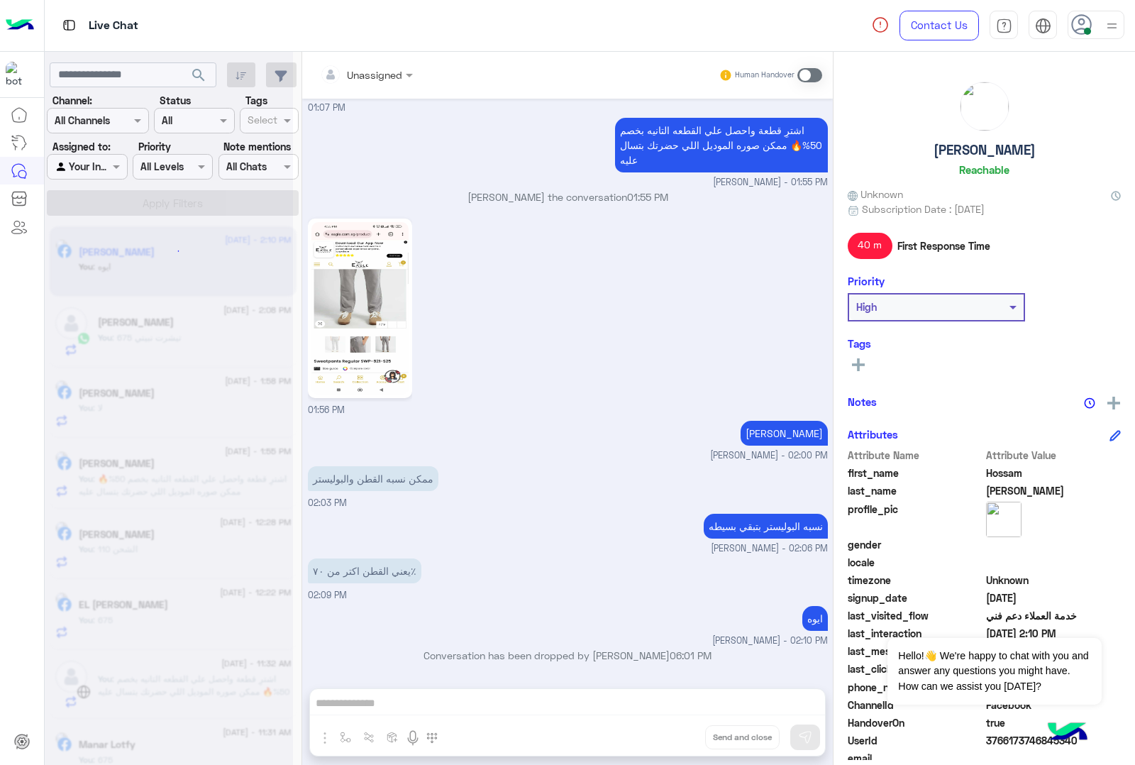
click at [681, 739] on div "Unassigned Human Handover [DATE] في نسبه ليكرا بسيطه بتساعد عاللبس [PERSON_NAME…" at bounding box center [567, 411] width 531 height 719
click at [0, 0] on button "Drop" at bounding box center [0, 0] width 0 height 0
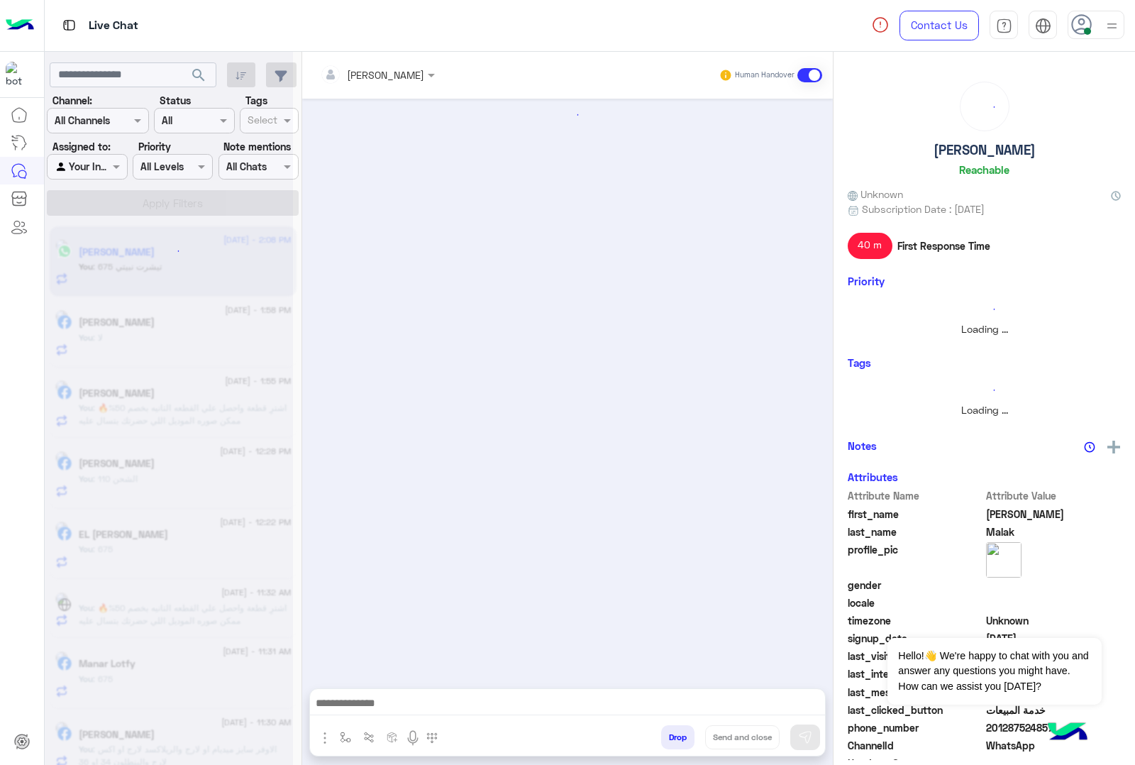
click at [681, 739] on button "Drop" at bounding box center [677, 737] width 33 height 24
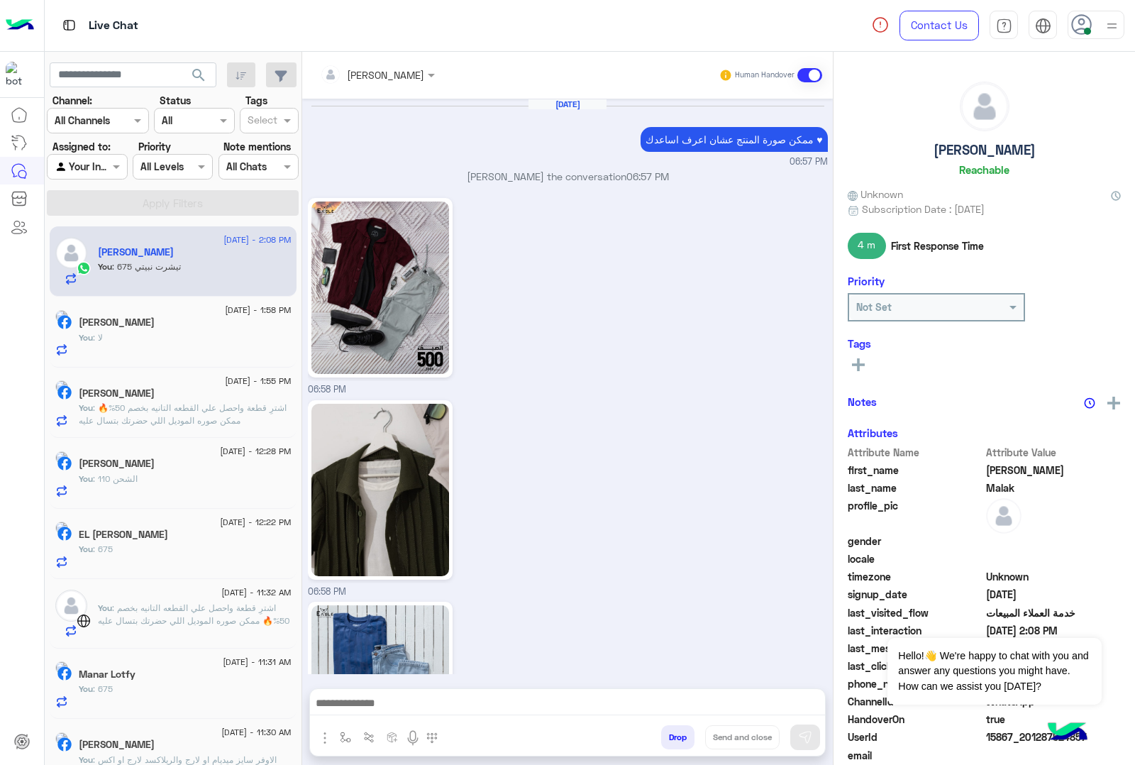
click at [681, 739] on div "[PERSON_NAME] Human Handover [DATE] ممكن صورة المنتج عشان اعرف اساعدك ♥ 06:57 P…" at bounding box center [567, 411] width 531 height 719
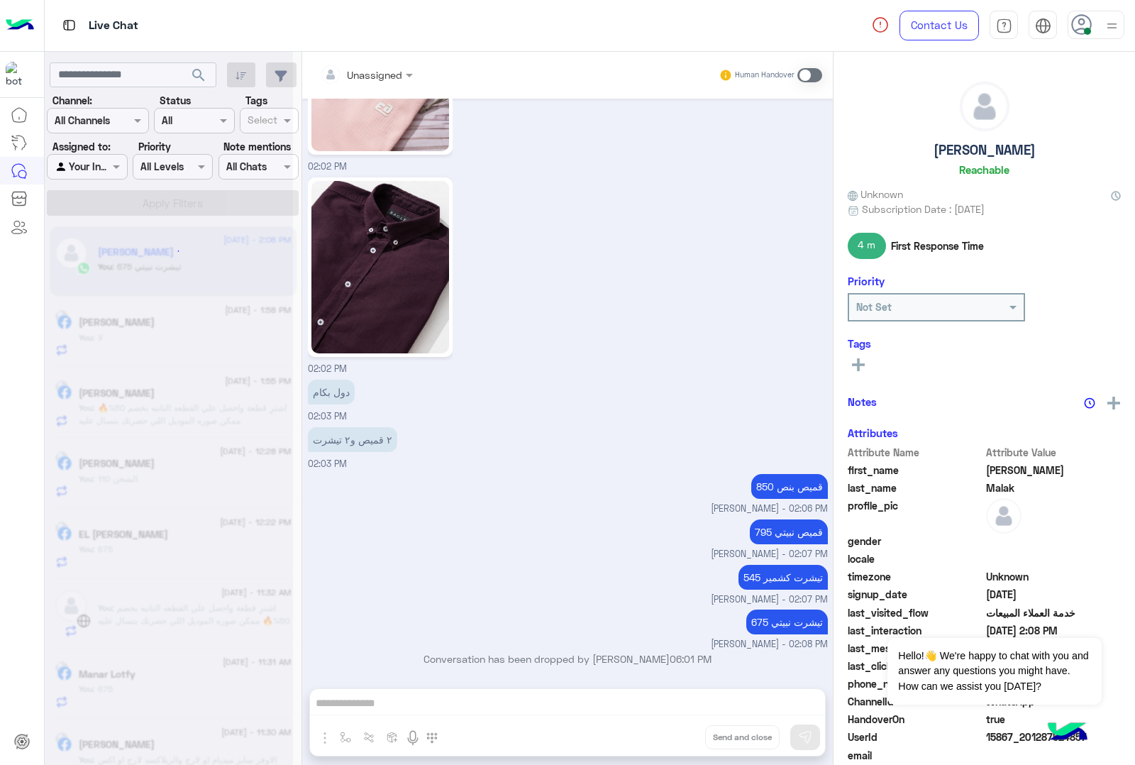
click at [681, 739] on div "Unassigned Human Handover [DATE] ممكن صورة المنتج عشان اعرف اساعدك ♥ 06:57 PM […" at bounding box center [567, 411] width 531 height 719
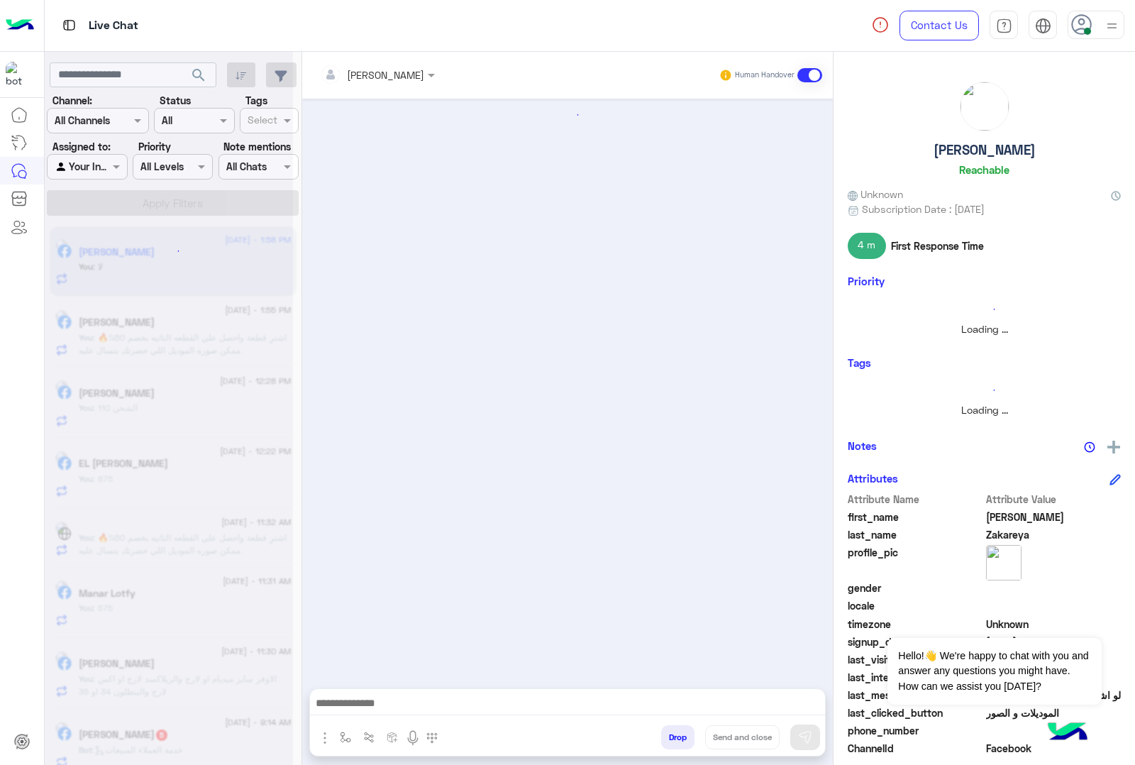
click at [681, 739] on button "Drop" at bounding box center [677, 737] width 33 height 24
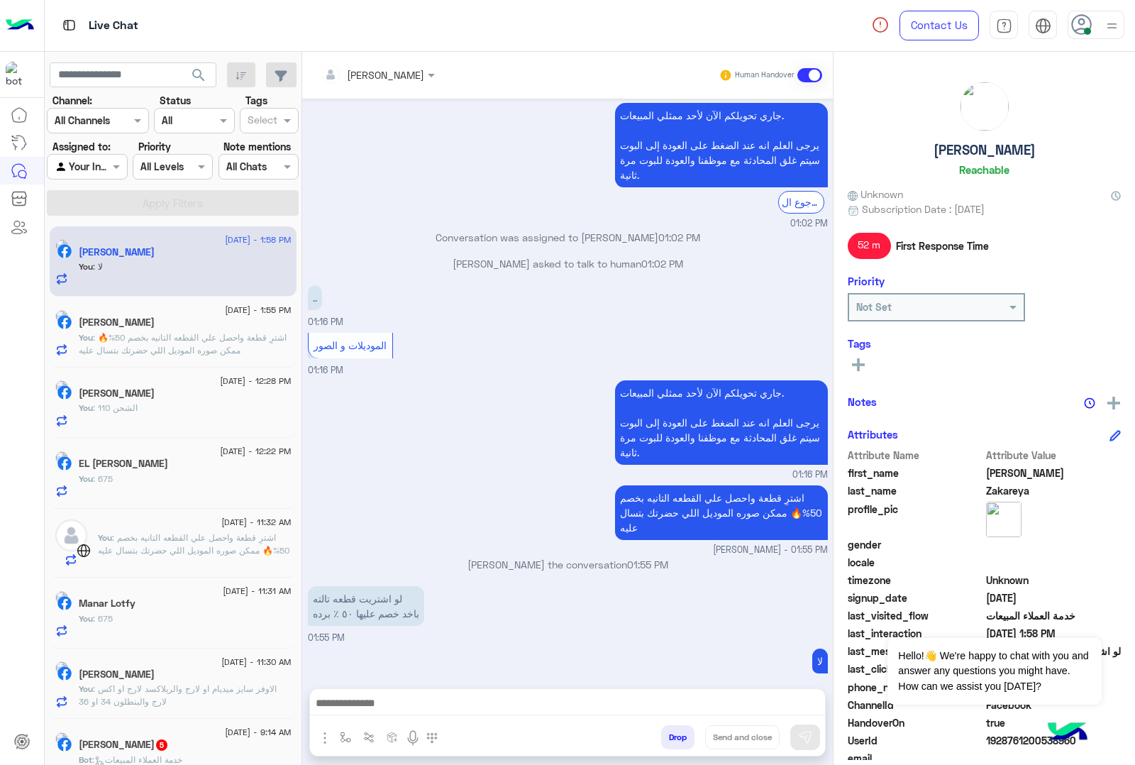
click at [681, 739] on div "[PERSON_NAME] Human Handover [DATE] للتسوق و الاستفسارات 01:31 PM برجاء اختيار …" at bounding box center [567, 411] width 531 height 719
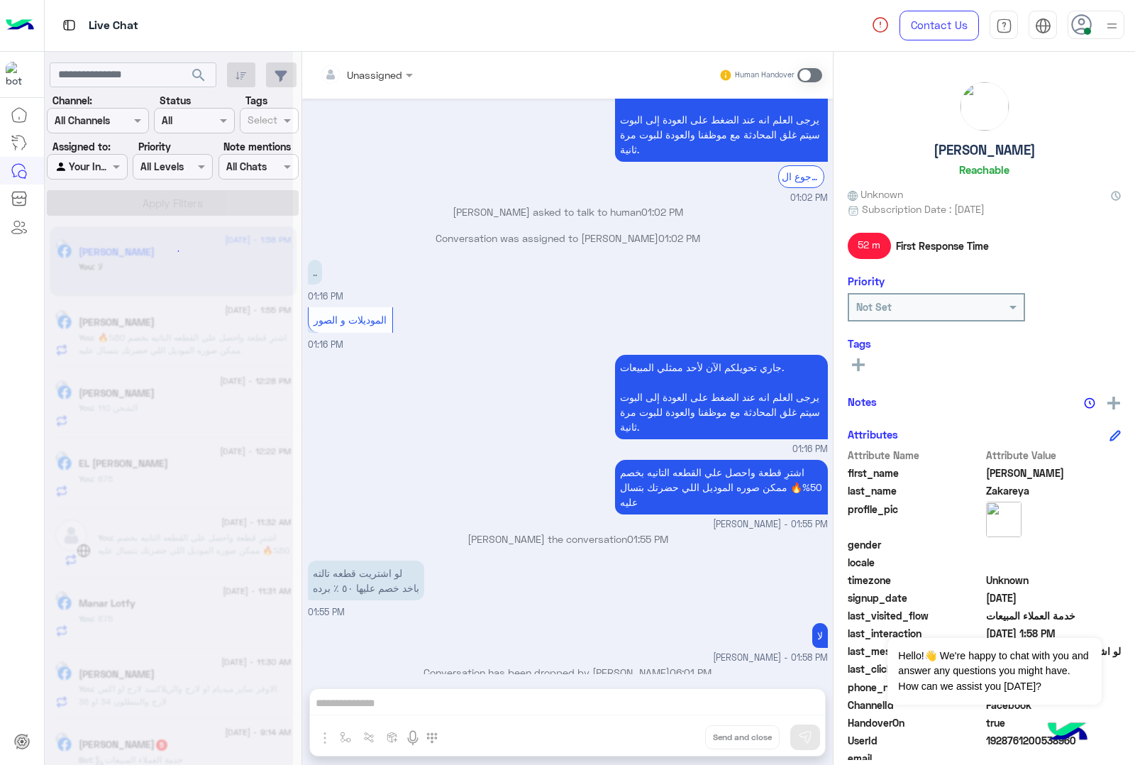
click at [681, 739] on div "Unassigned Human Handover [DATE] للتسوق و الاستفسارات 01:31 PM برجاء اختيار الم…" at bounding box center [567, 411] width 531 height 719
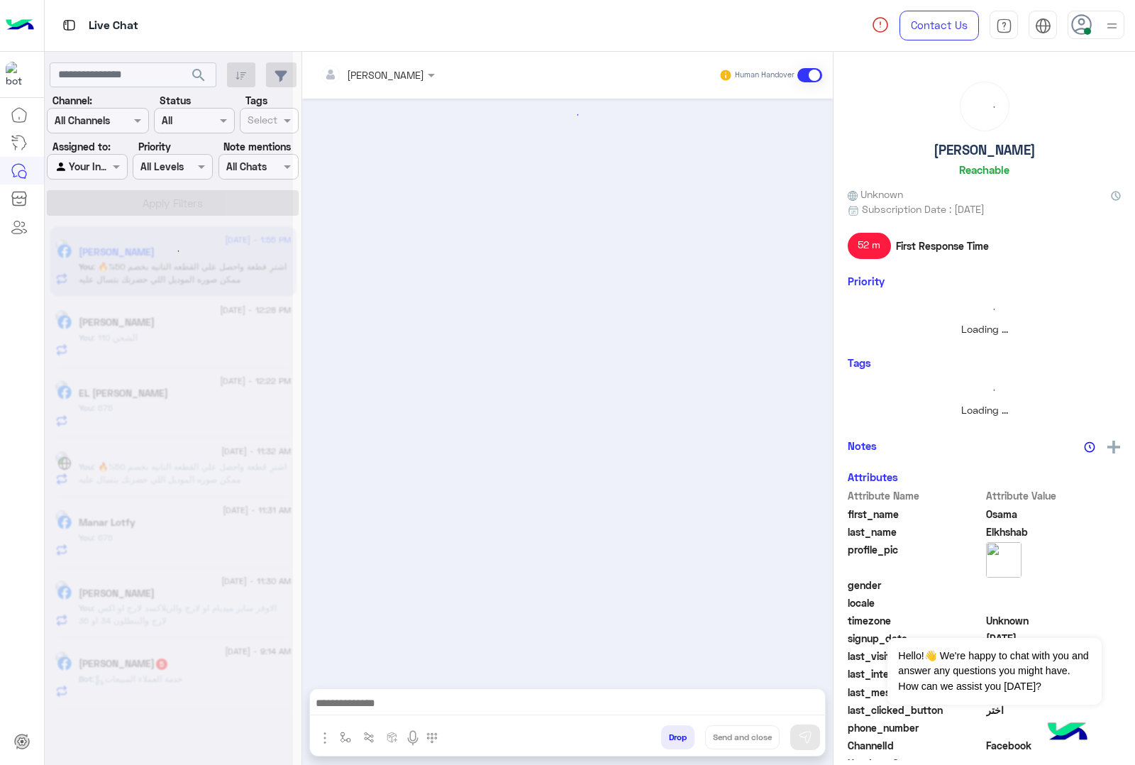
click at [681, 739] on button "Drop" at bounding box center [677, 737] width 33 height 24
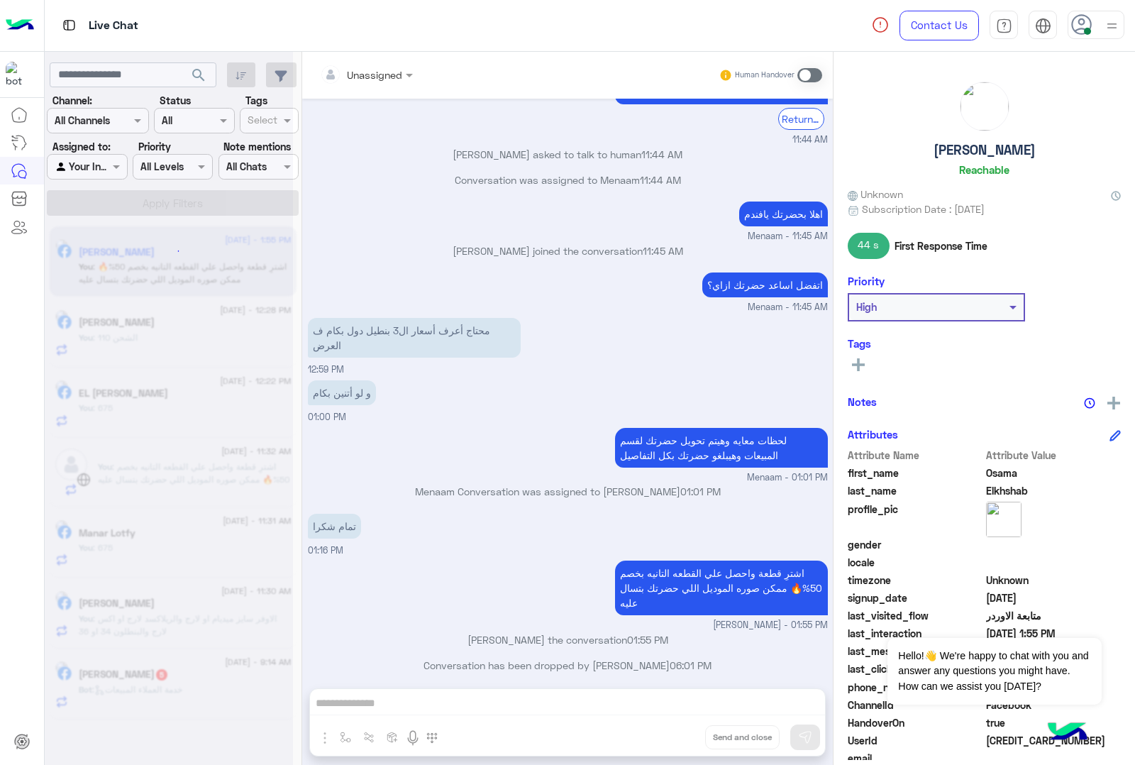
click at [681, 739] on div "Unassigned Human Handover [DATE] Previous متابعة الاوردر اختر الرجوع الأستبدال …" at bounding box center [567, 411] width 531 height 719
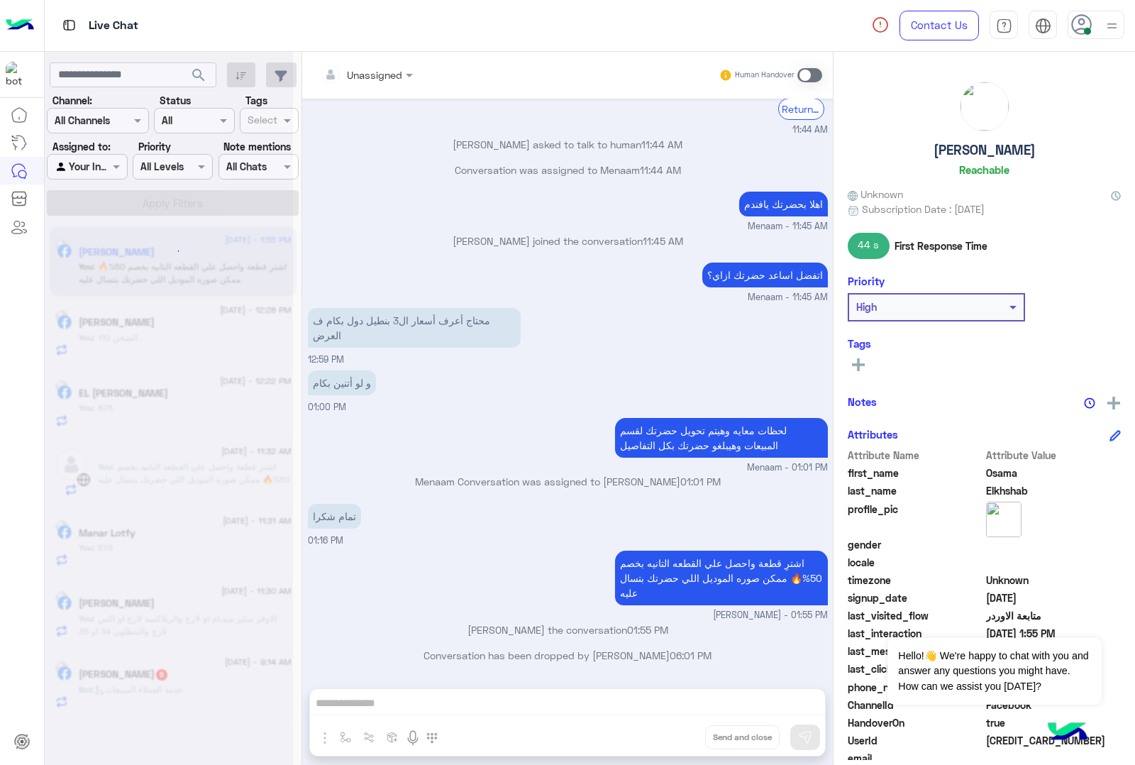
click at [681, 739] on div "Unassigned Human Handover [DATE] Previous متابعة الاوردر اختر الرجوع الأستبدال …" at bounding box center [567, 411] width 531 height 719
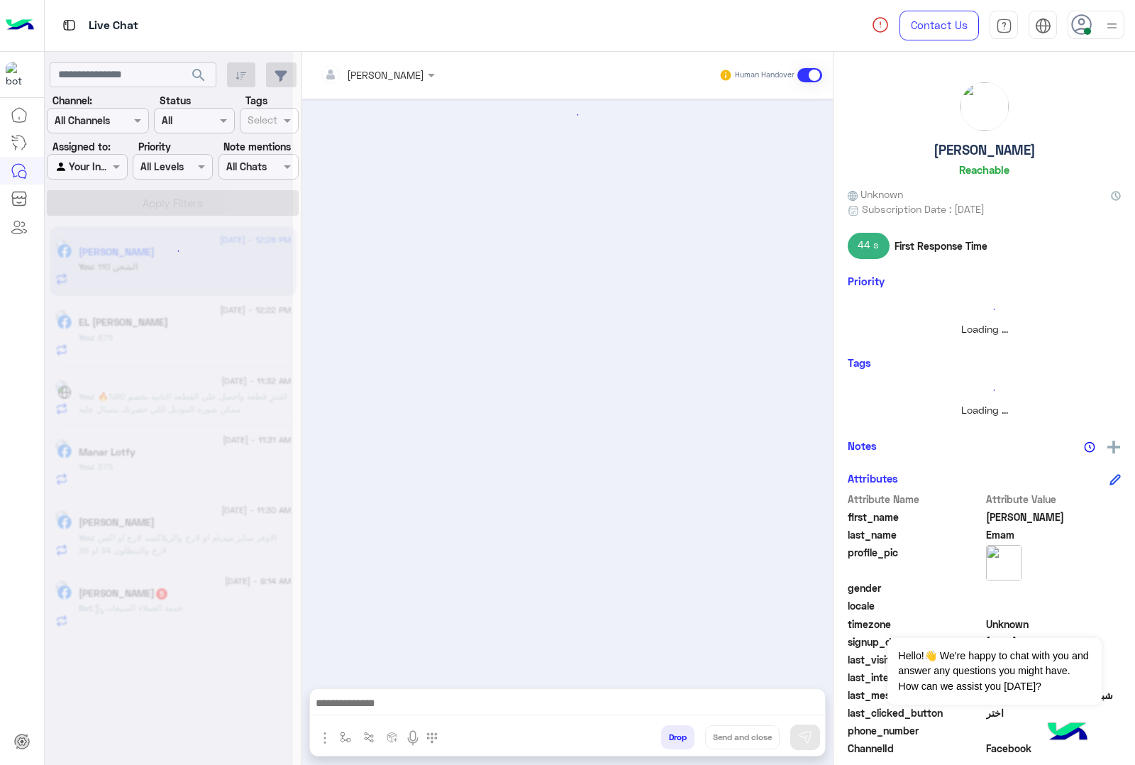
click at [681, 739] on button "Drop" at bounding box center [677, 737] width 33 height 24
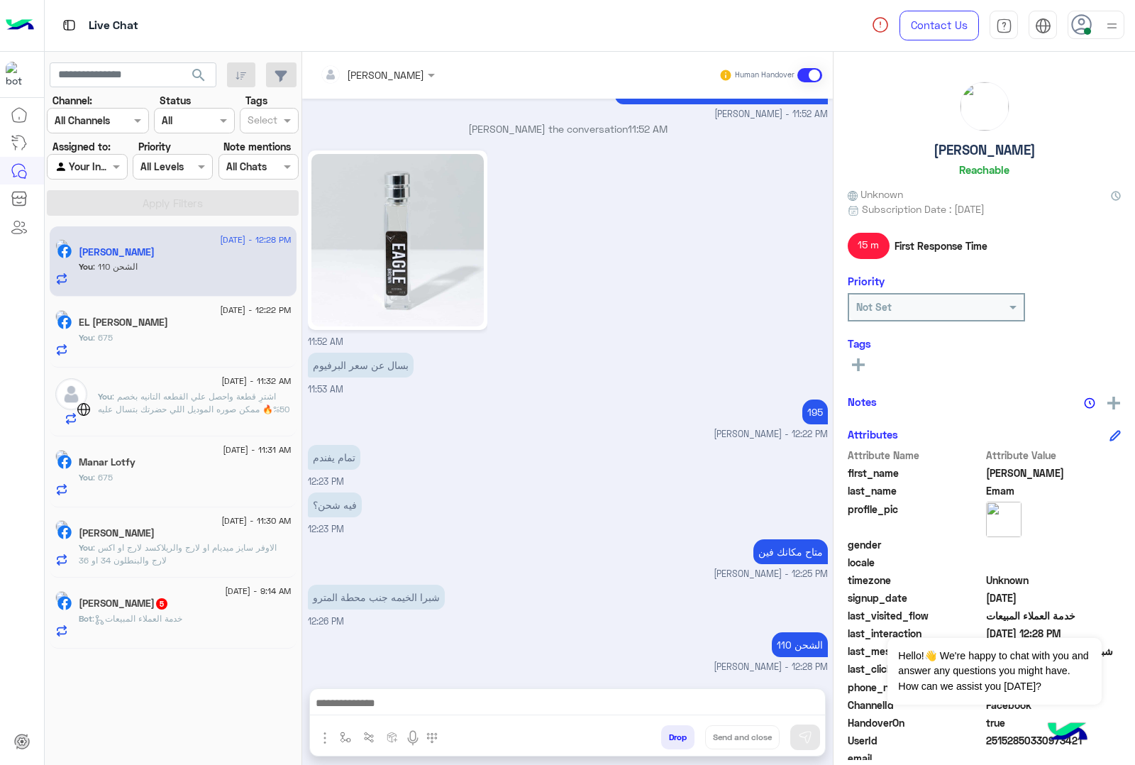
click at [681, 739] on div "[PERSON_NAME] Human Handover [DATE] برجاء اختيار المناسب ليك القائمة الاتية🛒👀 P…" at bounding box center [567, 411] width 531 height 719
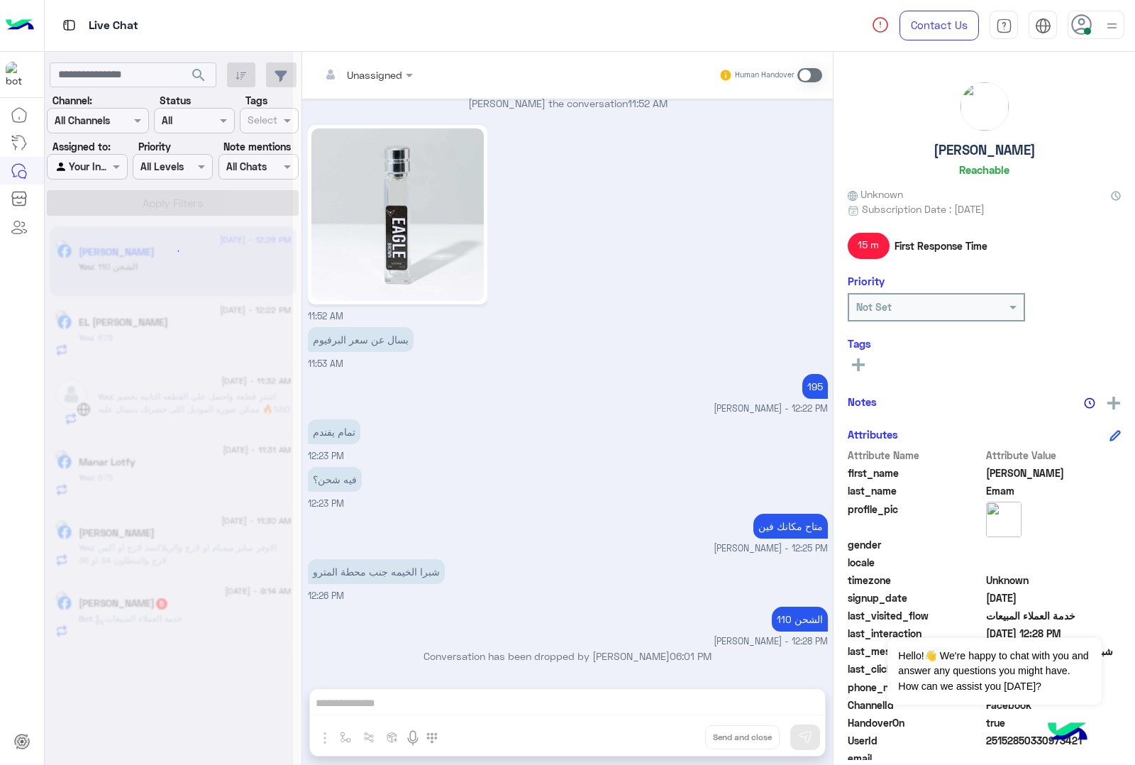
click at [681, 739] on div "Unassigned Human Handover [DATE] برجاء اختيار المناسب ليك القائمة الاتية🛒👀 Prev…" at bounding box center [567, 411] width 531 height 719
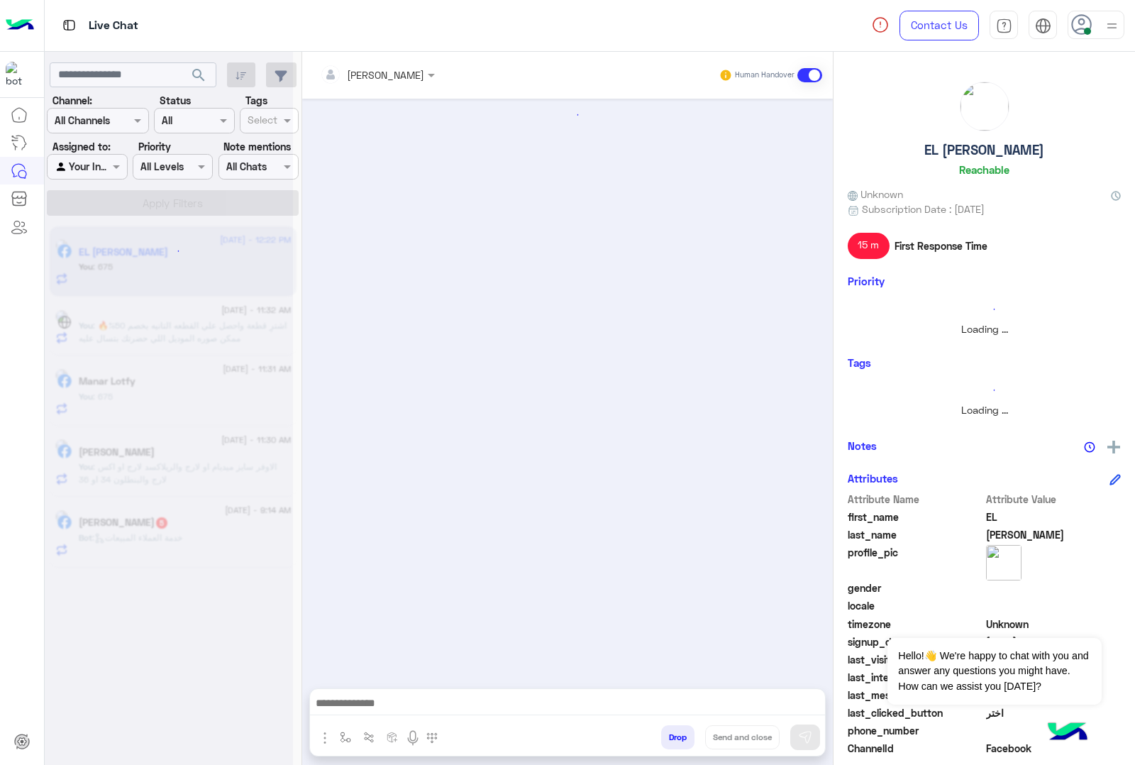
click at [681, 739] on button "Drop" at bounding box center [677, 737] width 33 height 24
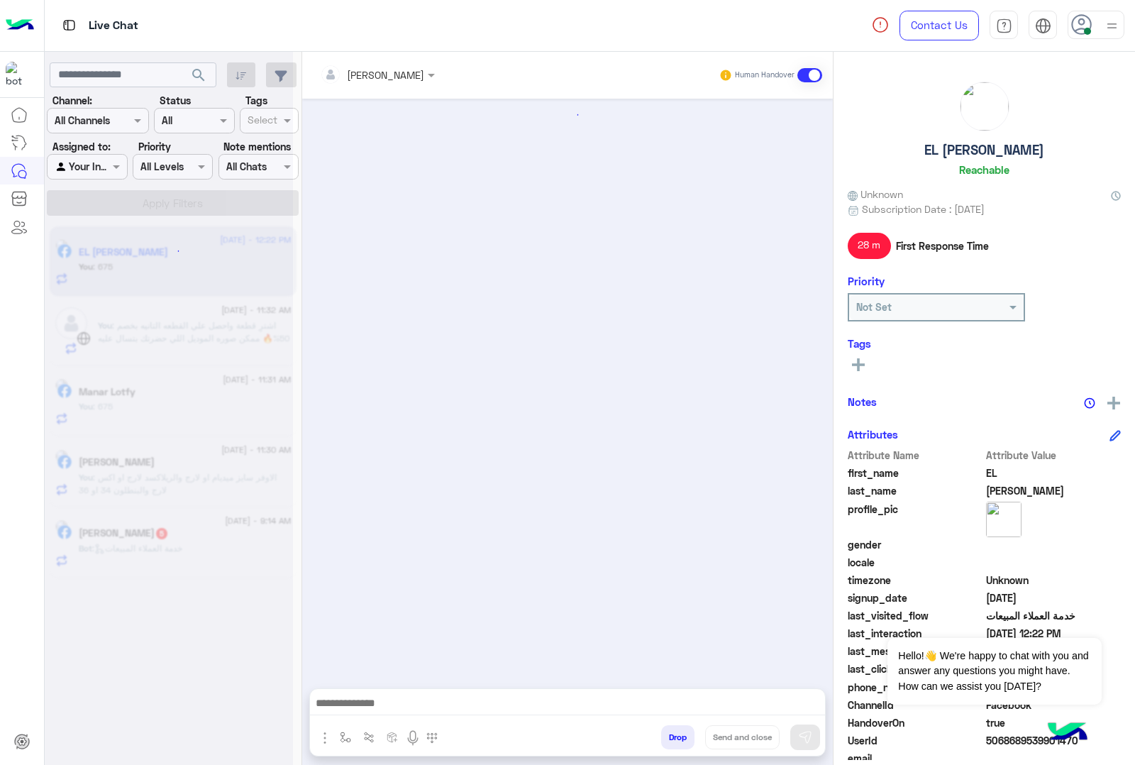
click at [681, 739] on button "Drop" at bounding box center [677, 737] width 33 height 24
click at [681, 739] on div "[PERSON_NAME] Human Handover Drop Send and close" at bounding box center [567, 411] width 531 height 719
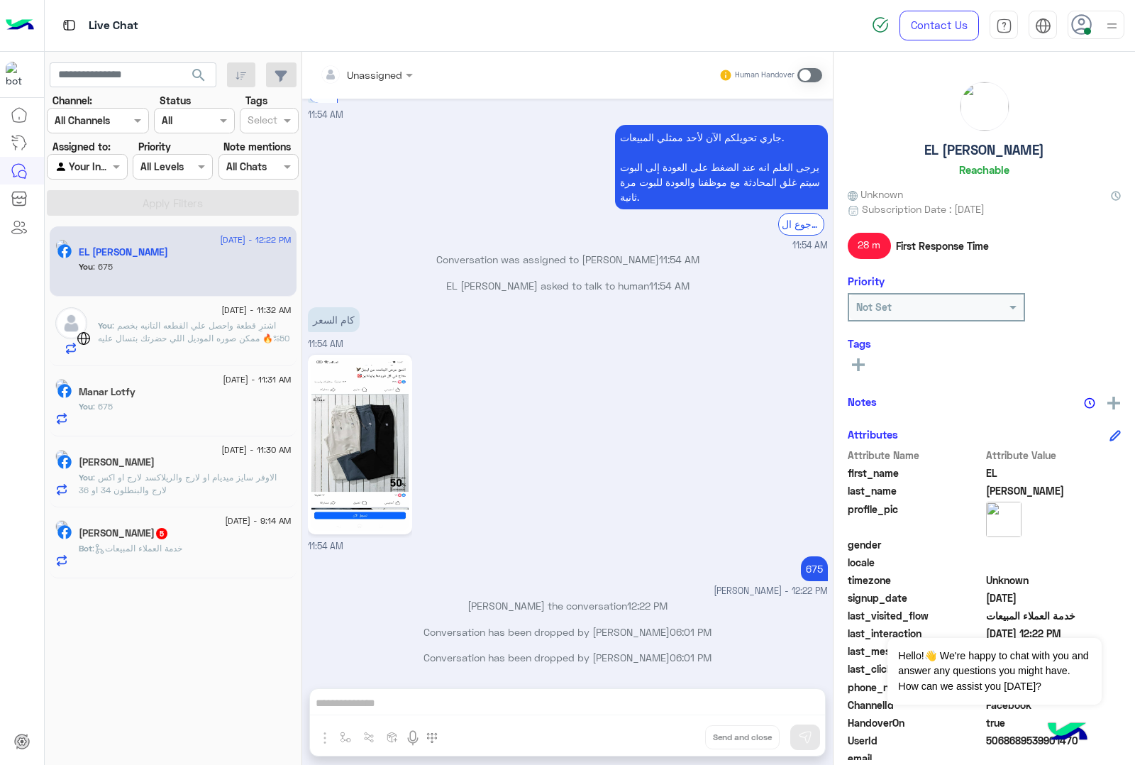
click at [681, 739] on div "Unassigned Human Handover [DATE] EL [PERSON_NAME] asked to talk to human 07:57 …" at bounding box center [567, 411] width 531 height 719
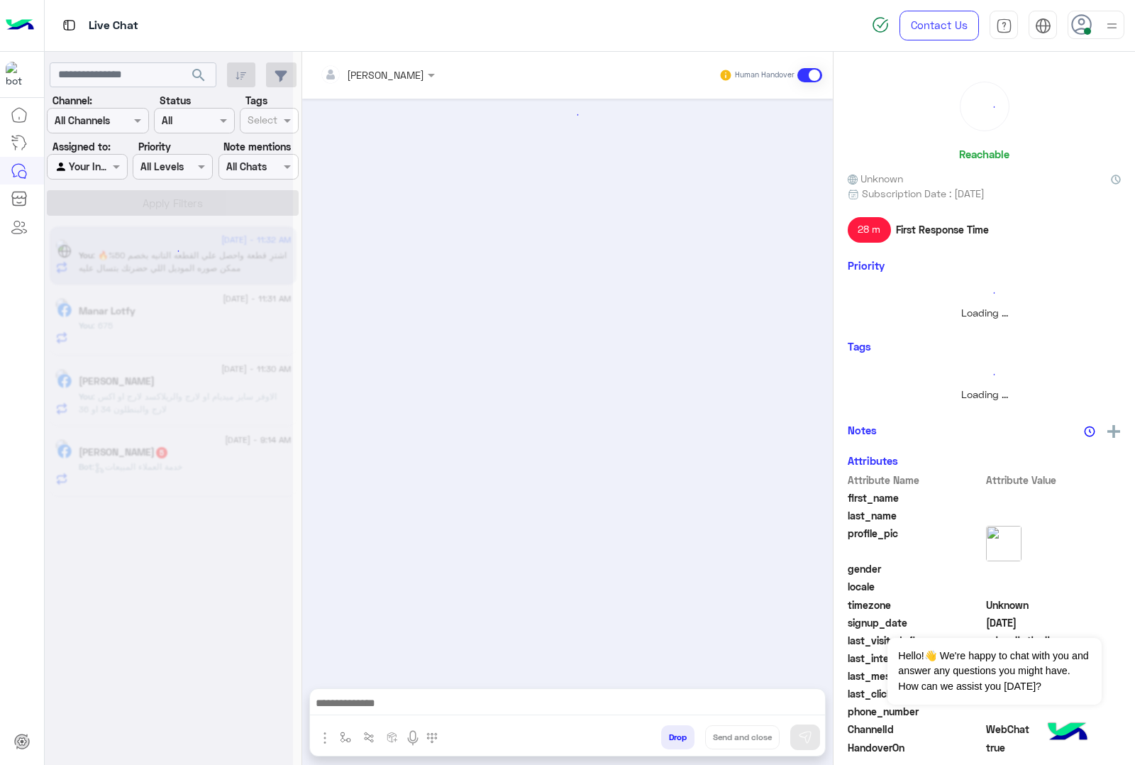
click at [681, 739] on button "Drop" at bounding box center [677, 737] width 33 height 24
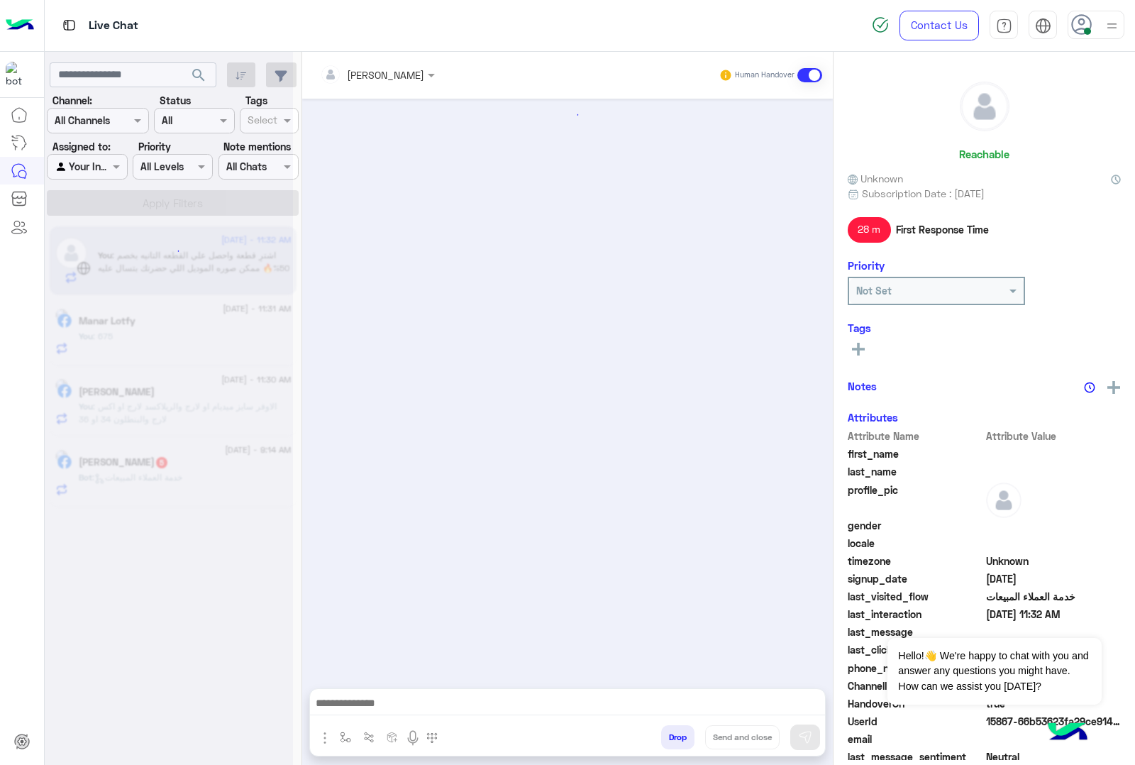
click at [681, 739] on button "Drop" at bounding box center [677, 737] width 33 height 24
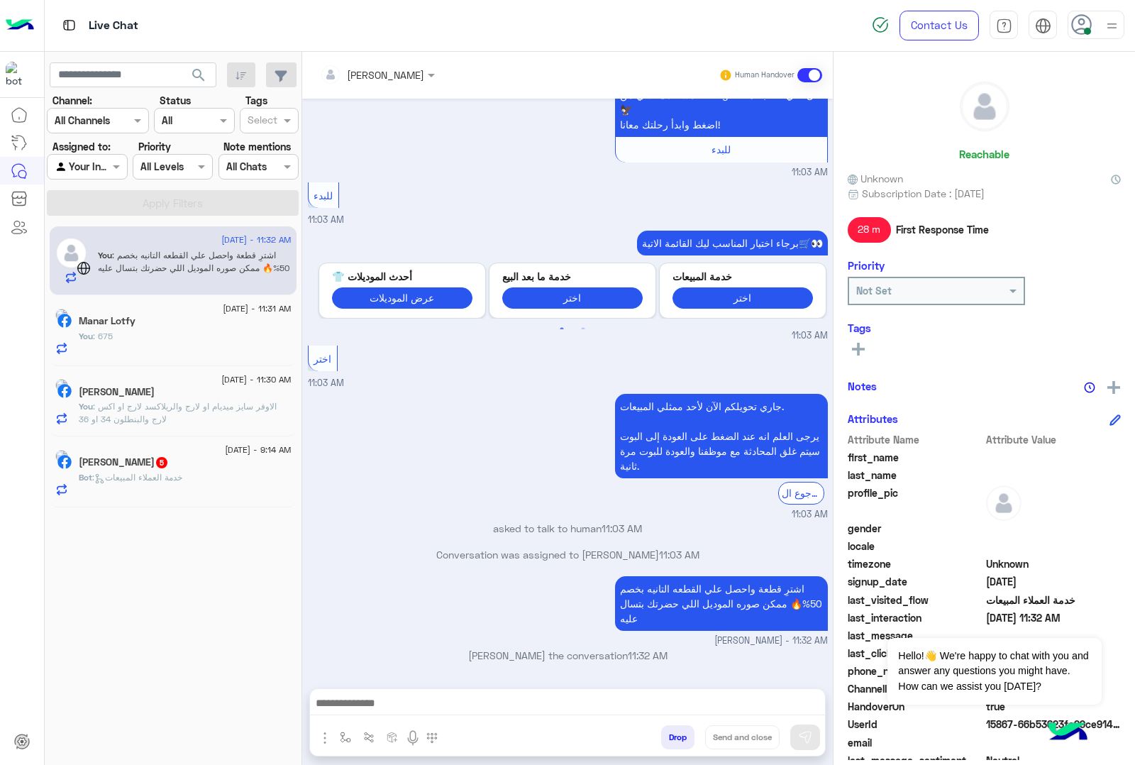
click at [681, 739] on div "[PERSON_NAME] Human Handover [DATE] GetStarted 11:03 AM اهلًا ! 😎 أنا مساعدك ال…" at bounding box center [567, 411] width 531 height 719
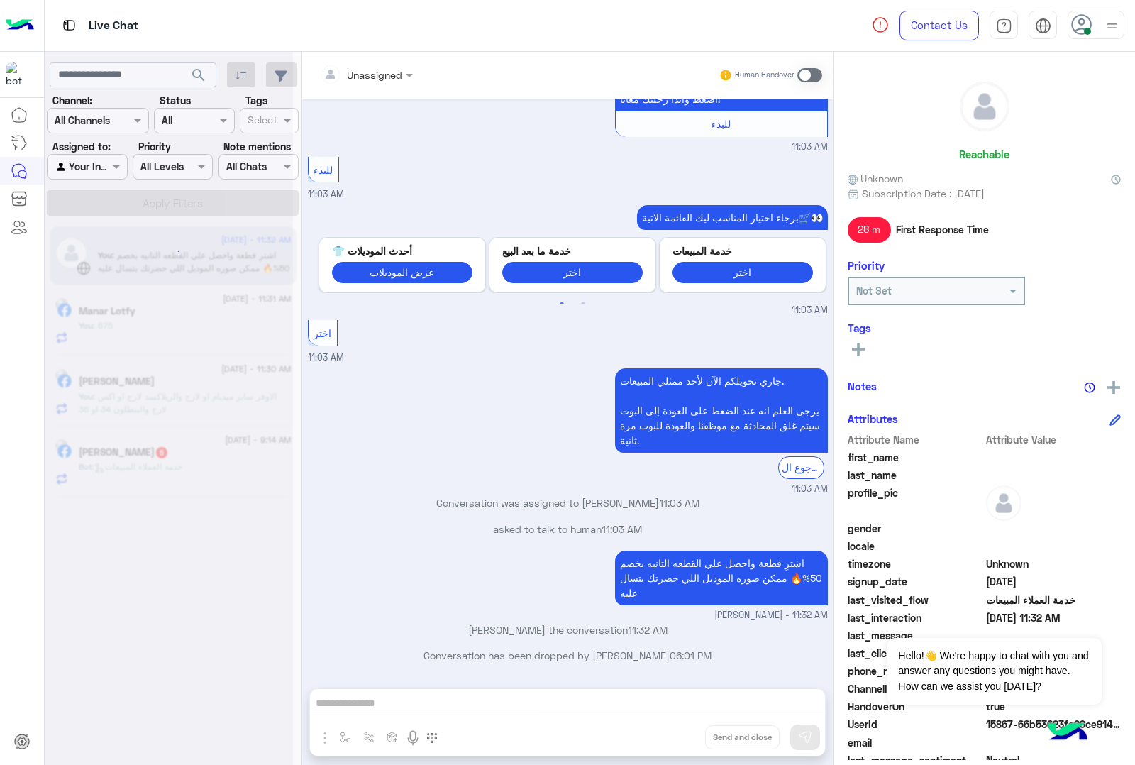
click at [681, 739] on div "Unassigned Human Handover [DATE] GetStarted 11:03 AM اهلًا ! 😎 أنا مساعدك الألي…" at bounding box center [567, 411] width 531 height 719
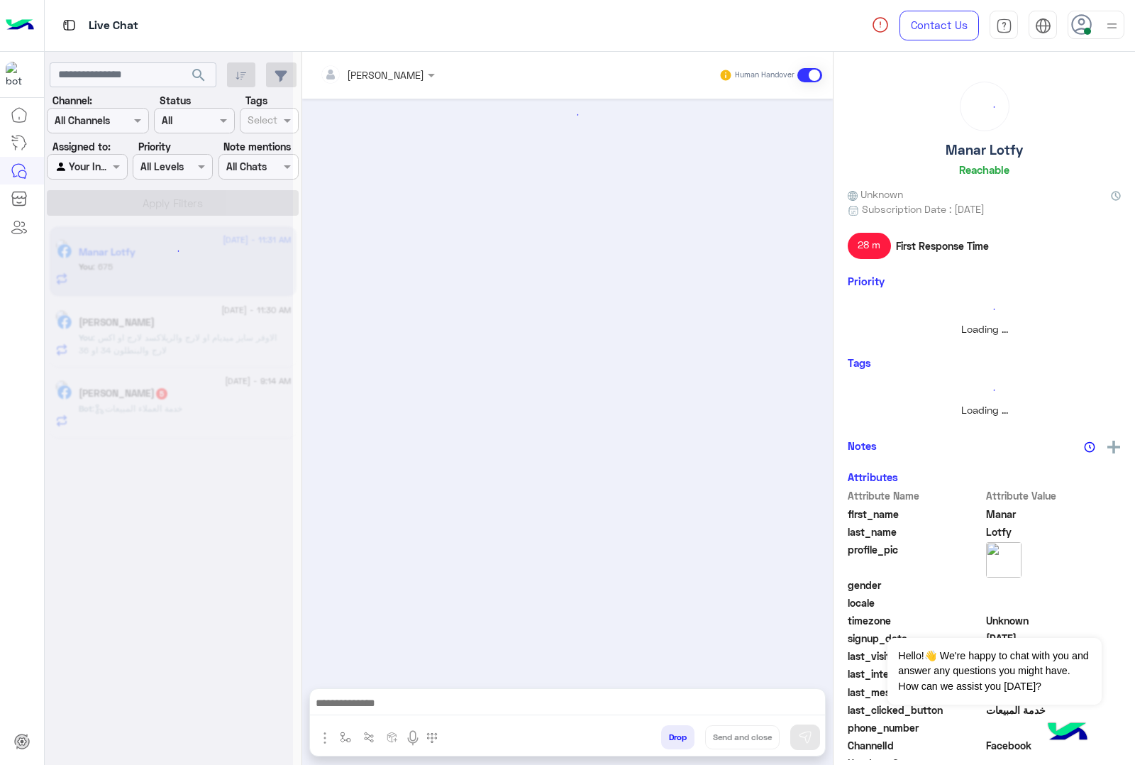
click at [681, 739] on button "Drop" at bounding box center [677, 737] width 33 height 24
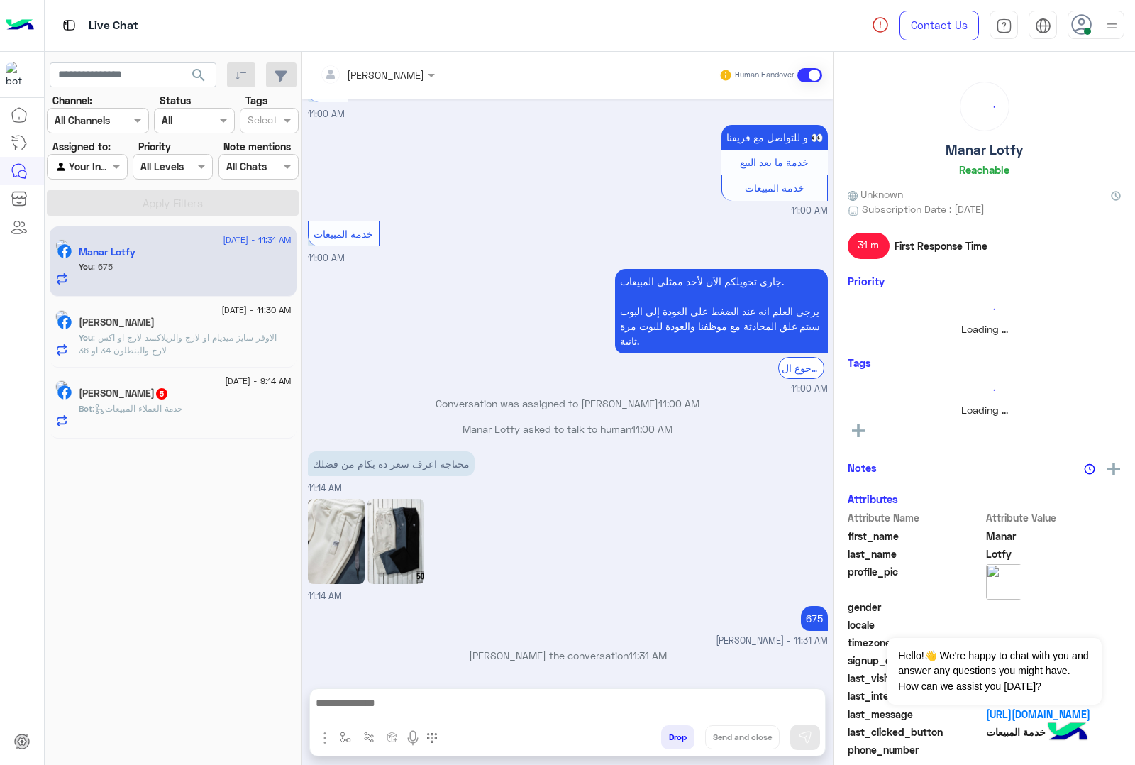
click at [681, 739] on button "Drop" at bounding box center [677, 737] width 33 height 24
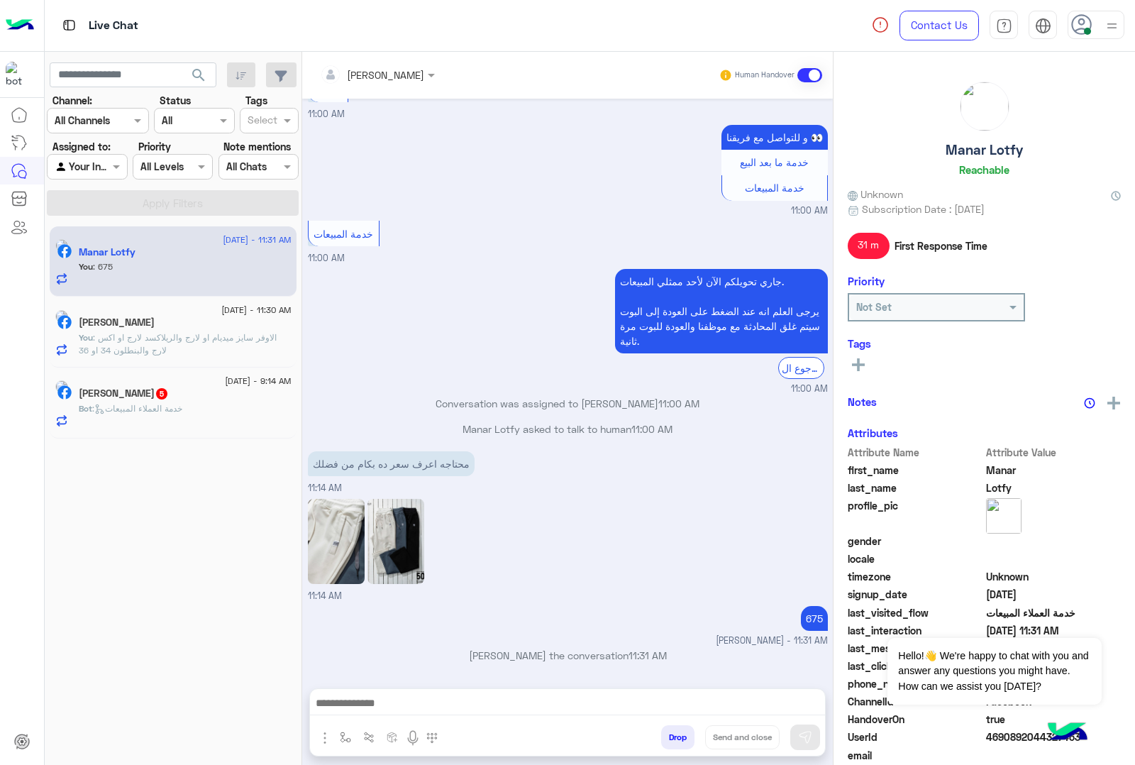
click at [681, 739] on button "Drop" at bounding box center [677, 737] width 33 height 24
click at [681, 739] on div "[PERSON_NAME] Human Handover [DATE] برجاء اختيار المناسب ليك القائمة الاتية🛒👀 ا…" at bounding box center [567, 411] width 531 height 719
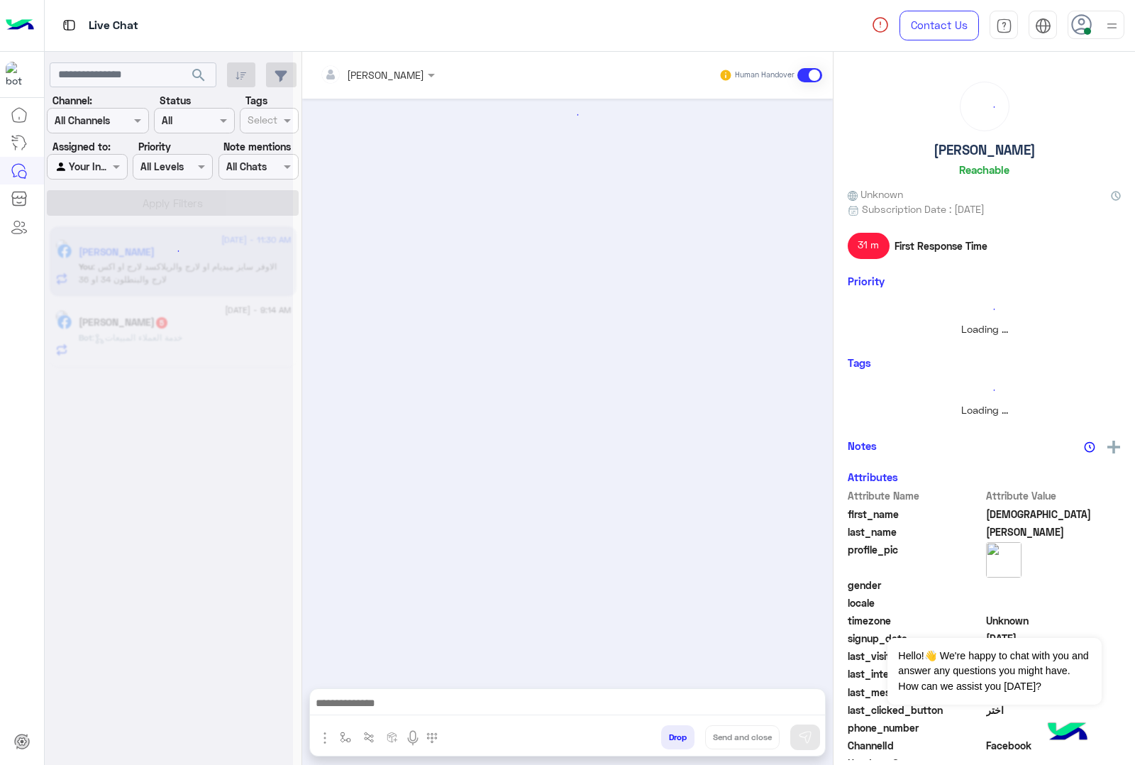
click at [681, 739] on button "Drop" at bounding box center [677, 737] width 33 height 24
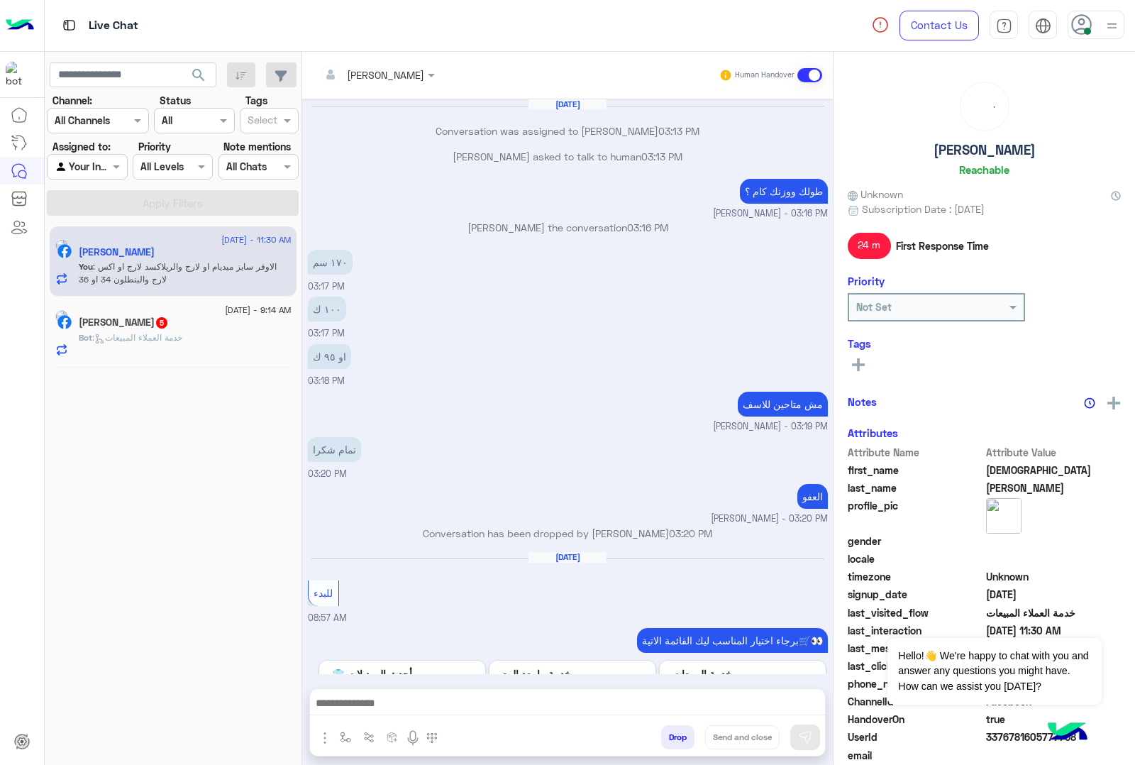
click at [681, 739] on button "Drop" at bounding box center [677, 737] width 33 height 24
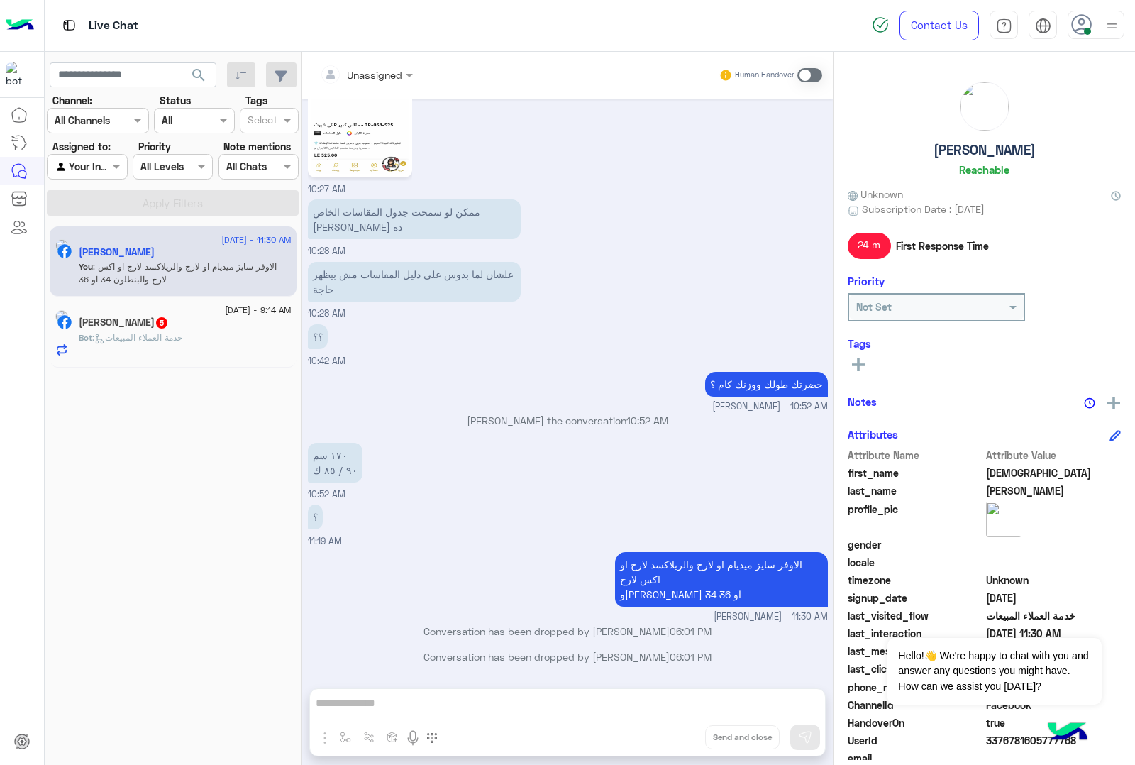
click at [681, 739] on div "Unassigned Human Handover [DATE] Conversation was assigned to [PERSON_NAME] 03:…" at bounding box center [567, 411] width 531 height 719
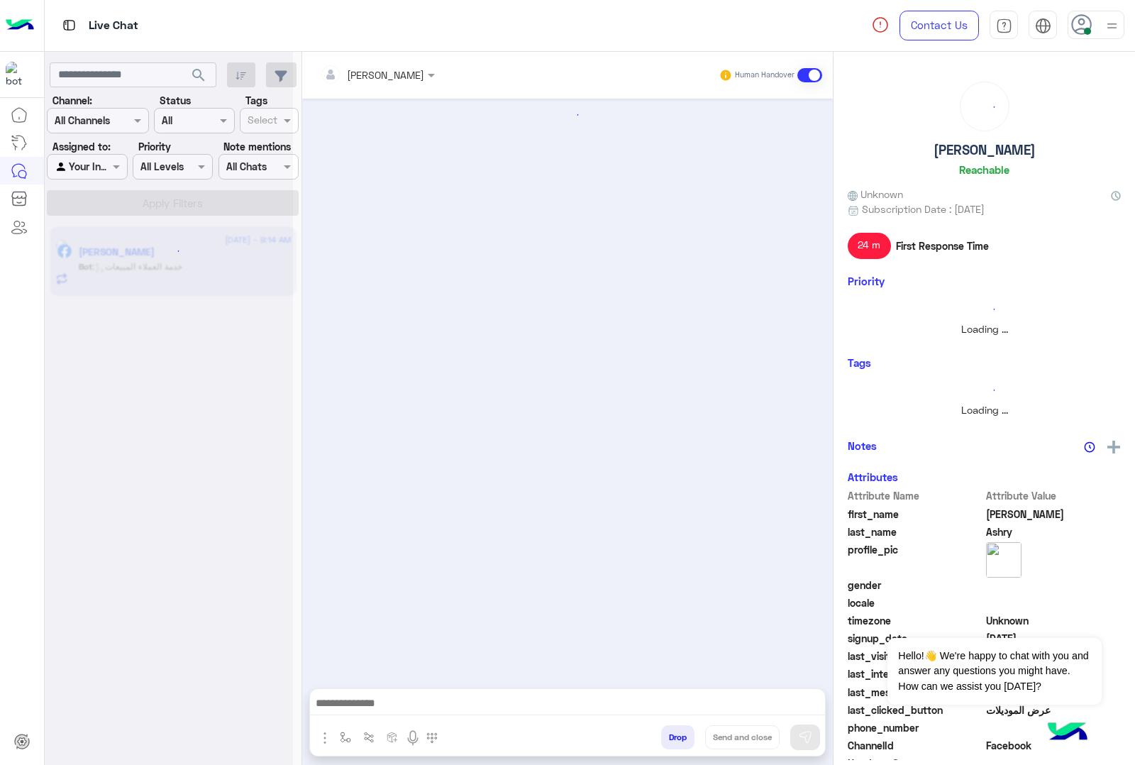
click at [681, 739] on button "Drop" at bounding box center [677, 737] width 33 height 24
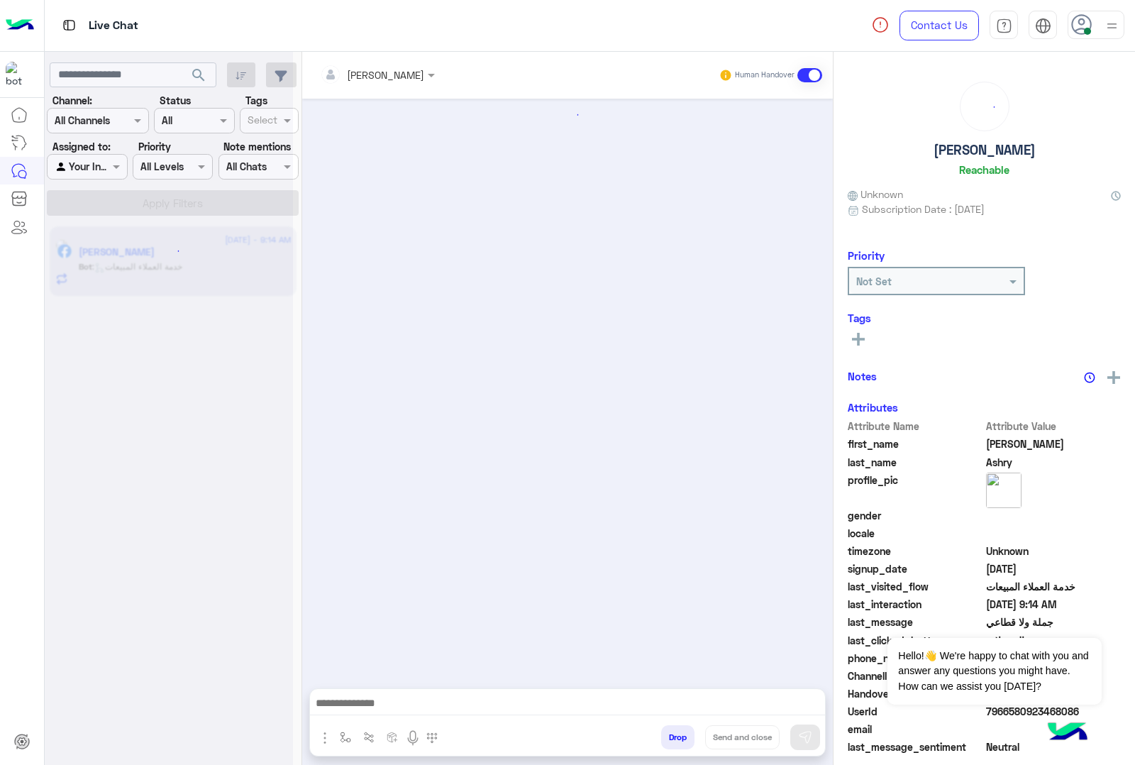
click at [681, 739] on button "Drop" at bounding box center [677, 737] width 33 height 24
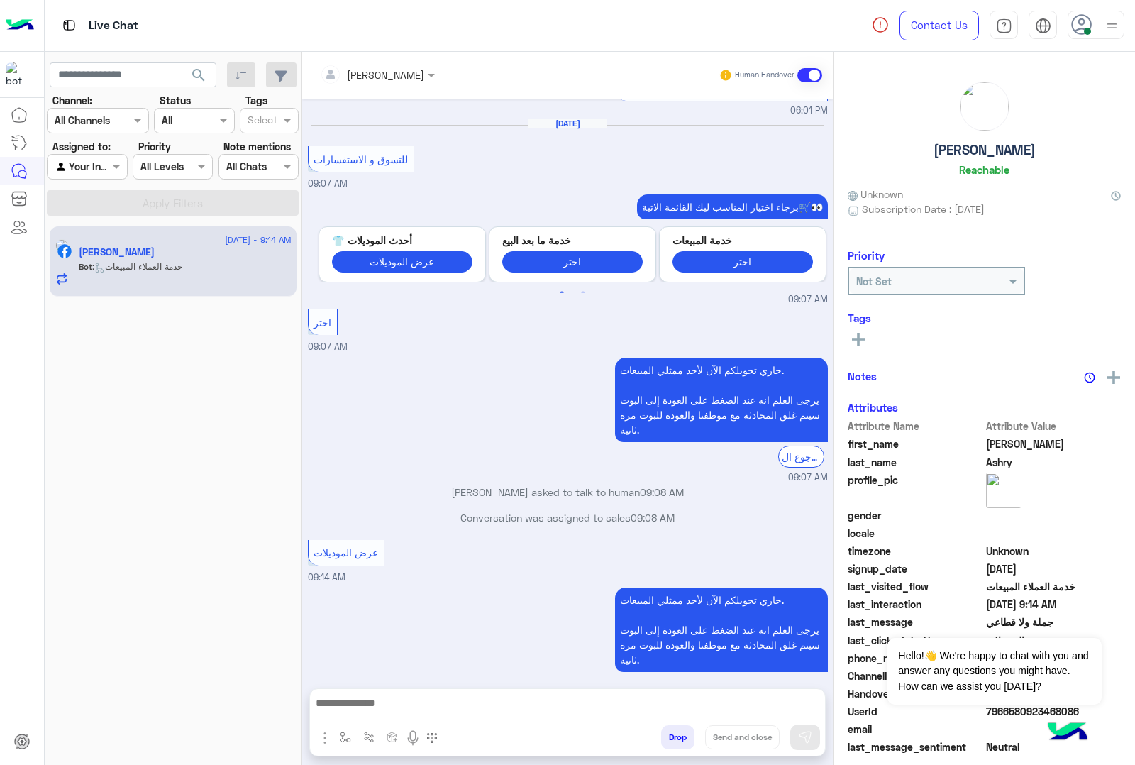
click at [681, 739] on div "[PERSON_NAME] Human Handover [DATE] سلام الله عليكم ممكن اعرف العنوان فين 06:00…" at bounding box center [567, 411] width 531 height 719
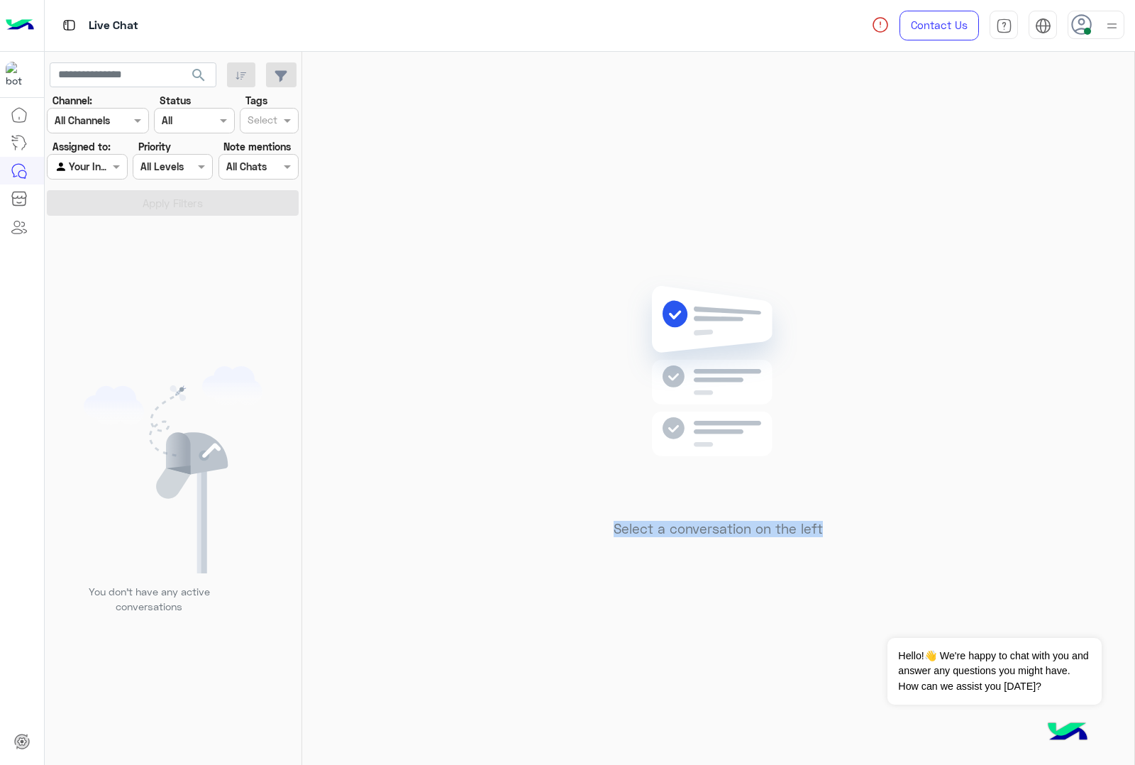
click at [681, 739] on div "Select a conversation on the left" at bounding box center [718, 411] width 832 height 719
click at [1080, 31] on icon at bounding box center [1081, 24] width 21 height 21
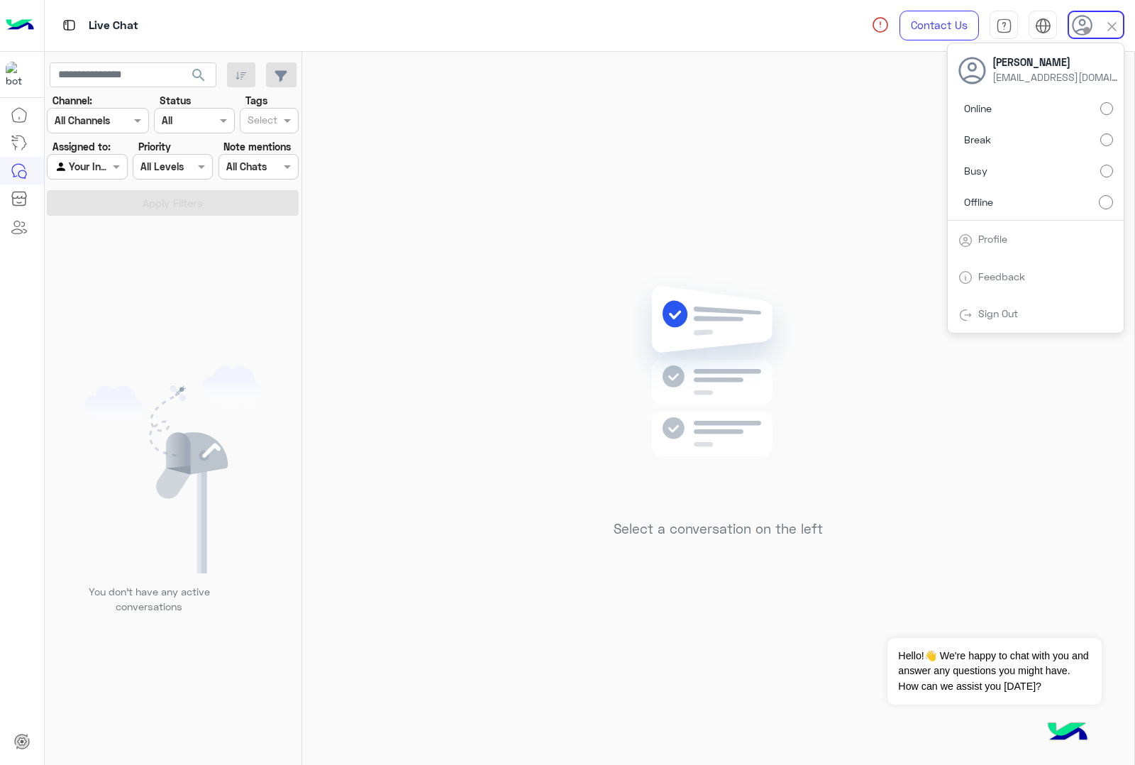
click at [553, 253] on div "Select a conversation on the left" at bounding box center [718, 411] width 832 height 719
